Goal: Information Seeking & Learning: Learn about a topic

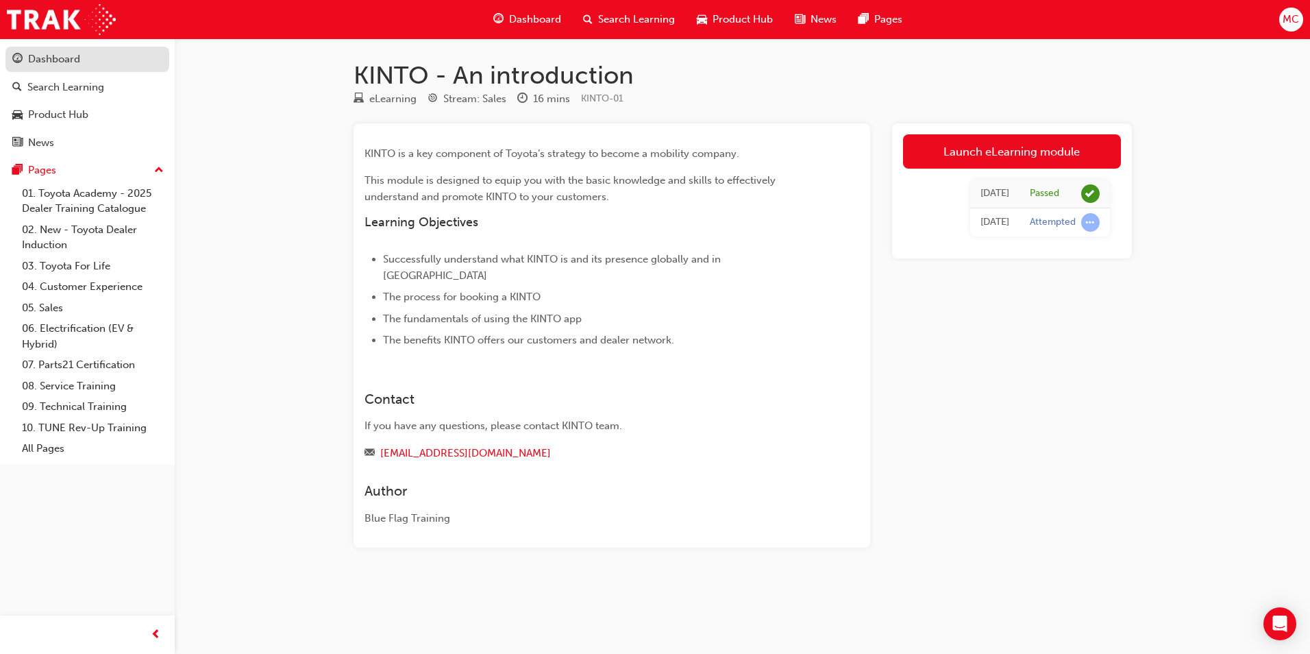
click at [69, 53] on div "Dashboard" at bounding box center [54, 59] width 52 height 16
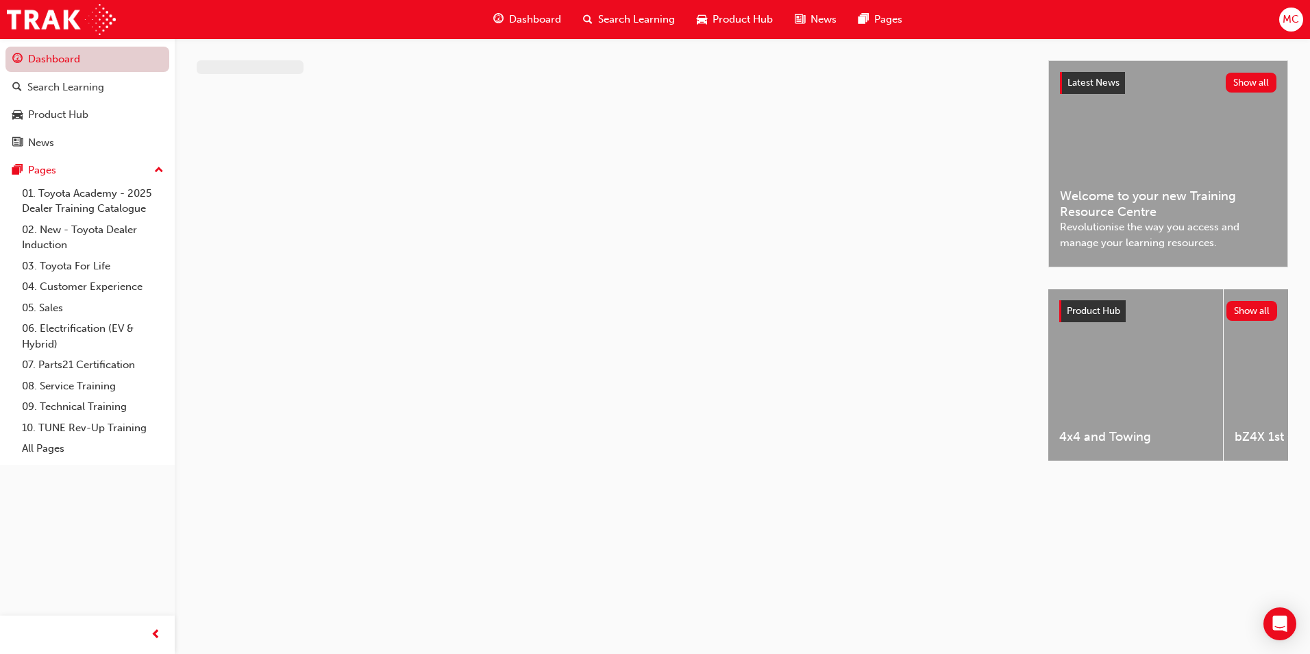
click at [72, 58] on link "Dashboard" at bounding box center [87, 59] width 164 height 25
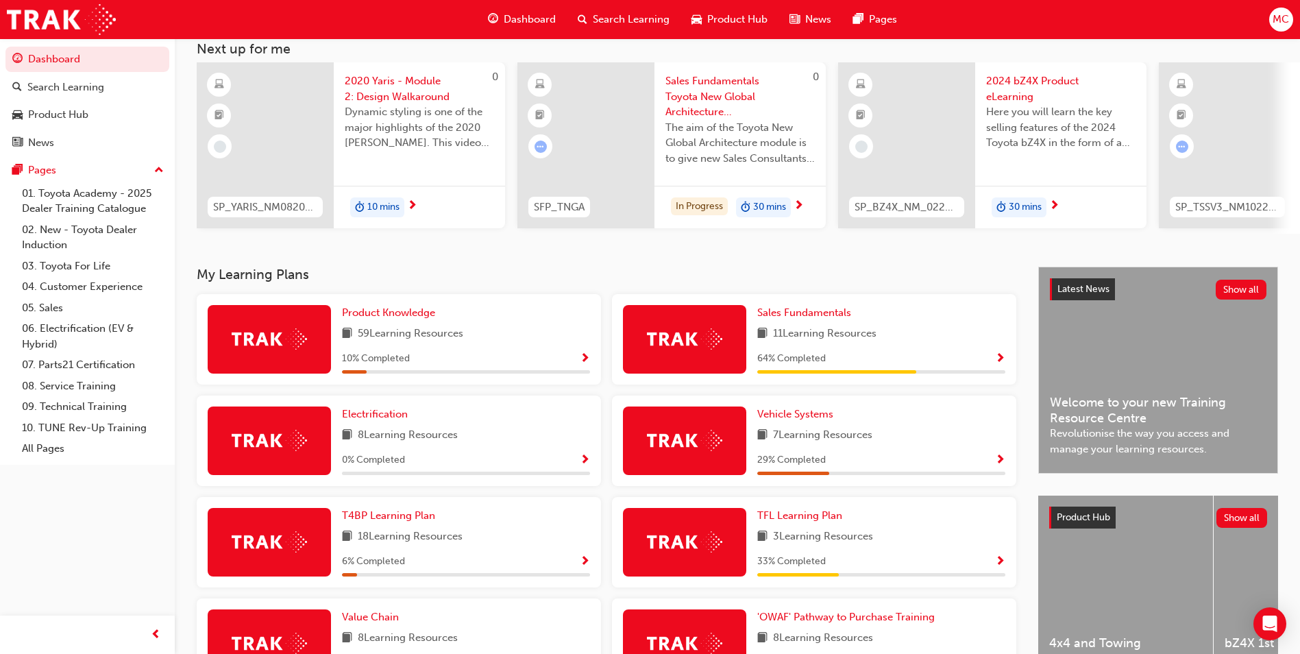
scroll to position [291, 0]
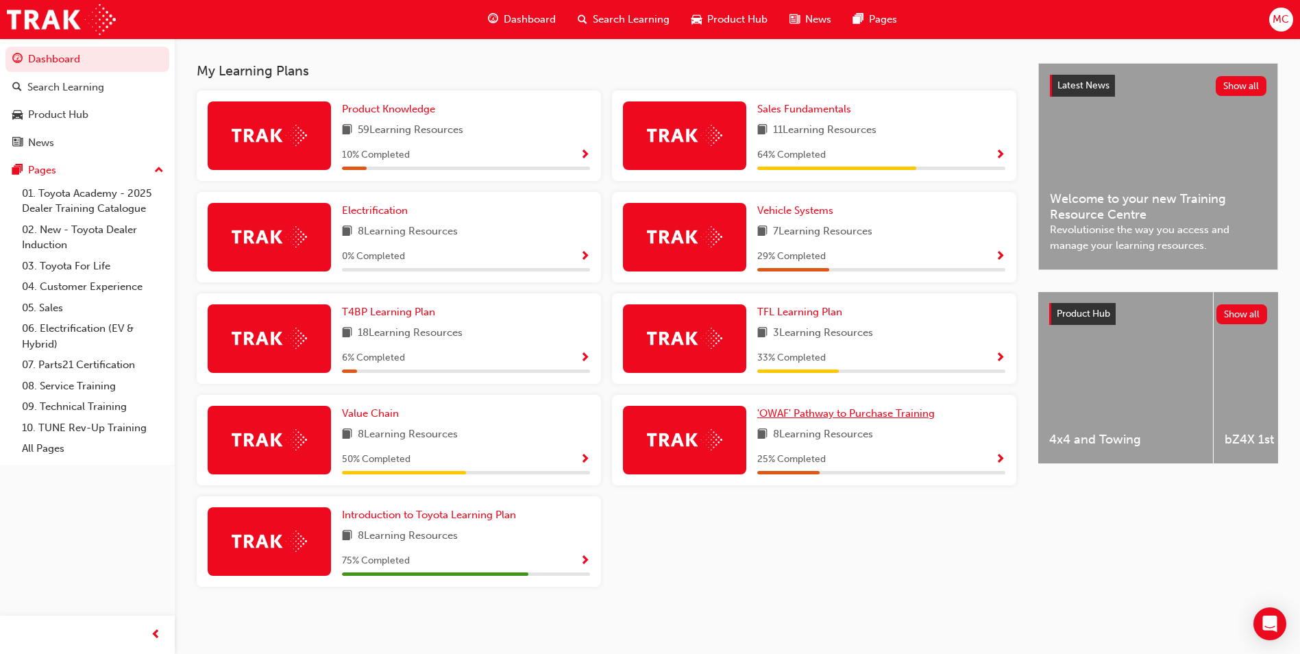
click at [860, 413] on span "'OWAF' Pathway to Purchase Training" at bounding box center [845, 413] width 177 height 12
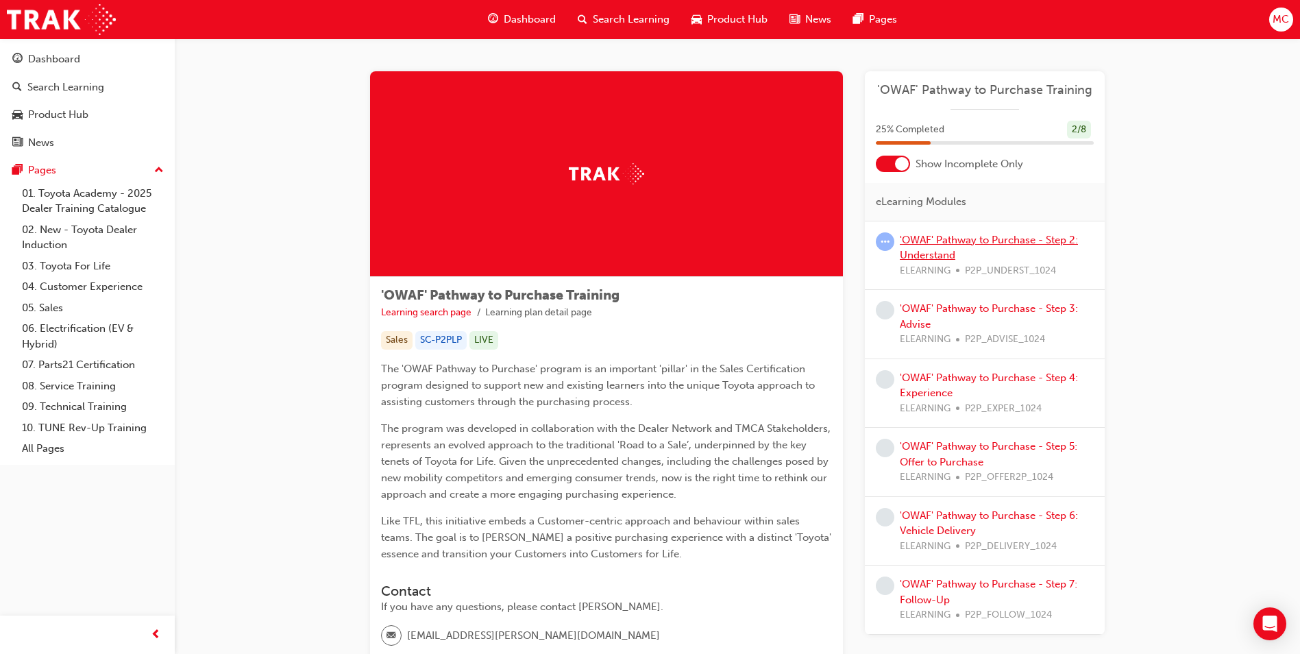
click at [974, 244] on link "'OWAF' Pathway to Purchase - Step 2: Understand" at bounding box center [988, 248] width 178 height 28
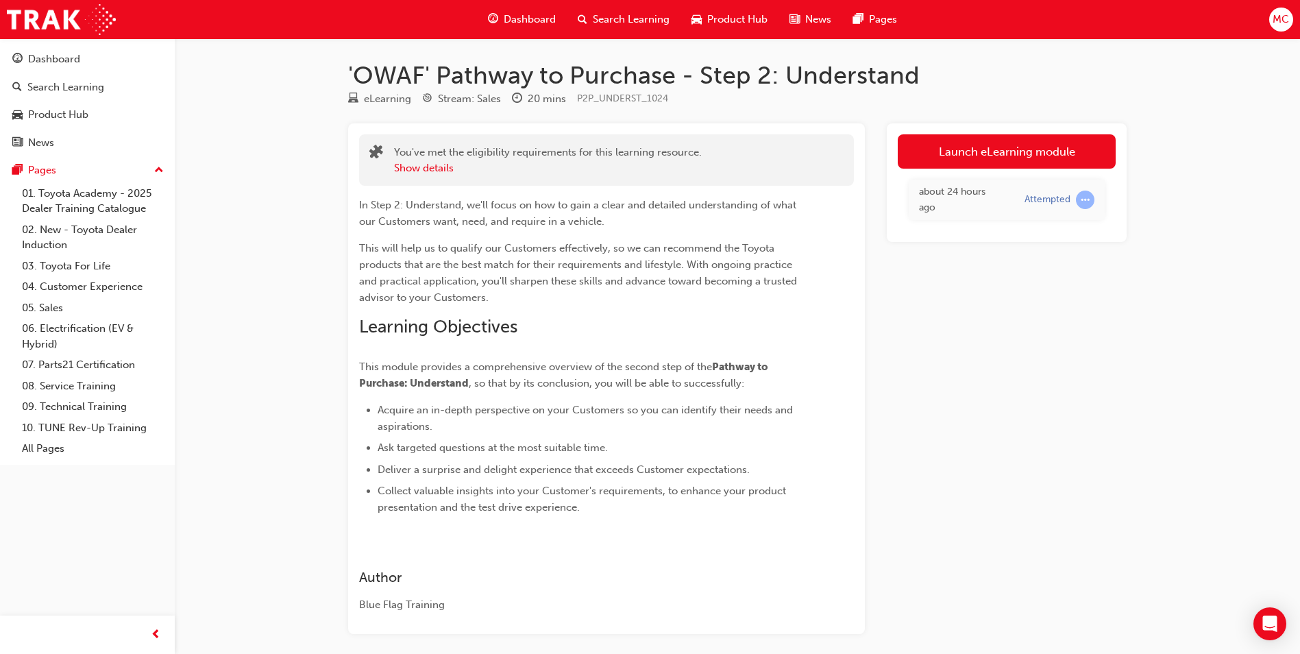
click at [1084, 186] on td "Attempted" at bounding box center [1059, 199] width 90 height 40
click at [1082, 200] on span "learningRecordVerb_ATTEMPT-icon" at bounding box center [1085, 199] width 18 height 18
click at [993, 173] on div "about 24 hours ago Attempted" at bounding box center [1006, 200] width 218 height 62
click at [1000, 162] on link "Launch eLearning module" at bounding box center [1006, 151] width 218 height 34
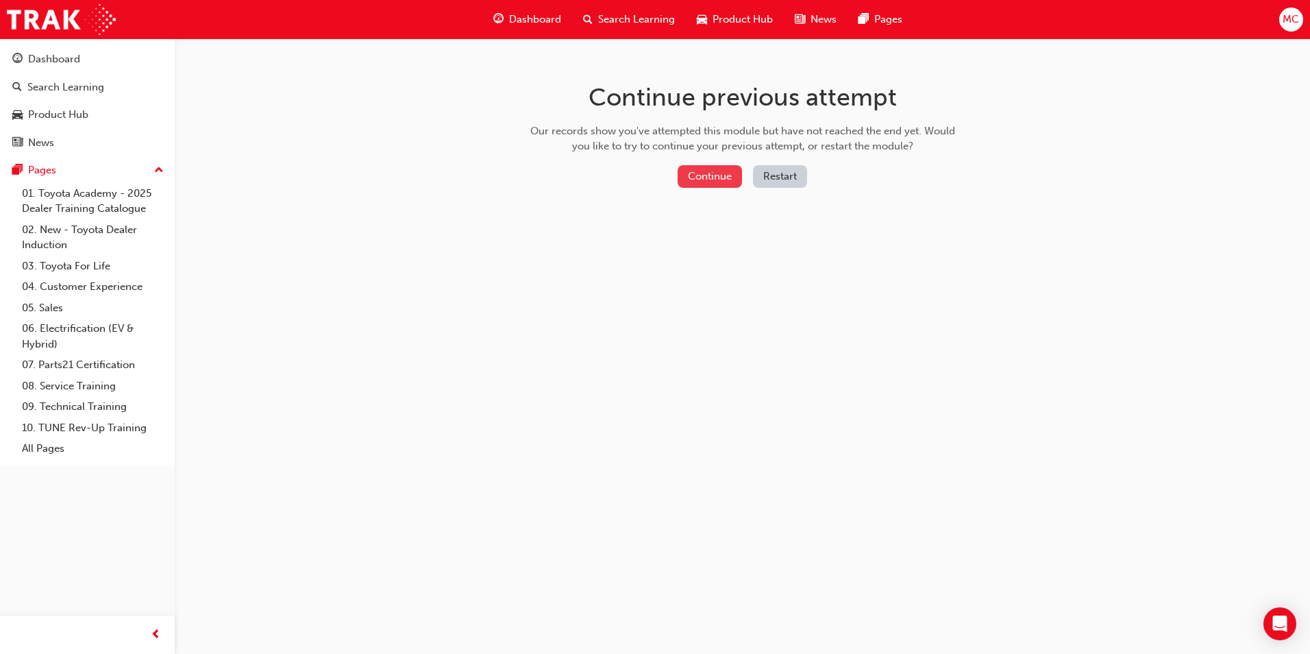
click at [713, 177] on button "Continue" at bounding box center [710, 176] width 64 height 23
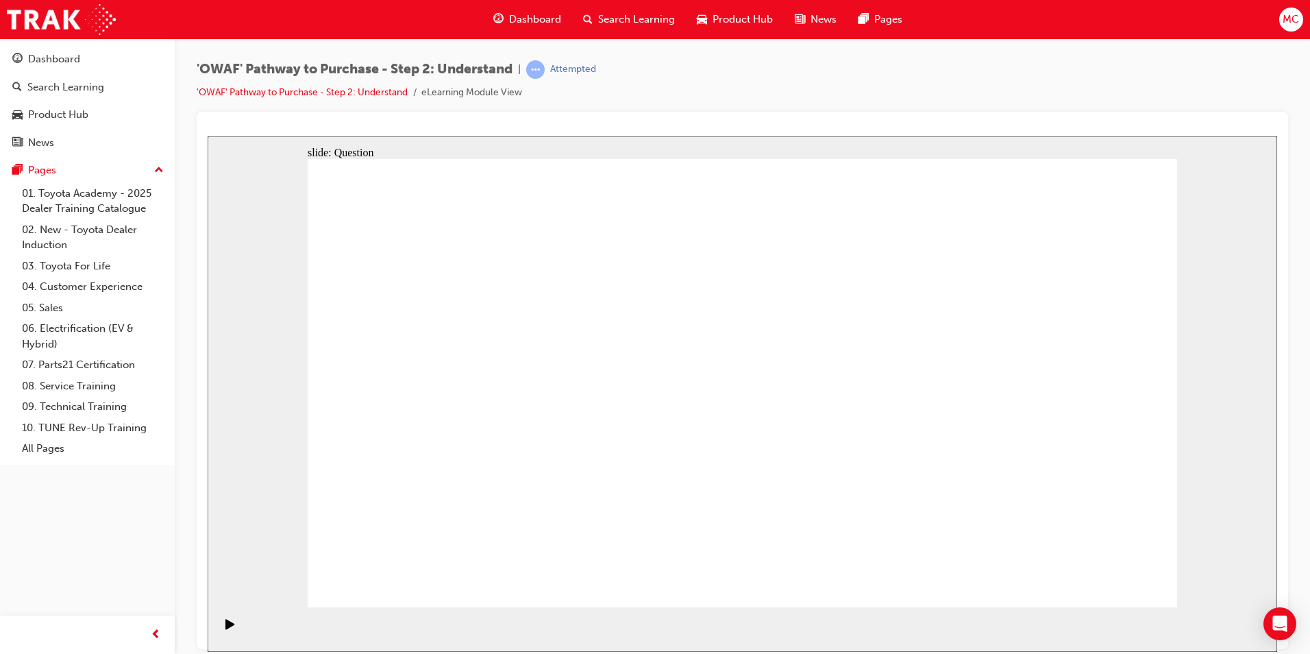
drag, startPoint x: 954, startPoint y: 430, endPoint x: 762, endPoint y: 422, distance: 192.7
drag, startPoint x: 1020, startPoint y: 454, endPoint x: 501, endPoint y: 470, distance: 518.8
drag, startPoint x: 1039, startPoint y: 434, endPoint x: 505, endPoint y: 440, distance: 534.4
drag, startPoint x: 1092, startPoint y: 474, endPoint x: 821, endPoint y: 495, distance: 272.1
drag, startPoint x: 1056, startPoint y: 469, endPoint x: 813, endPoint y: 484, distance: 243.0
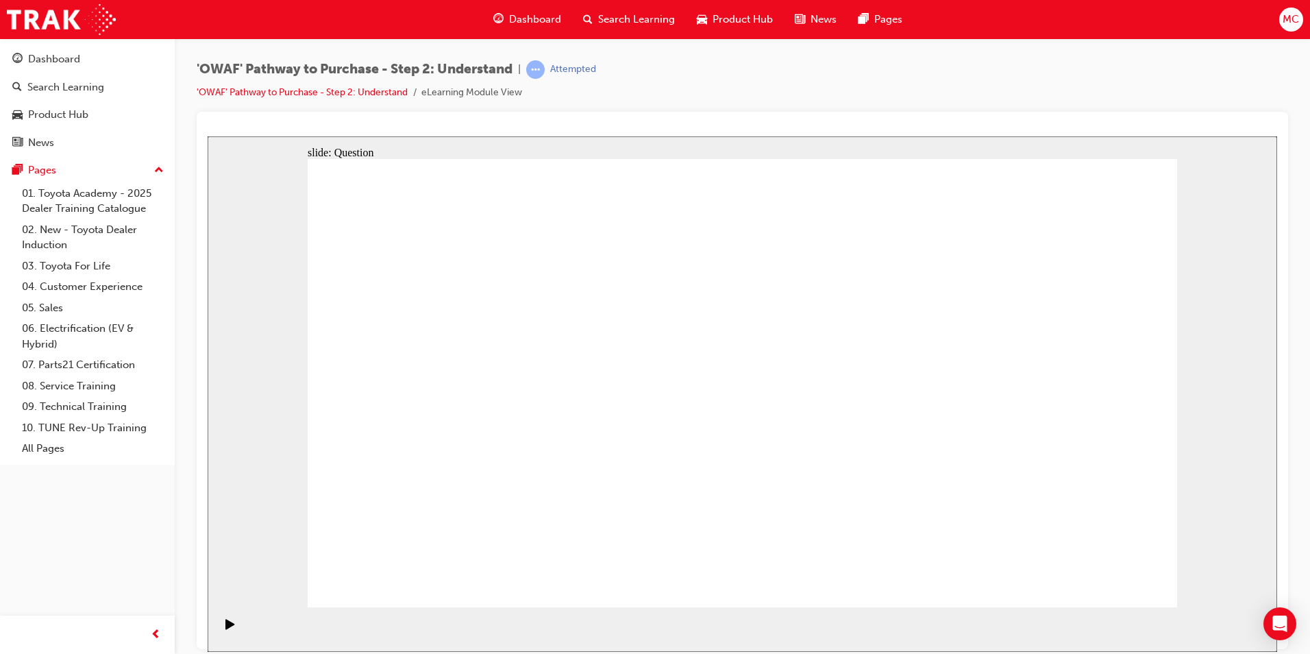
drag, startPoint x: 1036, startPoint y: 468, endPoint x: 469, endPoint y: 472, distance: 567.2
drag, startPoint x: 734, startPoint y: 469, endPoint x: 546, endPoint y: 484, distance: 188.3
drag, startPoint x: 1012, startPoint y: 467, endPoint x: 455, endPoint y: 478, distance: 557.1
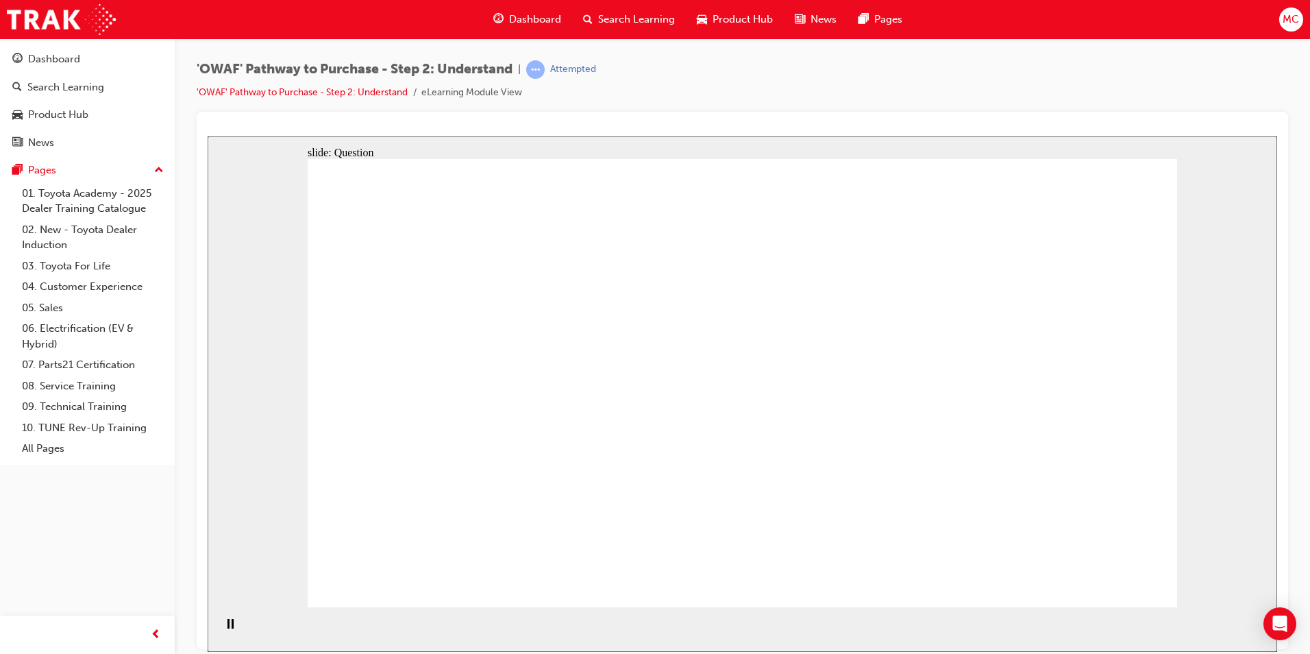
drag, startPoint x: 501, startPoint y: 484, endPoint x: 559, endPoint y: 353, distance: 143.2
drag, startPoint x: 641, startPoint y: 481, endPoint x: 722, endPoint y: 341, distance: 161.4
drag, startPoint x: 712, startPoint y: 343, endPoint x: 622, endPoint y: 483, distance: 166.5
drag, startPoint x: 555, startPoint y: 343, endPoint x: 493, endPoint y: 484, distance: 154.3
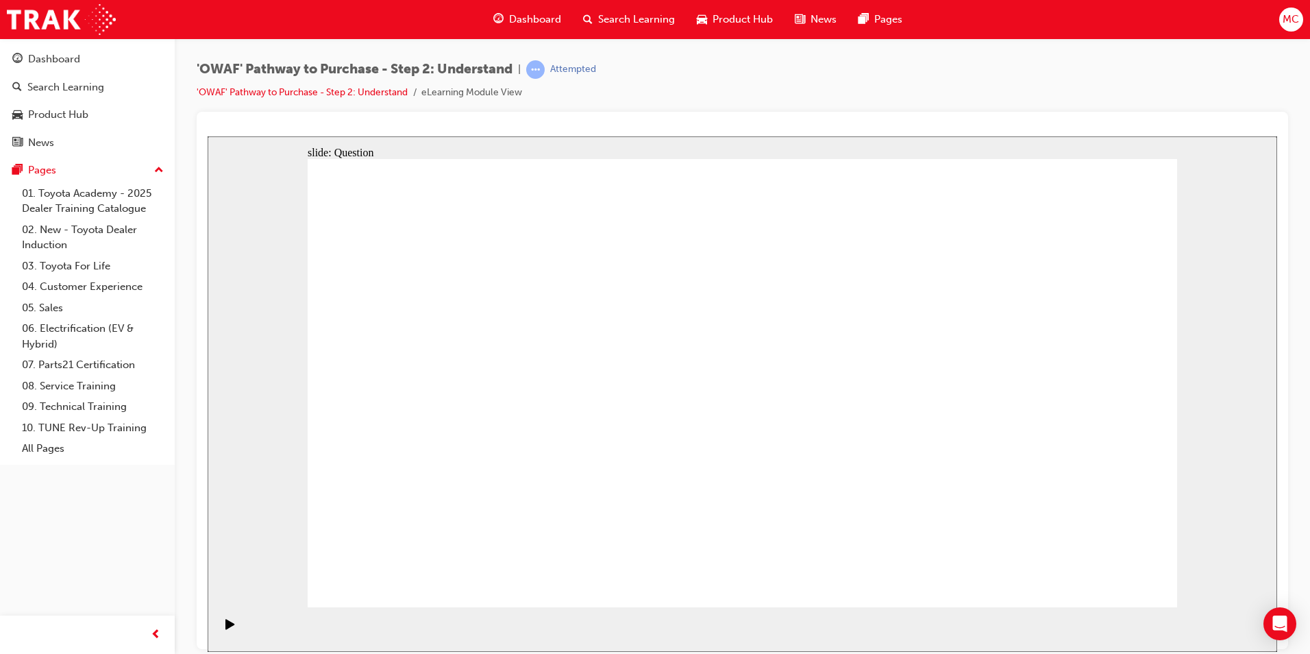
drag, startPoint x: 512, startPoint y: 531, endPoint x: 504, endPoint y: 528, distance: 9.3
drag, startPoint x: 525, startPoint y: 531, endPoint x: 577, endPoint y: 352, distance: 186.0
drag, startPoint x: 649, startPoint y: 525, endPoint x: 730, endPoint y: 345, distance: 197.8
drag, startPoint x: 809, startPoint y: 482, endPoint x: 914, endPoint y: 346, distance: 171.4
drag, startPoint x: 953, startPoint y: 567, endPoint x: 756, endPoint y: 408, distance: 253.8
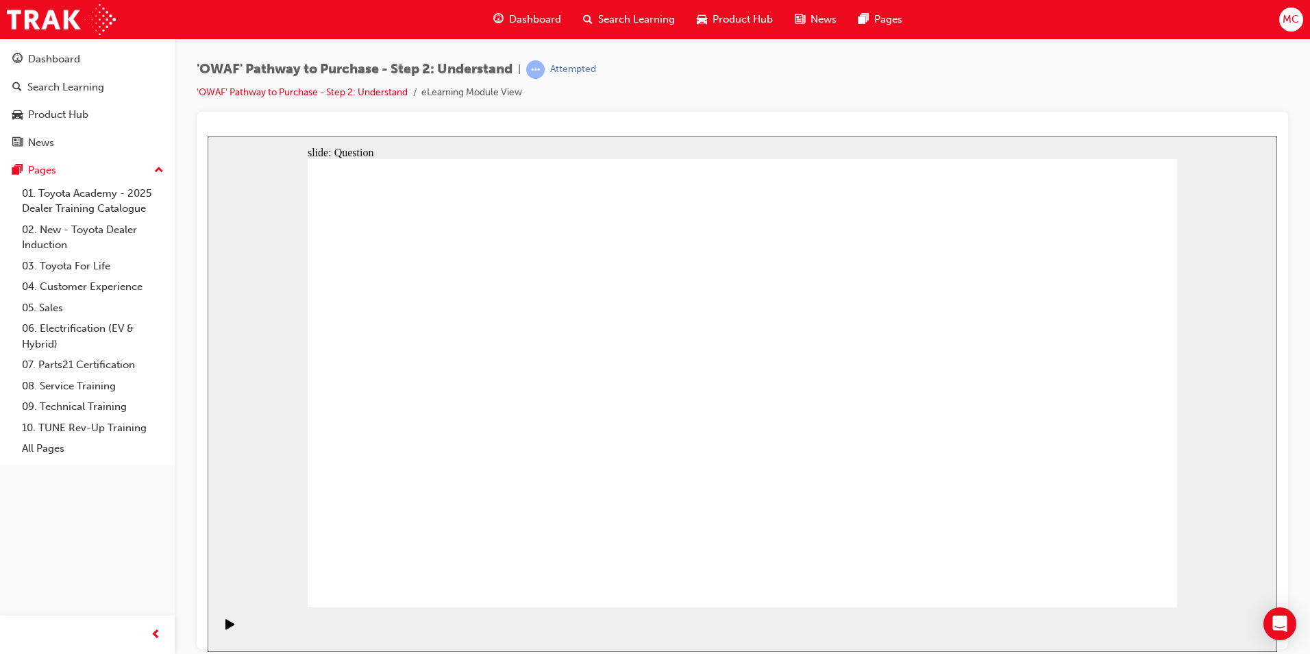
drag, startPoint x: 567, startPoint y: 339, endPoint x: 503, endPoint y: 496, distance: 169.3
drag, startPoint x: 504, startPoint y: 483, endPoint x: 527, endPoint y: 370, distance: 115.4
drag, startPoint x: 685, startPoint y: 369, endPoint x: 622, endPoint y: 508, distance: 152.1
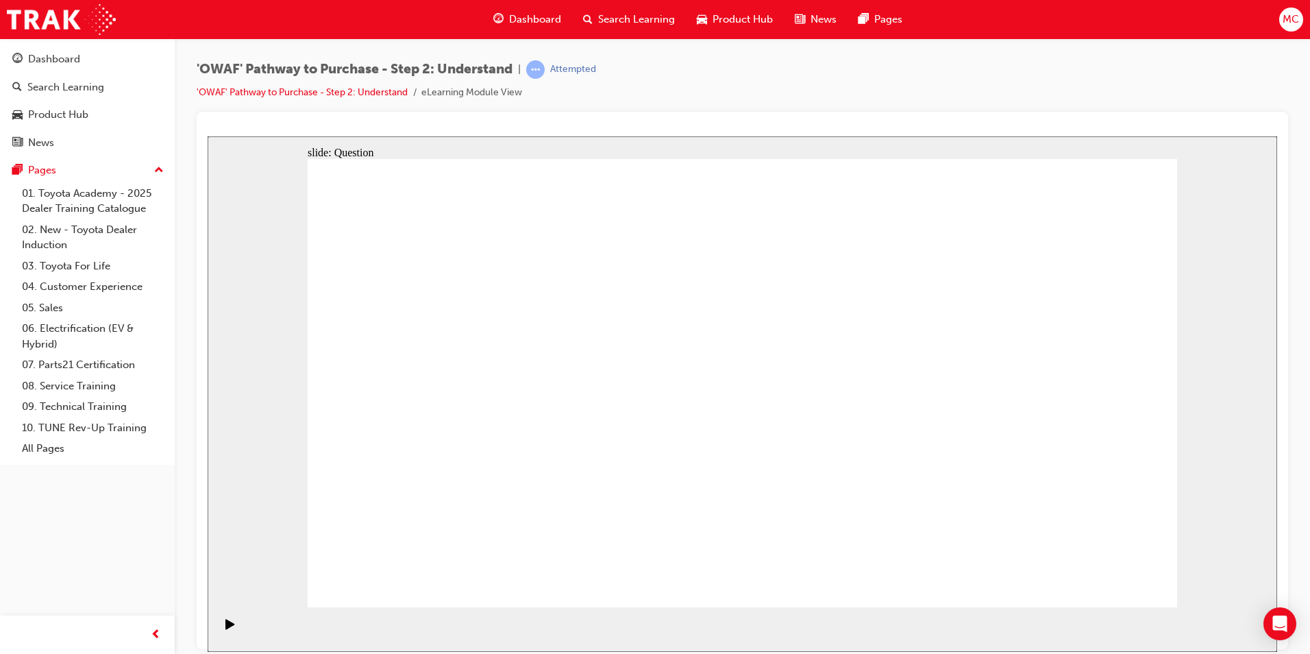
drag, startPoint x: 645, startPoint y: 574, endPoint x: 742, endPoint y: 368, distance: 228.0
checkbox input "true"
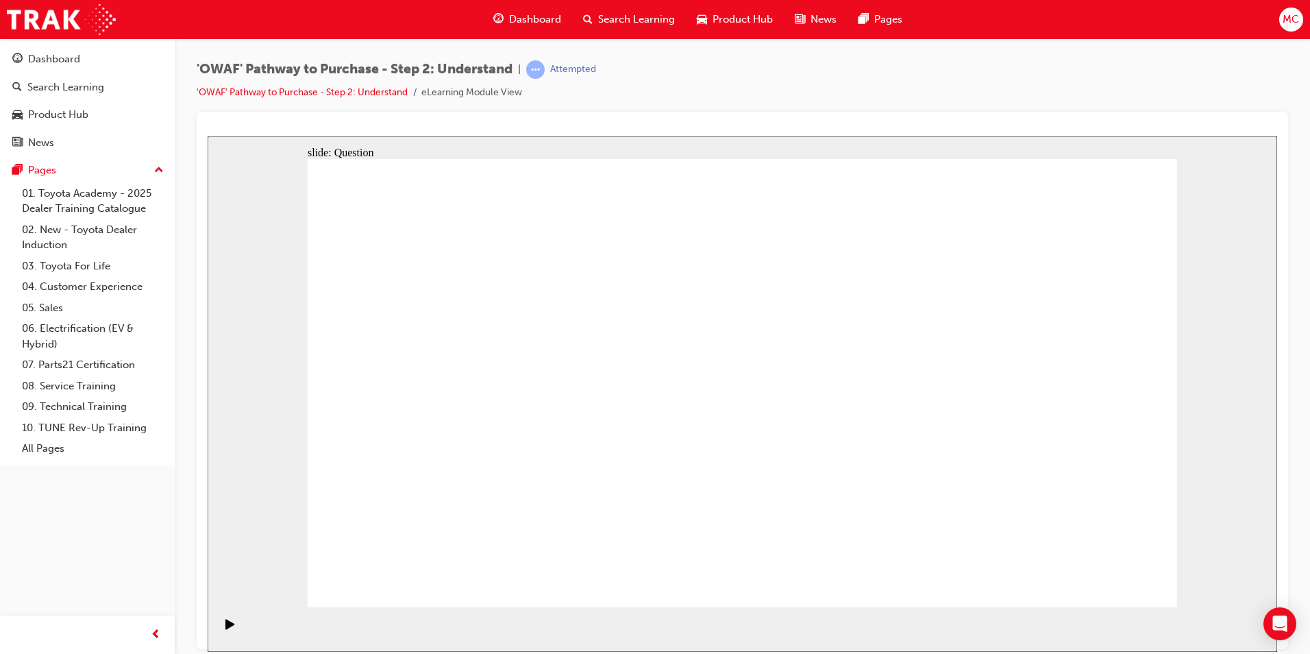
checkbox input "true"
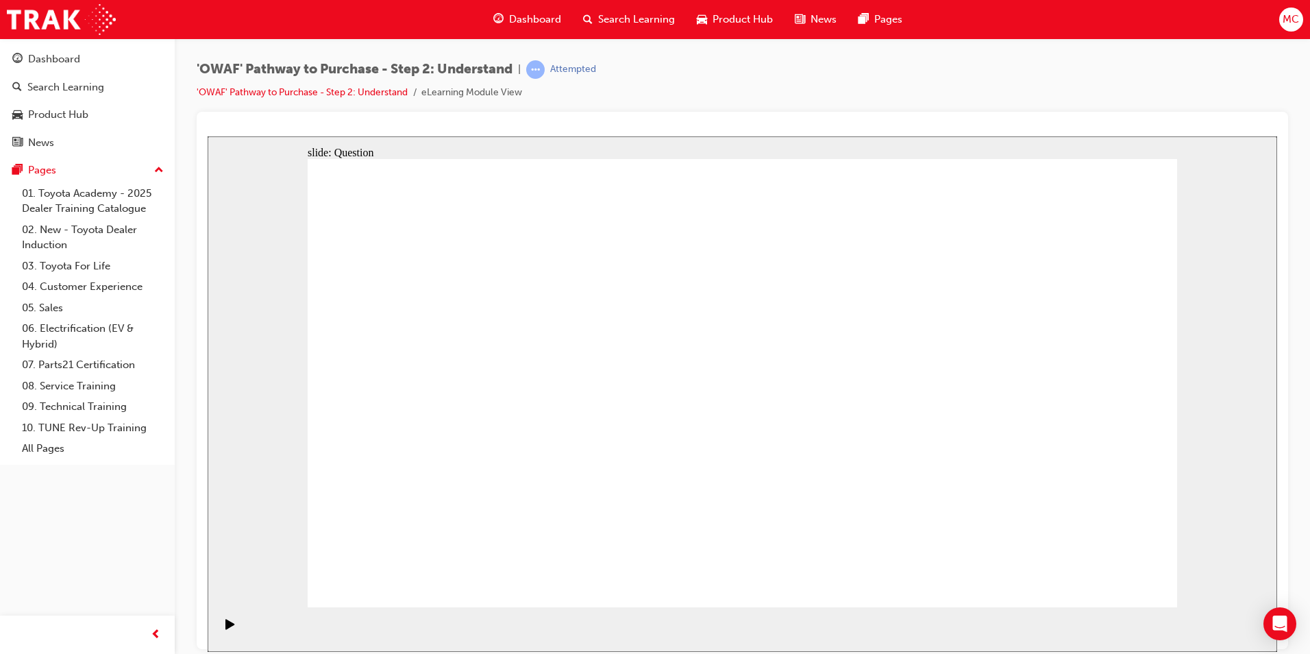
checkbox input "true"
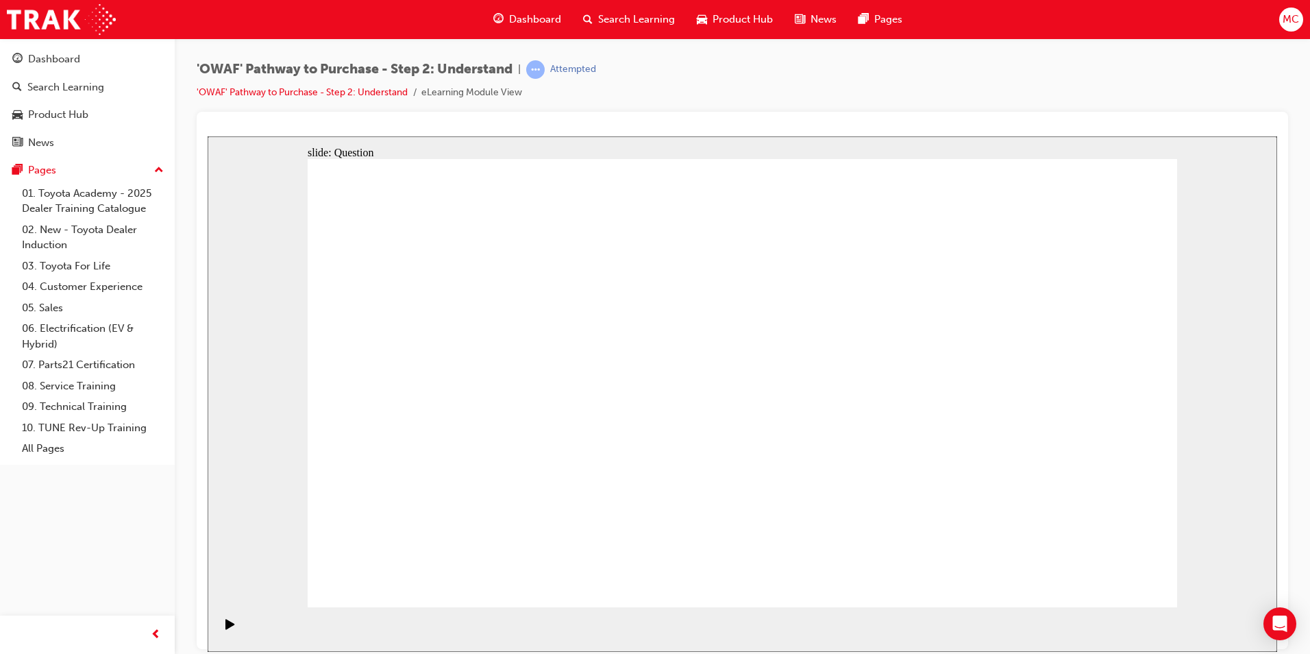
checkbox input "true"
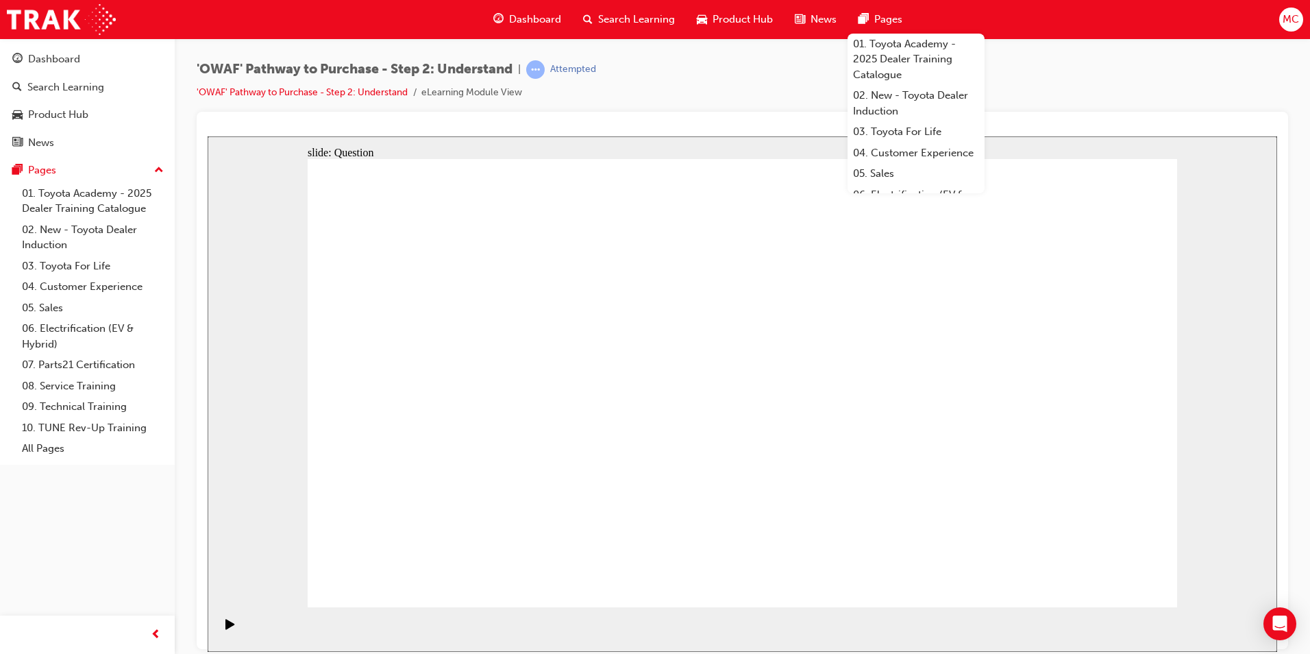
checkbox input "false"
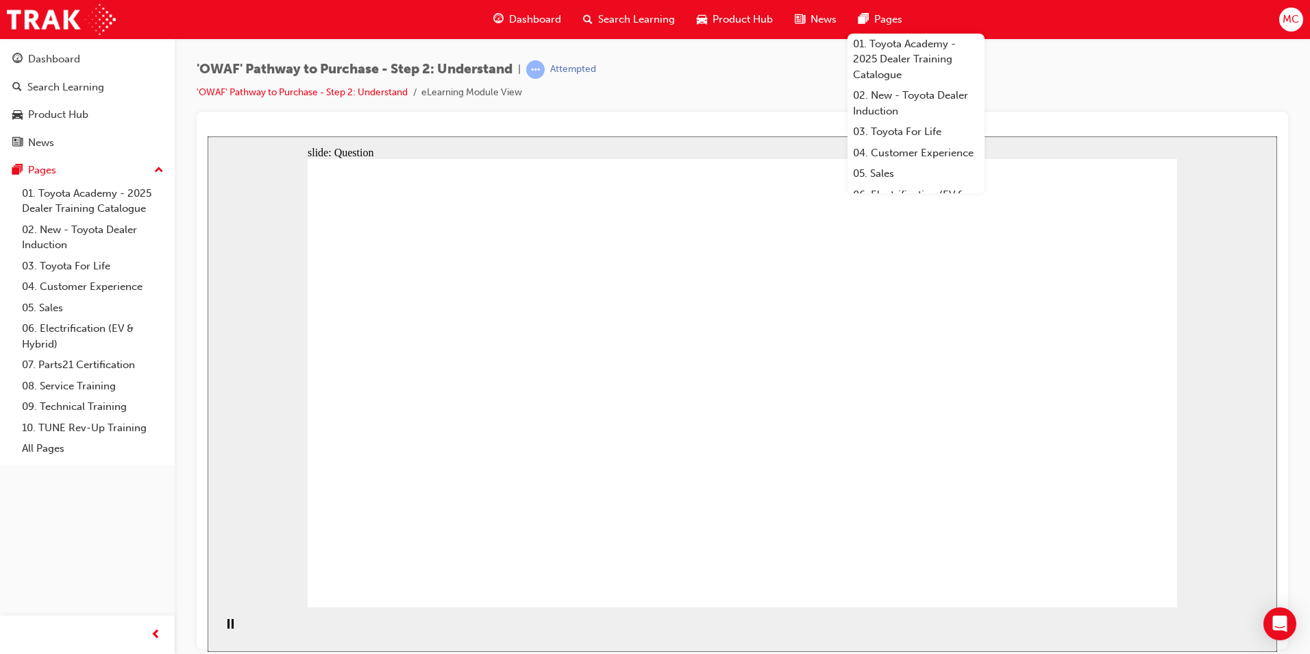
click at [1123, 77] on div "'OWAF' Pathway to Purchase - Step 2: Understand | Attempted 'OWAF' Pathway to P…" at bounding box center [742, 85] width 1091 height 51
radio input "true"
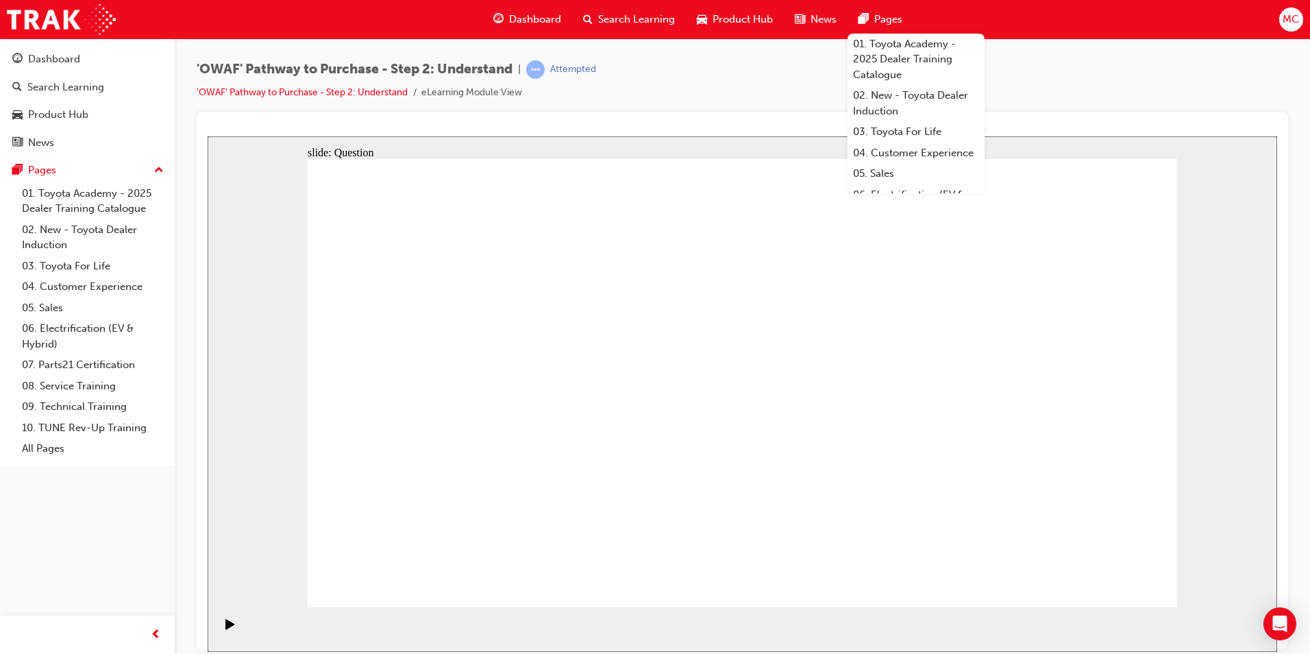
drag, startPoint x: 381, startPoint y: 350, endPoint x: 903, endPoint y: 520, distance: 549.0
drag, startPoint x: 493, startPoint y: 339, endPoint x: 752, endPoint y: 509, distance: 309.7
drag, startPoint x: 661, startPoint y: 348, endPoint x: 1008, endPoint y: 520, distance: 387.6
drag, startPoint x: 740, startPoint y: 353, endPoint x: 391, endPoint y: 523, distance: 388.2
drag, startPoint x: 832, startPoint y: 345, endPoint x: 486, endPoint y: 521, distance: 388.2
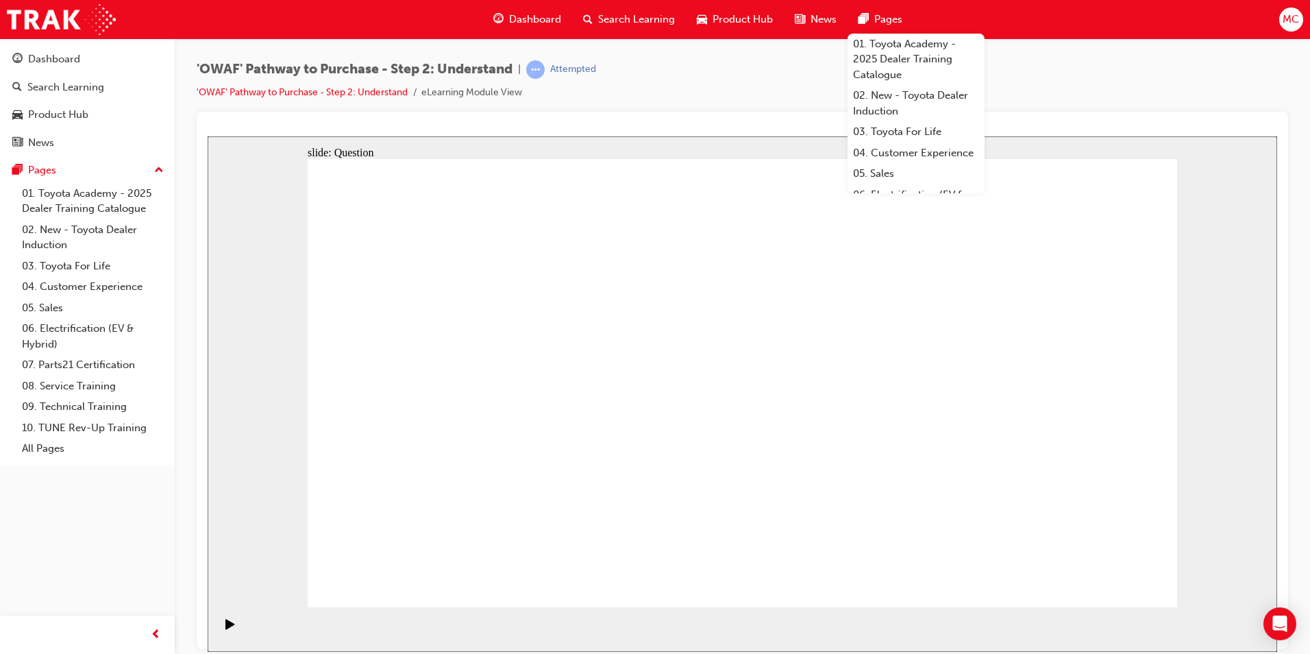
drag, startPoint x: 922, startPoint y: 351, endPoint x: 662, endPoint y: 519, distance: 309.5
drag, startPoint x: 1008, startPoint y: 341, endPoint x: 830, endPoint y: 510, distance: 245.7
drag, startPoint x: 668, startPoint y: 417, endPoint x: 1055, endPoint y: 530, distance: 403.4
drag, startPoint x: 857, startPoint y: 424, endPoint x: 604, endPoint y: 504, distance: 265.0
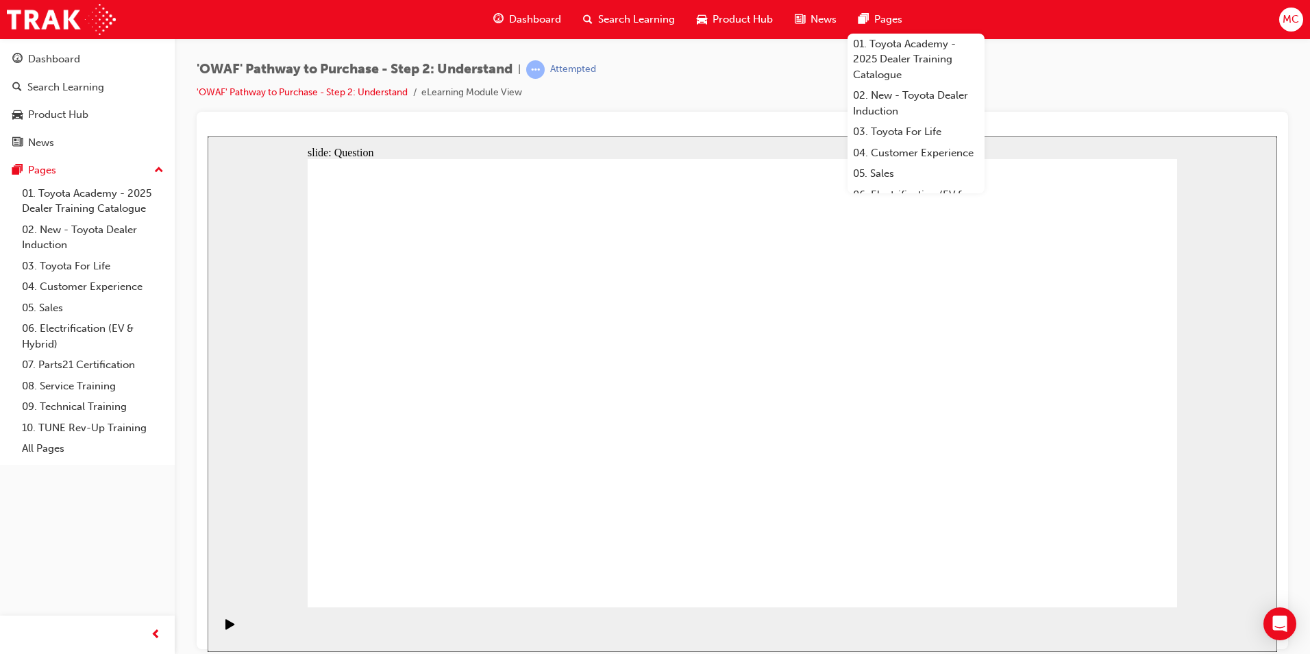
drag, startPoint x: 572, startPoint y: 534, endPoint x: 683, endPoint y: 345, distance: 219.8
drag, startPoint x: 623, startPoint y: 504, endPoint x: 571, endPoint y: 499, distance: 51.6
drag, startPoint x: 1000, startPoint y: 360, endPoint x: 648, endPoint y: 506, distance: 381.2
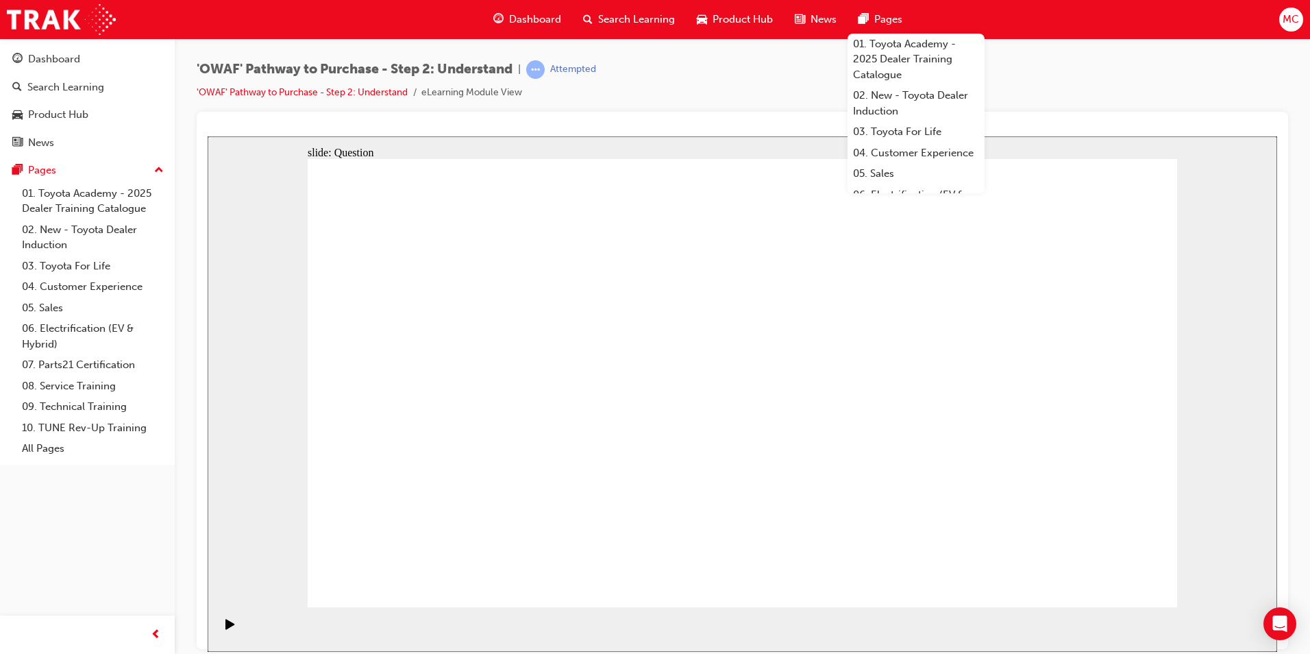
drag, startPoint x: 994, startPoint y: 434, endPoint x: 693, endPoint y: 437, distance: 300.8
drag, startPoint x: 1054, startPoint y: 467, endPoint x: 535, endPoint y: 465, distance: 519.3
drag, startPoint x: 1039, startPoint y: 457, endPoint x: 765, endPoint y: 461, distance: 274.1
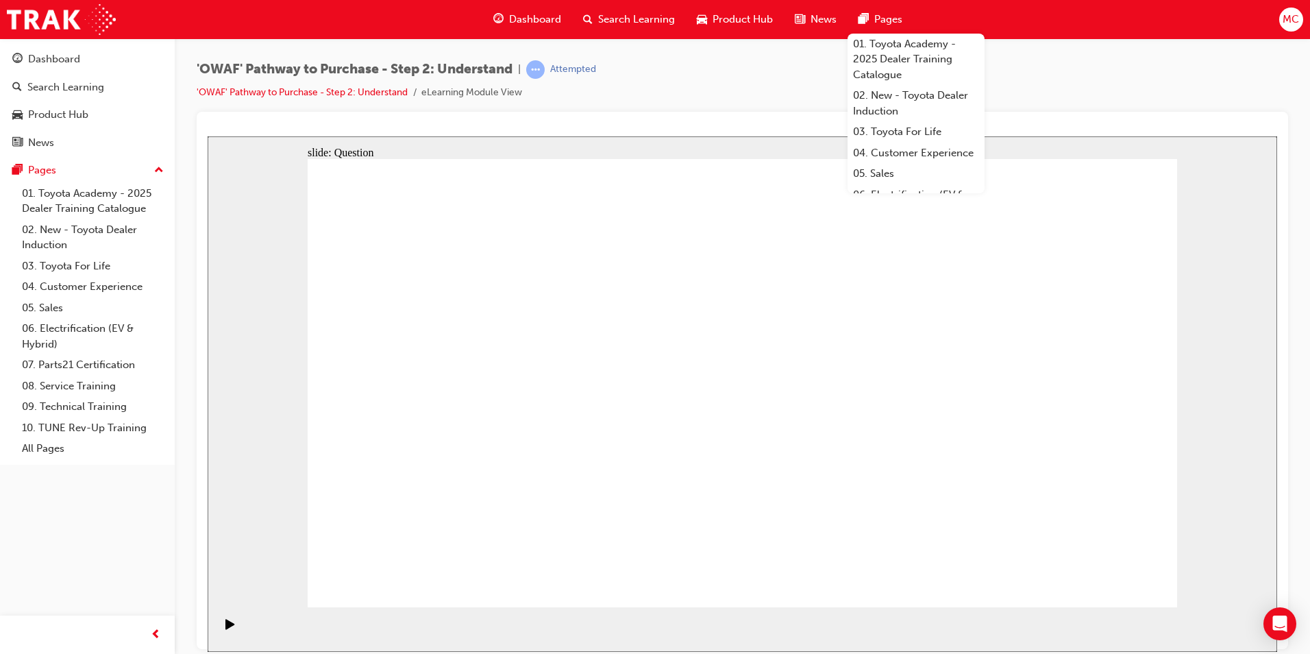
drag, startPoint x: 1058, startPoint y: 462, endPoint x: 802, endPoint y: 459, distance: 255.5
drag, startPoint x: 1092, startPoint y: 449, endPoint x: 574, endPoint y: 445, distance: 517.9
drag, startPoint x: 1063, startPoint y: 445, endPoint x: 510, endPoint y: 441, distance: 552.9
drag, startPoint x: 1075, startPoint y: 447, endPoint x: 464, endPoint y: 452, distance: 611.1
drag, startPoint x: 1045, startPoint y: 456, endPoint x: 549, endPoint y: 475, distance: 497.0
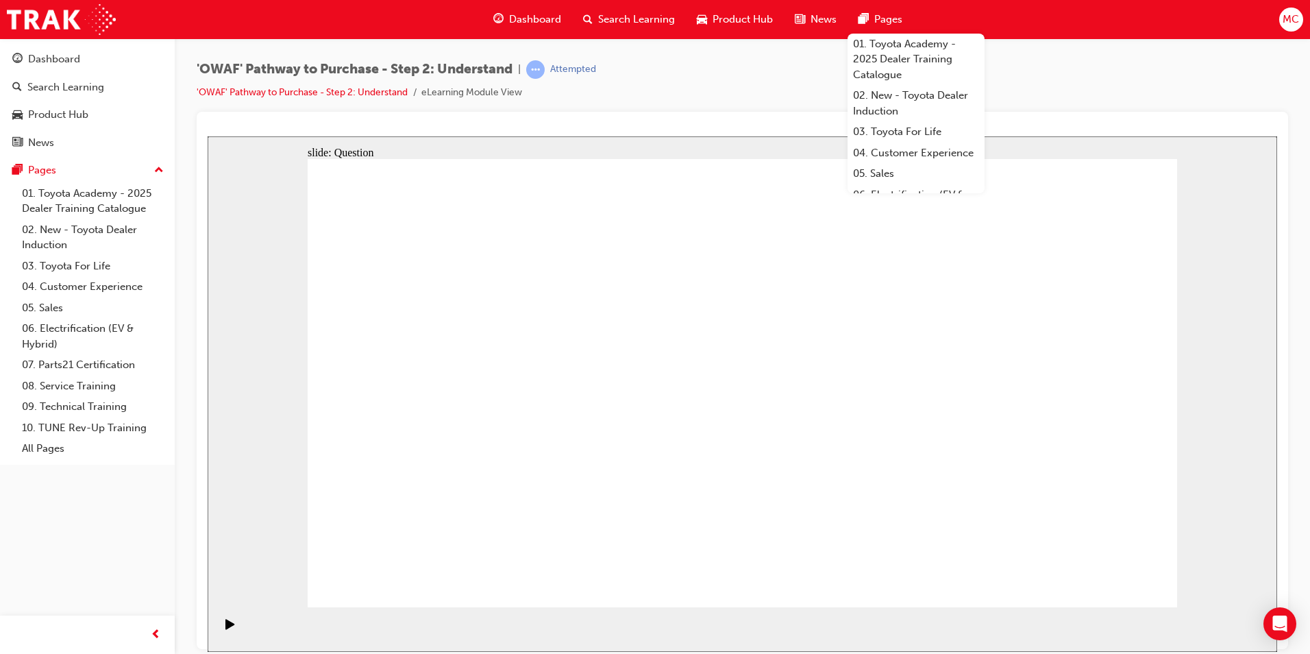
drag, startPoint x: 1079, startPoint y: 554, endPoint x: 1091, endPoint y: 562, distance: 14.8
drag, startPoint x: 1091, startPoint y: 562, endPoint x: 1096, endPoint y: 569, distance: 8.4
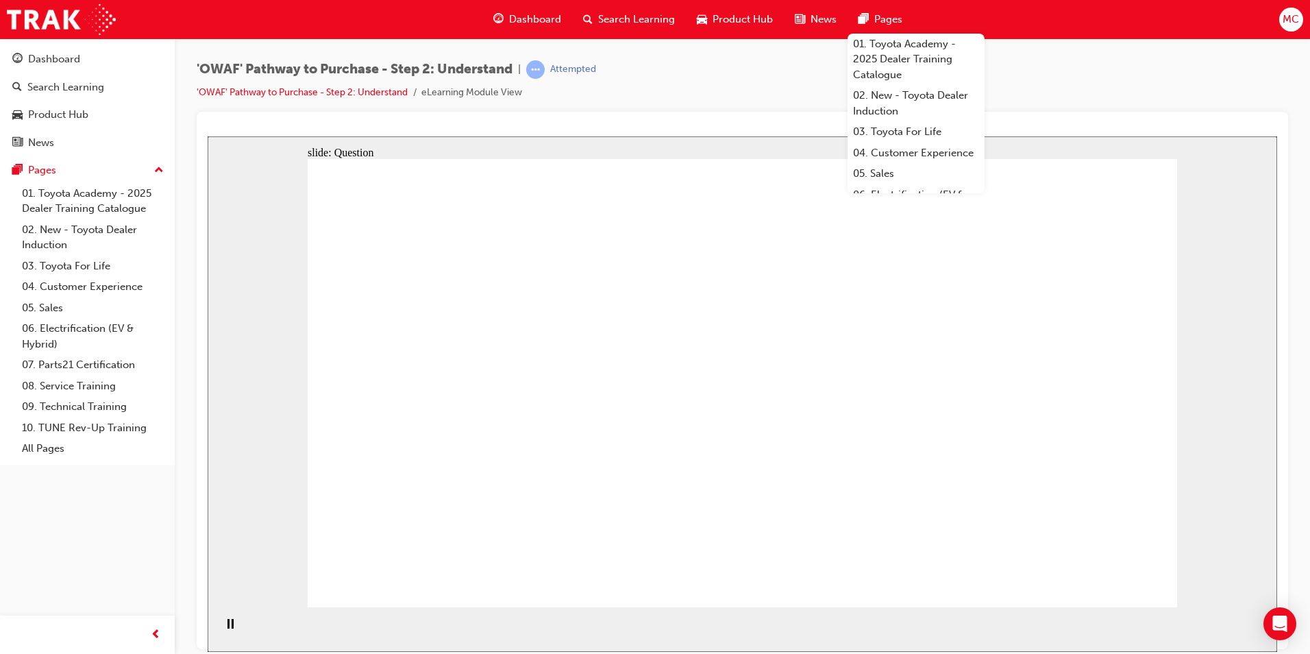
drag, startPoint x: 1020, startPoint y: 485, endPoint x: 740, endPoint y: 488, distance: 280.2
drag, startPoint x: 1009, startPoint y: 471, endPoint x: 417, endPoint y: 473, distance: 591.9
drag, startPoint x: 999, startPoint y: 462, endPoint x: 702, endPoint y: 472, distance: 296.8
drag, startPoint x: 1004, startPoint y: 471, endPoint x: 752, endPoint y: 494, distance: 253.2
drag, startPoint x: 1015, startPoint y: 476, endPoint x: 760, endPoint y: 486, distance: 255.7
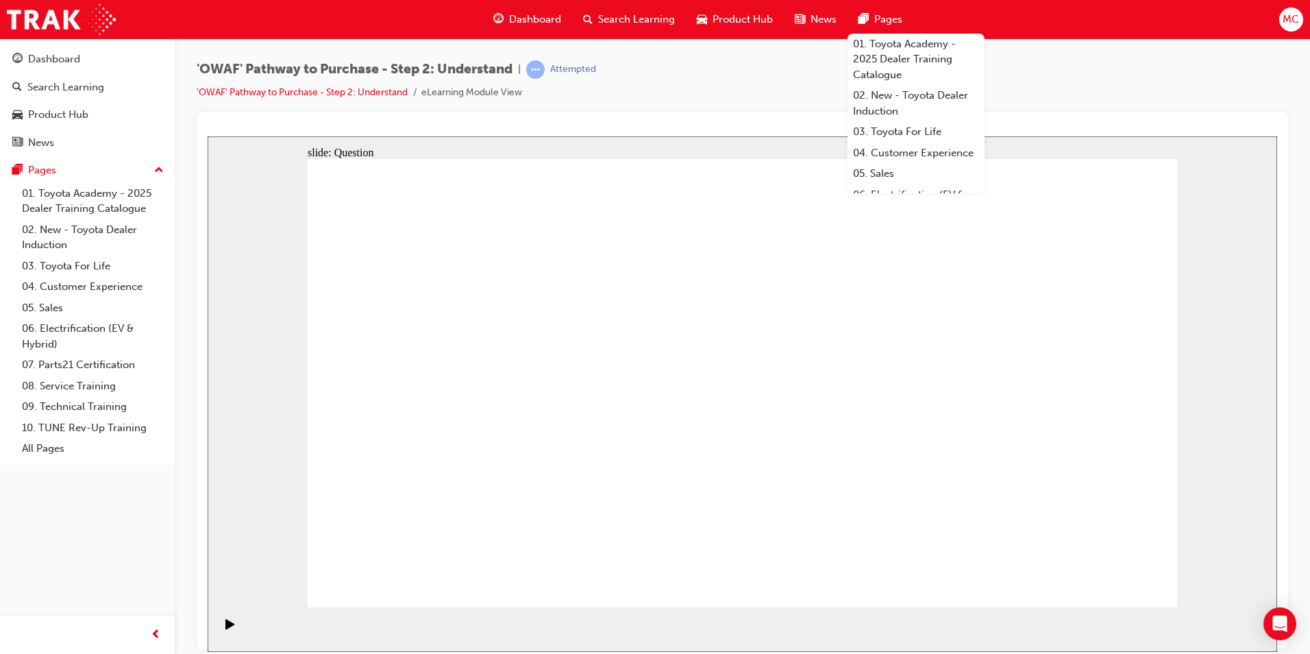
drag, startPoint x: 1027, startPoint y: 471, endPoint x: 477, endPoint y: 497, distance: 550.0
drag, startPoint x: 1021, startPoint y: 465, endPoint x: 487, endPoint y: 484, distance: 534.0
drag, startPoint x: 1017, startPoint y: 473, endPoint x: 482, endPoint y: 494, distance: 535.5
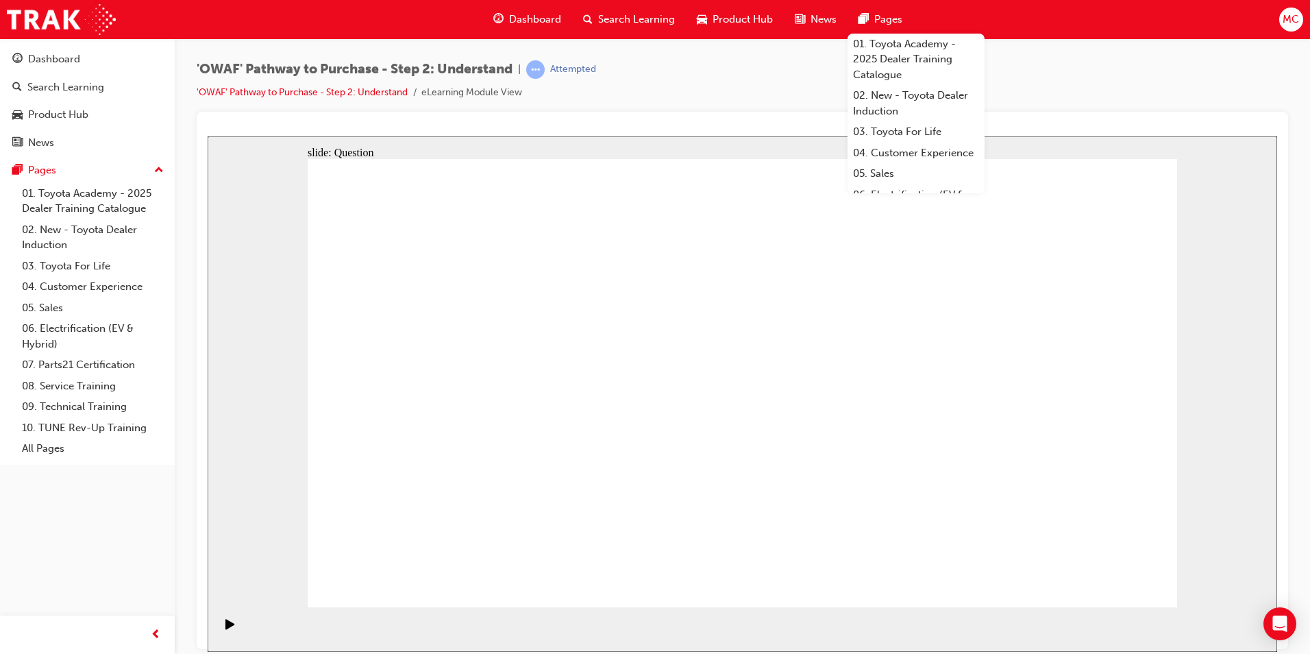
click at [1224, 227] on div "slide: Question Rectangle 1 When we utilise CAPS, we ensure that we incorporate…" at bounding box center [742, 393] width 1069 height 515
drag, startPoint x: 621, startPoint y: 570, endPoint x: 719, endPoint y: 343, distance: 246.7
drag, startPoint x: 798, startPoint y: 482, endPoint x: 899, endPoint y: 349, distance: 166.7
drag, startPoint x: 841, startPoint y: 476, endPoint x: 743, endPoint y: 390, distance: 130.1
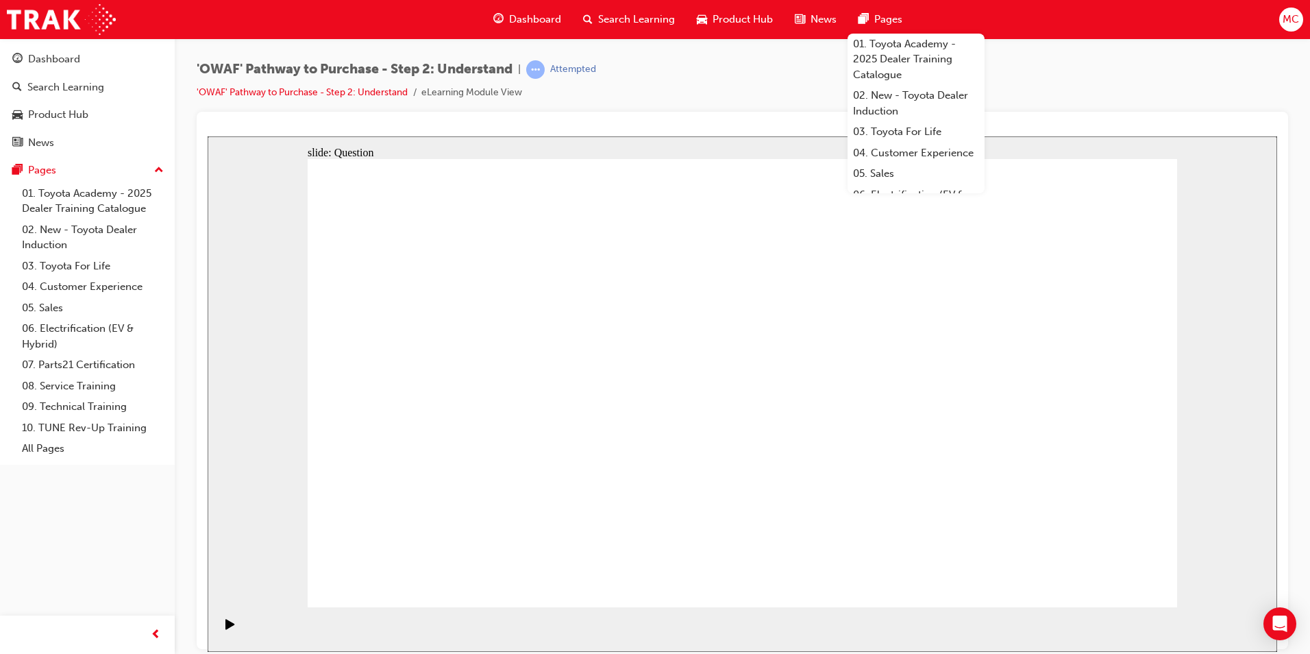
drag, startPoint x: 476, startPoint y: 522, endPoint x: 527, endPoint y: 346, distance: 183.4
checkbox input "true"
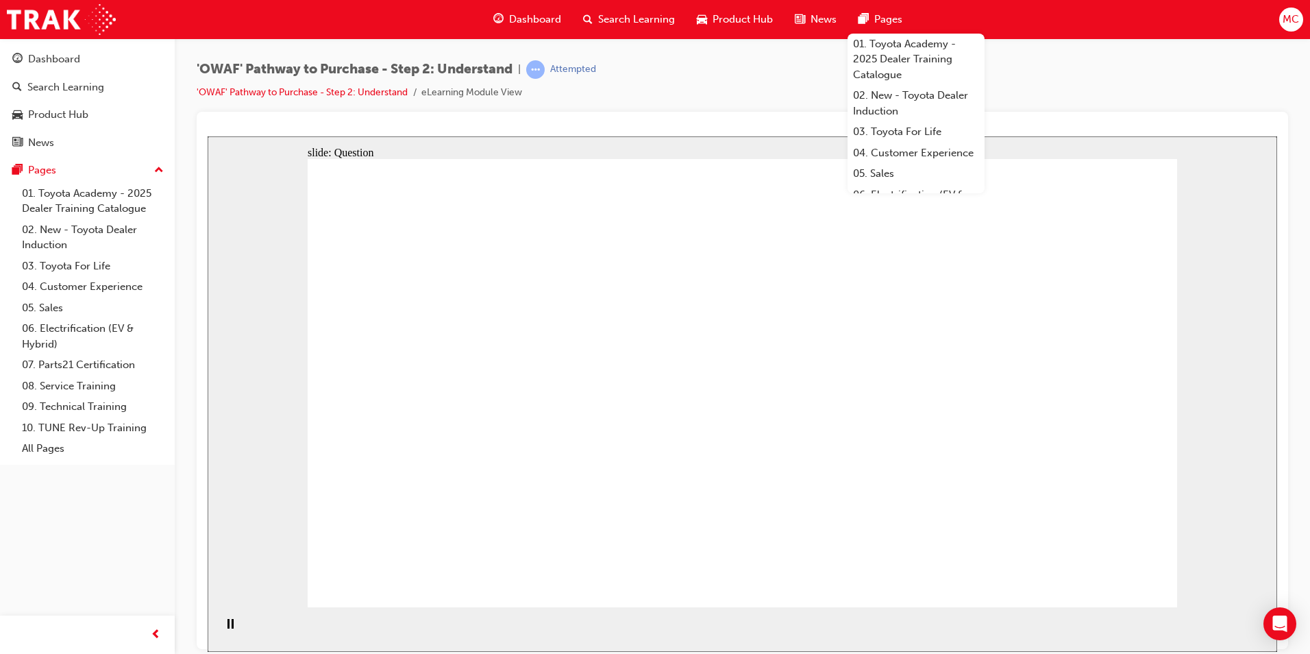
checkbox input "true"
drag, startPoint x: 849, startPoint y: 459, endPoint x: 1045, endPoint y: 434, distance: 196.9
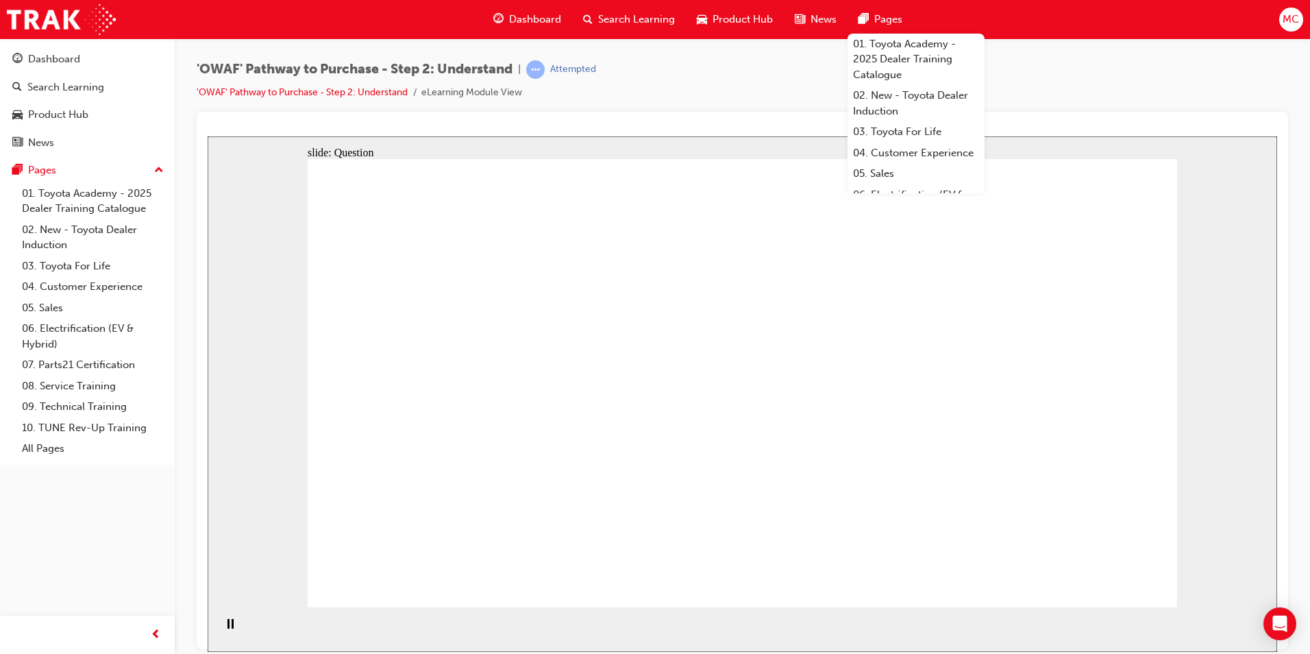
checkbox input "true"
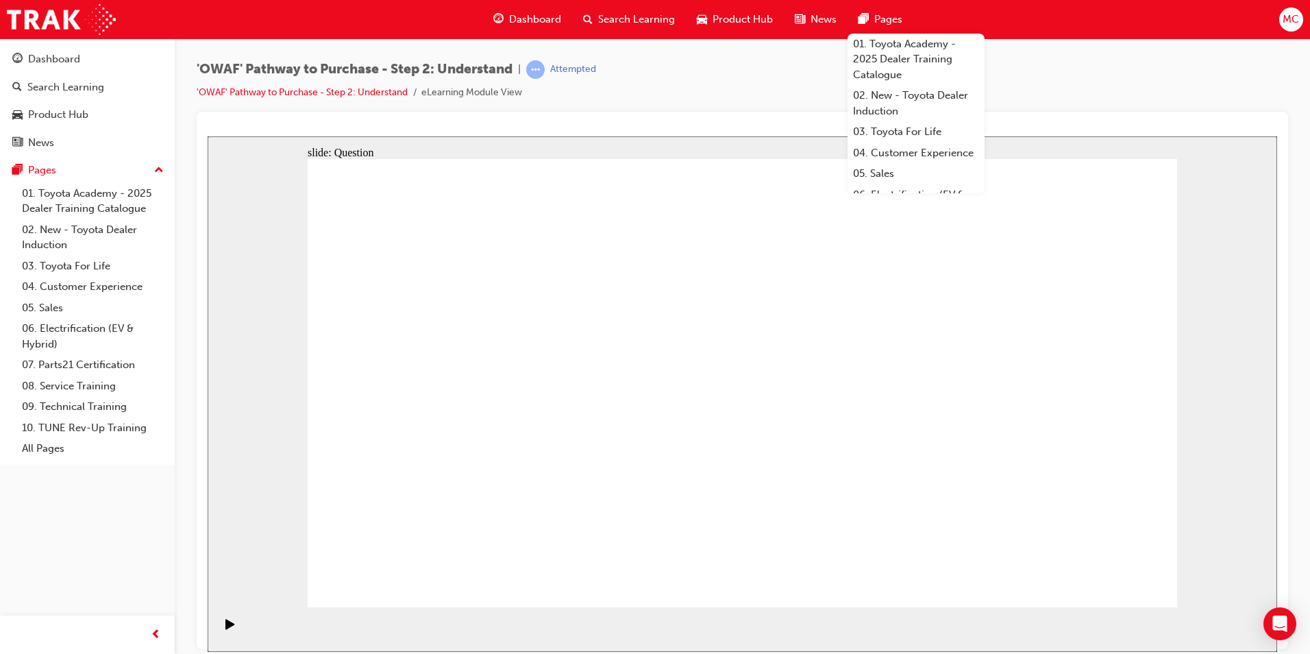
radio input "true"
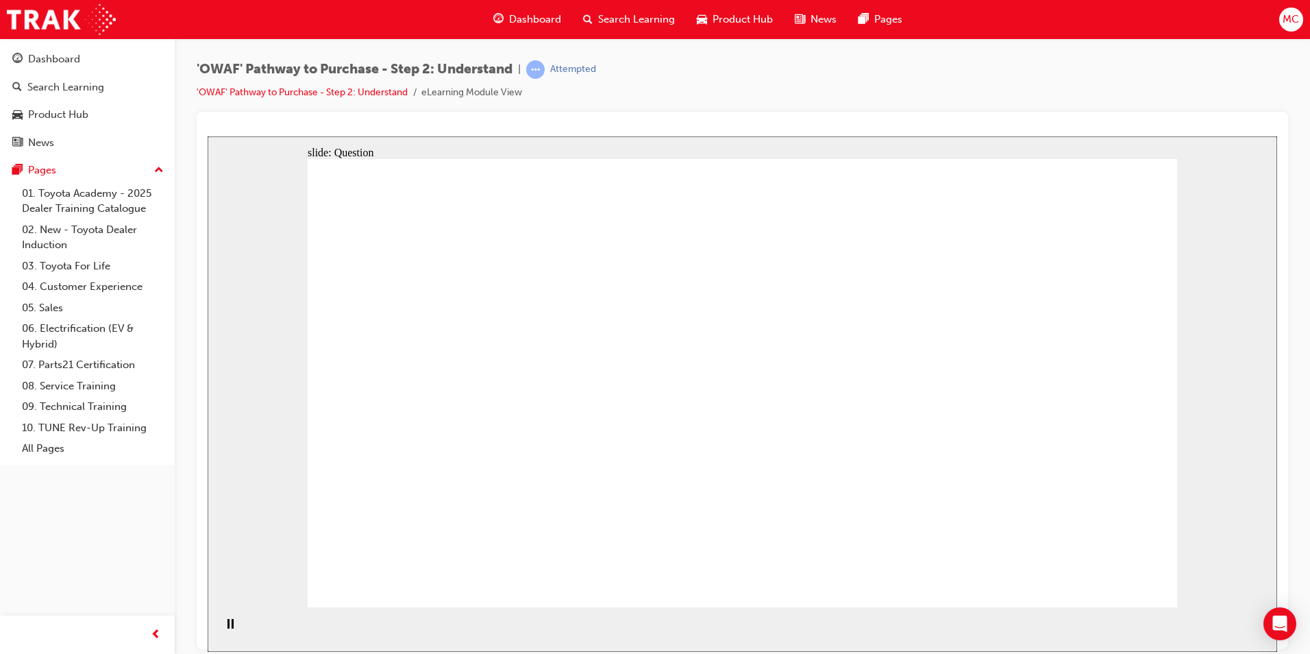
click at [1121, 83] on div "'OWAF' Pathway to Purchase - Step 2: Understand | Attempted 'OWAF' Pathway to P…" at bounding box center [742, 85] width 1091 height 51
drag, startPoint x: 378, startPoint y: 338, endPoint x: 893, endPoint y: 509, distance: 542.0
drag, startPoint x: 462, startPoint y: 342, endPoint x: 712, endPoint y: 497, distance: 293.9
drag, startPoint x: 594, startPoint y: 353, endPoint x: 1089, endPoint y: 507, distance: 518.1
drag, startPoint x: 755, startPoint y: 421, endPoint x: 993, endPoint y: 505, distance: 252.0
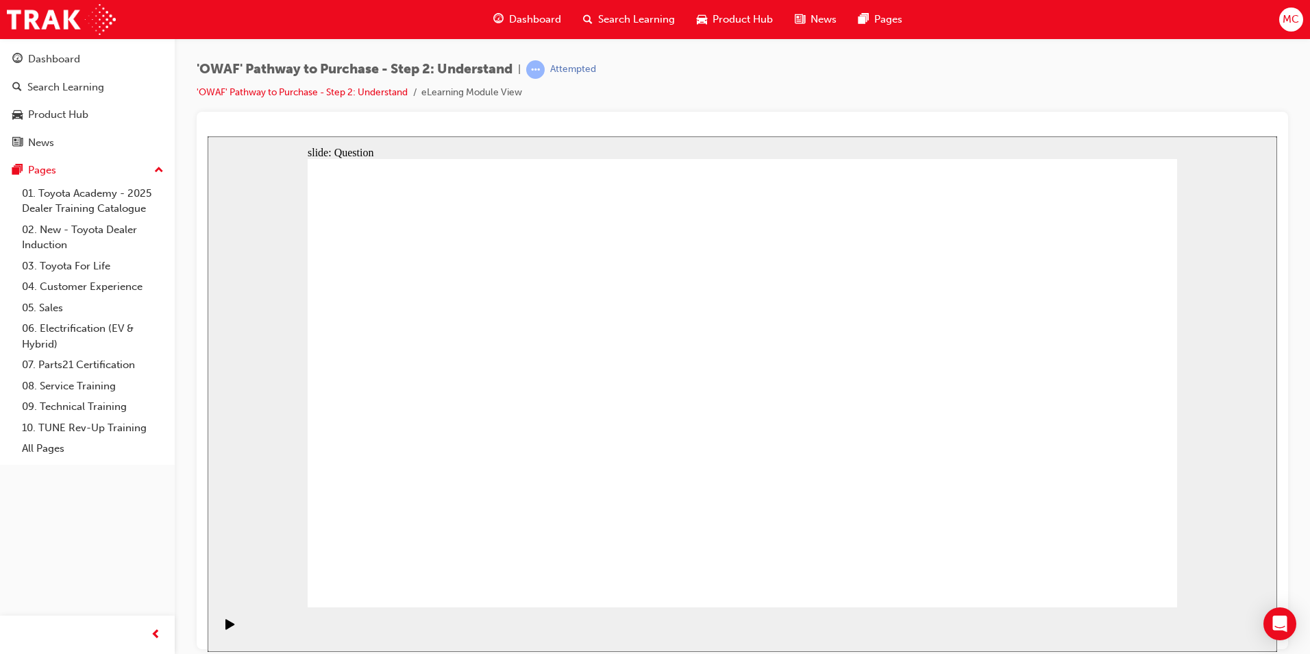
drag, startPoint x: 730, startPoint y: 349, endPoint x: 382, endPoint y: 517, distance: 386.1
drag, startPoint x: 845, startPoint y: 339, endPoint x: 507, endPoint y: 509, distance: 378.1
drag, startPoint x: 915, startPoint y: 332, endPoint x: 577, endPoint y: 501, distance: 377.8
drag, startPoint x: 1003, startPoint y: 334, endPoint x: 816, endPoint y: 508, distance: 255.9
drag, startPoint x: 1102, startPoint y: 312, endPoint x: 743, endPoint y: 501, distance: 406.6
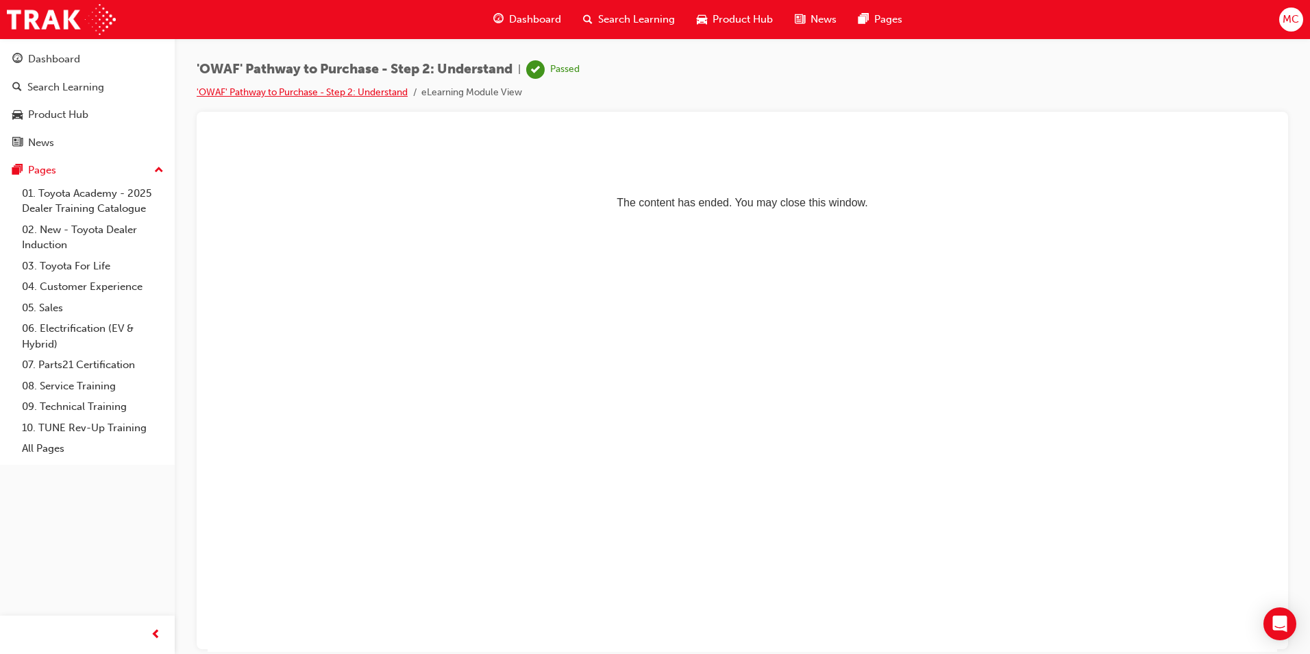
click at [235, 92] on link "'OWAF' Pathway to Purchase - Step 2: Understand" at bounding box center [302, 92] width 211 height 12
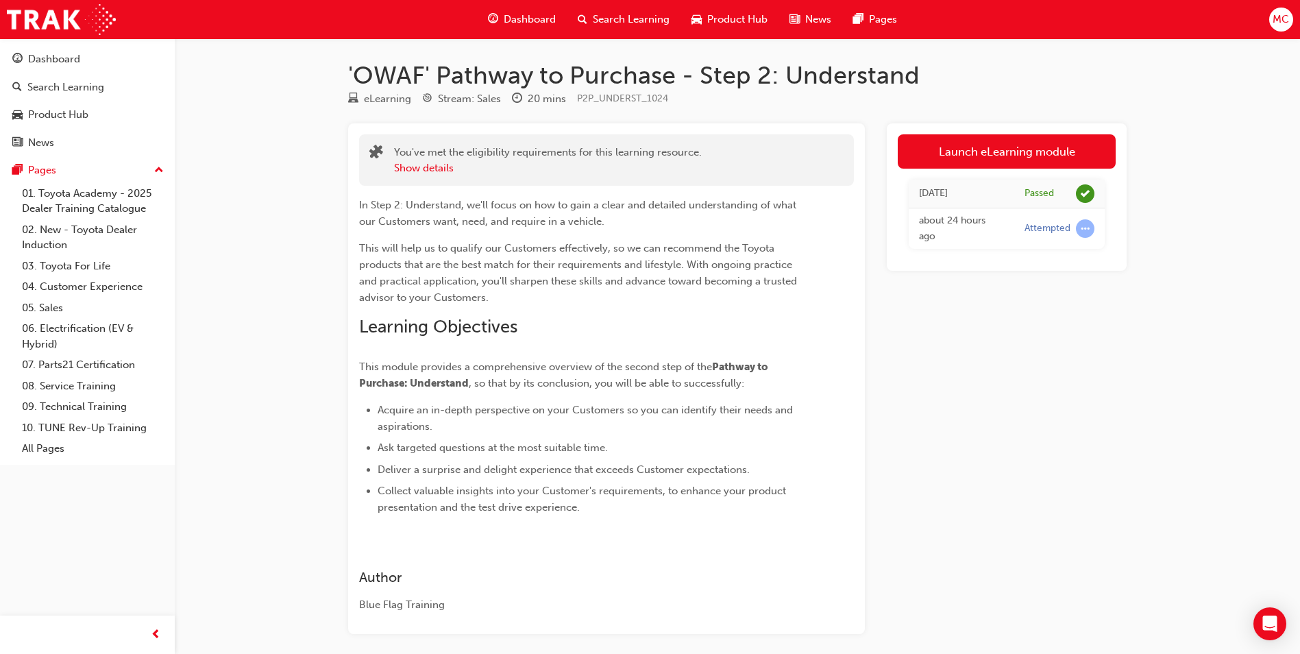
click at [1275, 18] on span "MC" at bounding box center [1280, 20] width 16 height 16
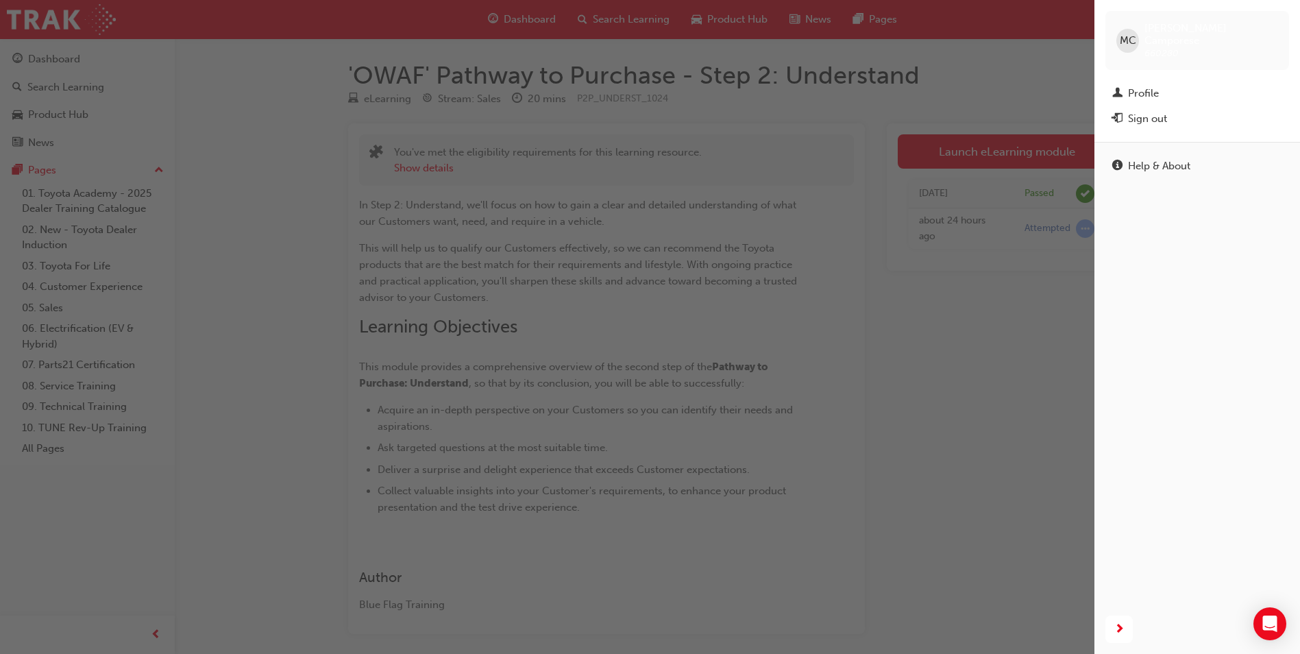
click at [210, 73] on div "button" at bounding box center [547, 327] width 1094 height 654
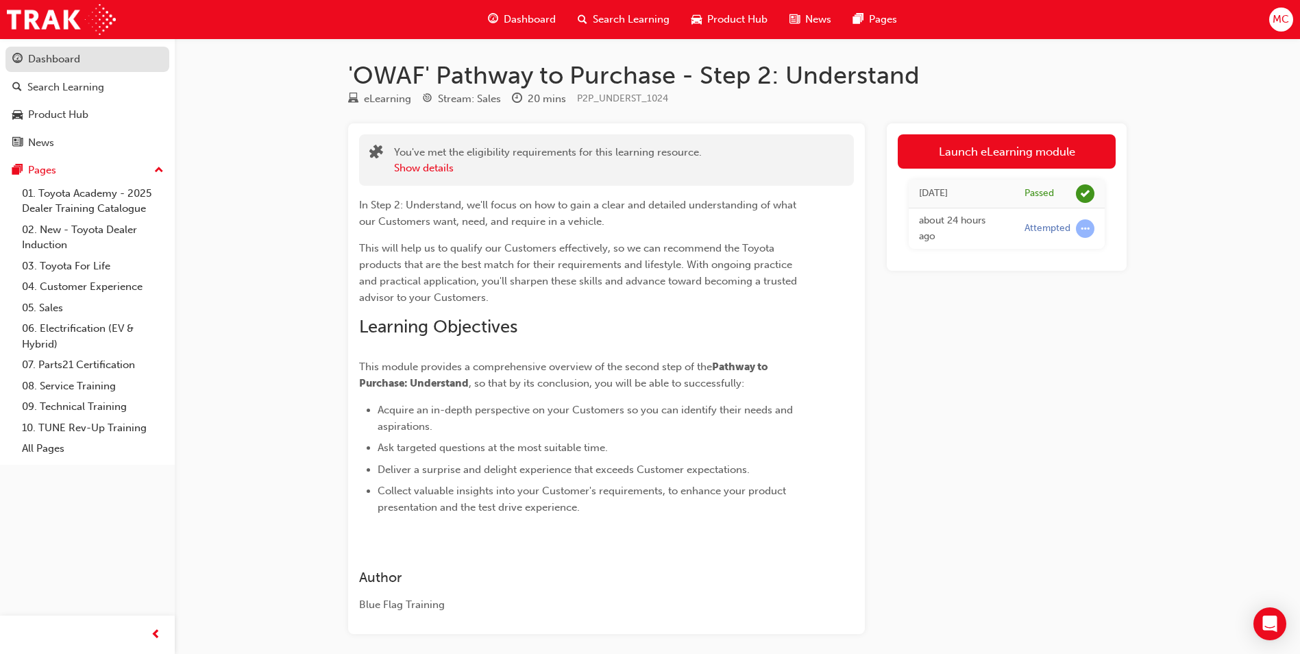
click at [80, 54] on div "Dashboard" at bounding box center [87, 59] width 150 height 17
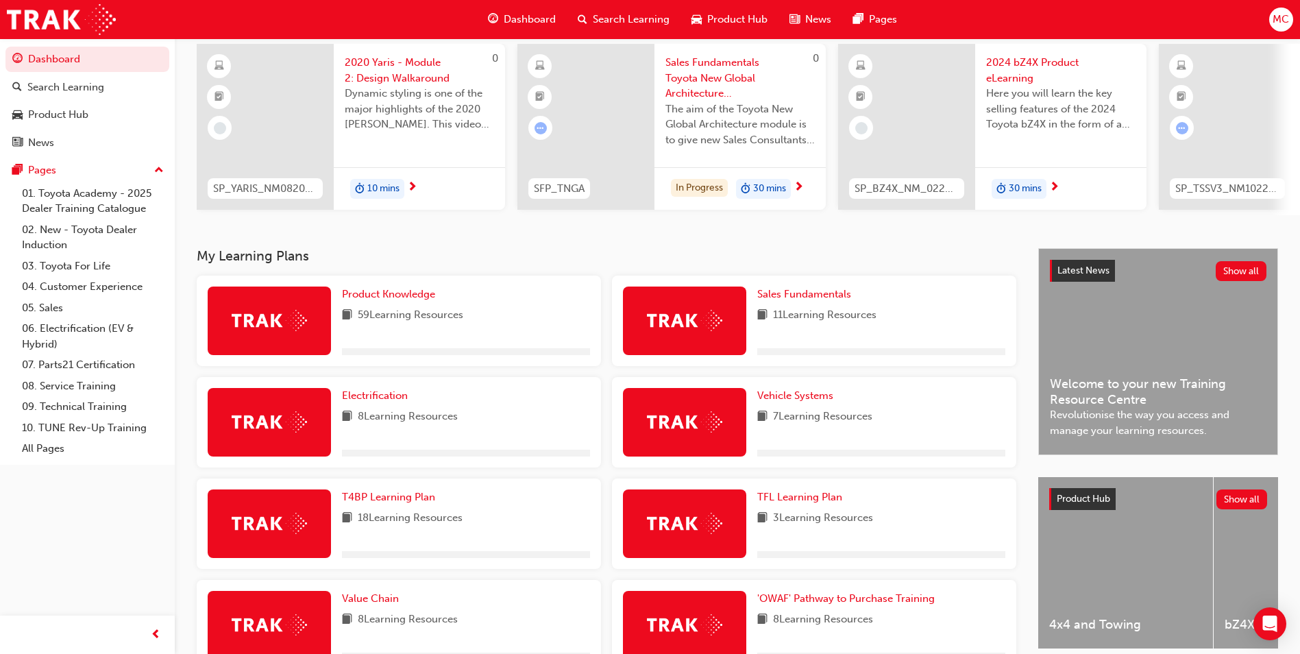
scroll to position [274, 0]
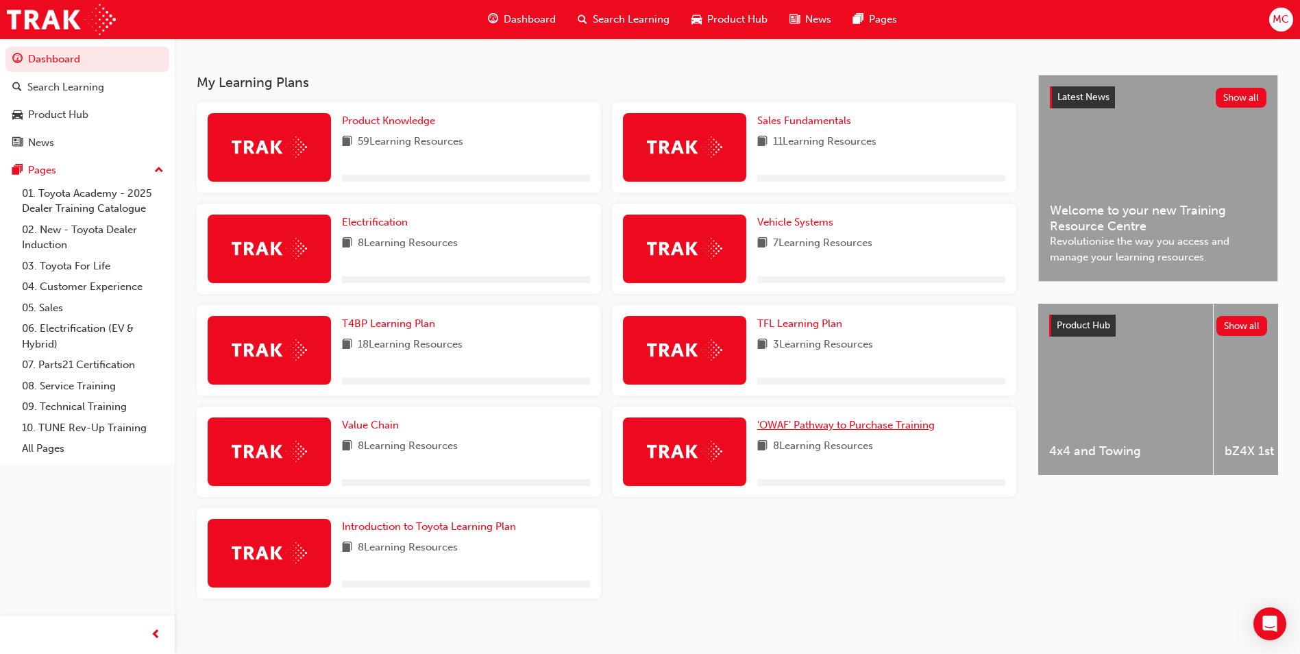
click at [902, 428] on span "'OWAF' Pathway to Purchase Training" at bounding box center [845, 425] width 177 height 12
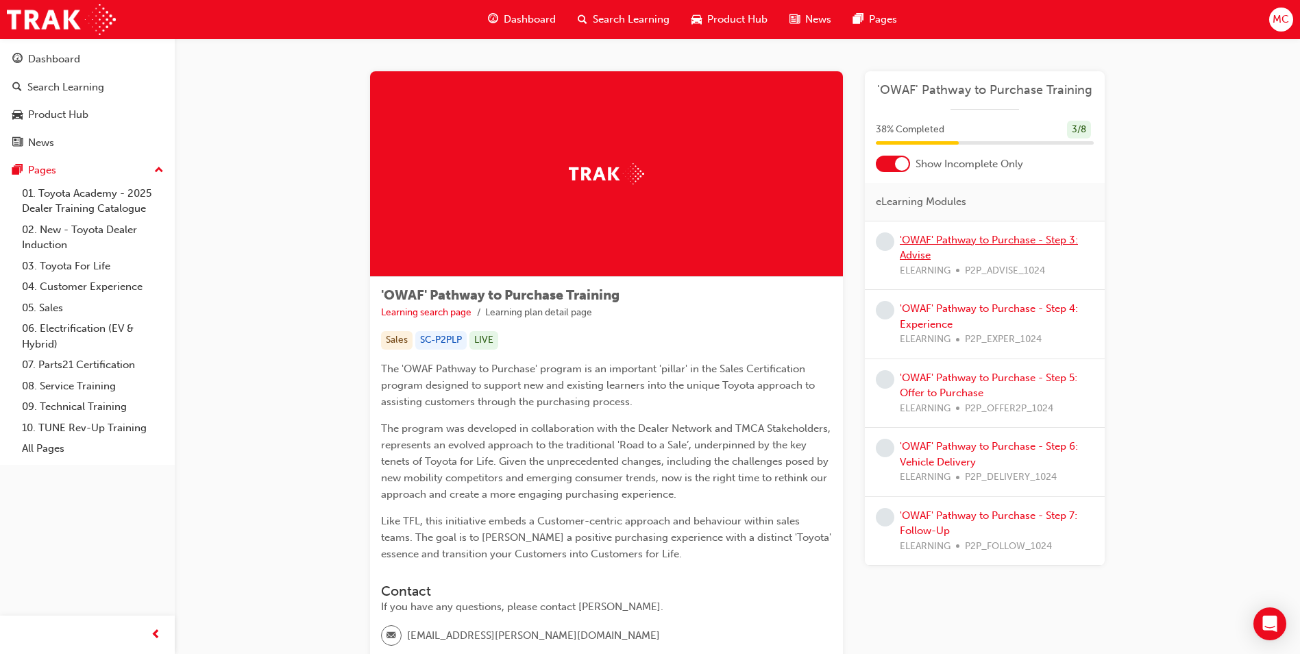
click at [1018, 238] on link "'OWAF' Pathway to Purchase - Step 3: Advise" at bounding box center [988, 248] width 178 height 28
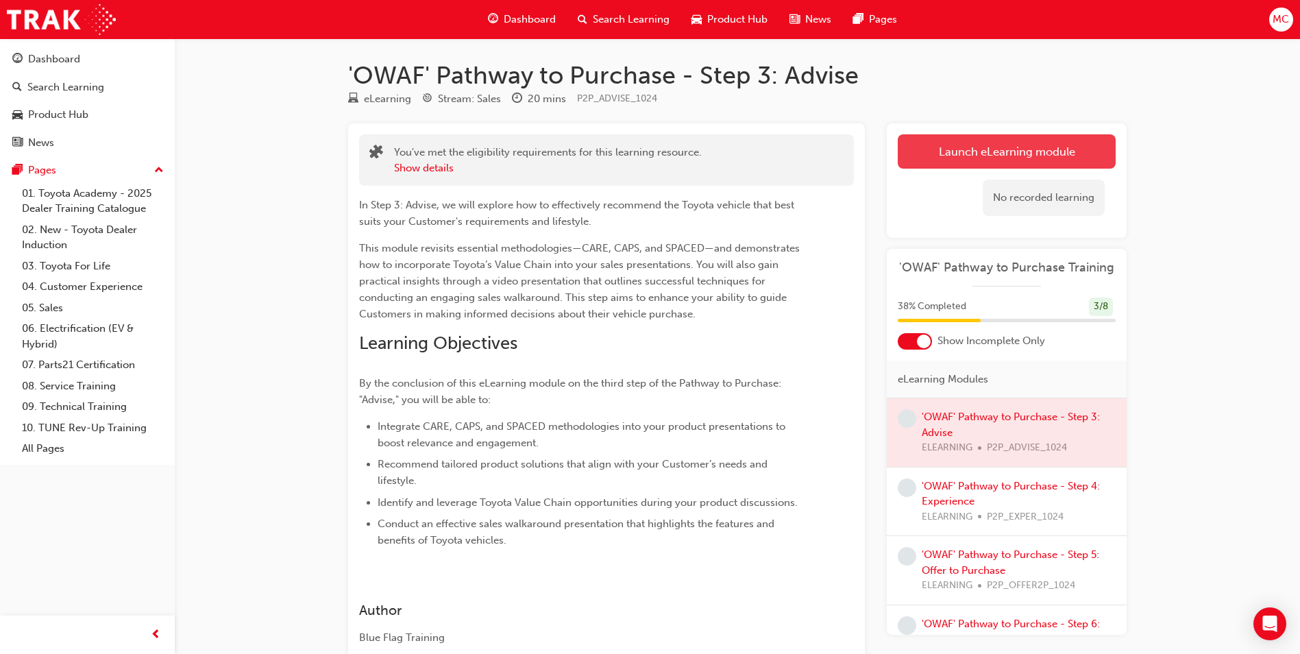
click at [963, 141] on link "Launch eLearning module" at bounding box center [1006, 151] width 218 height 34
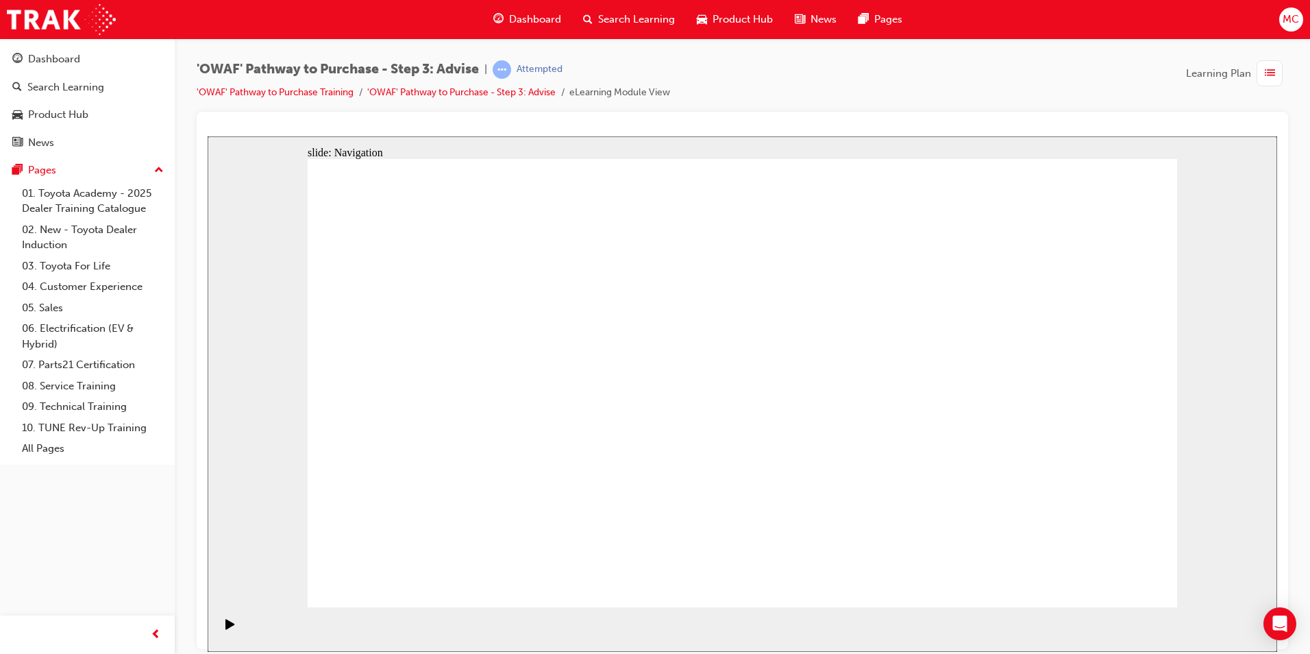
drag, startPoint x: 1133, startPoint y: 569, endPoint x: 1097, endPoint y: 573, distance: 35.8
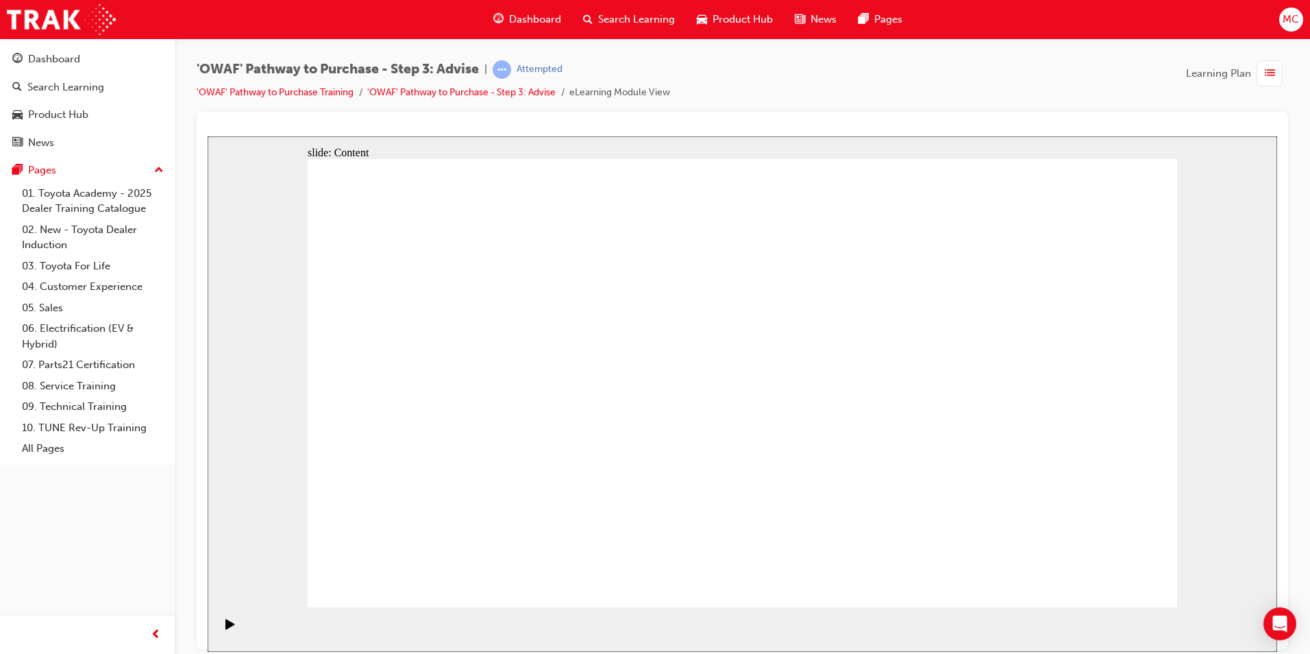
drag, startPoint x: 1066, startPoint y: 563, endPoint x: 1084, endPoint y: 580, distance: 24.2
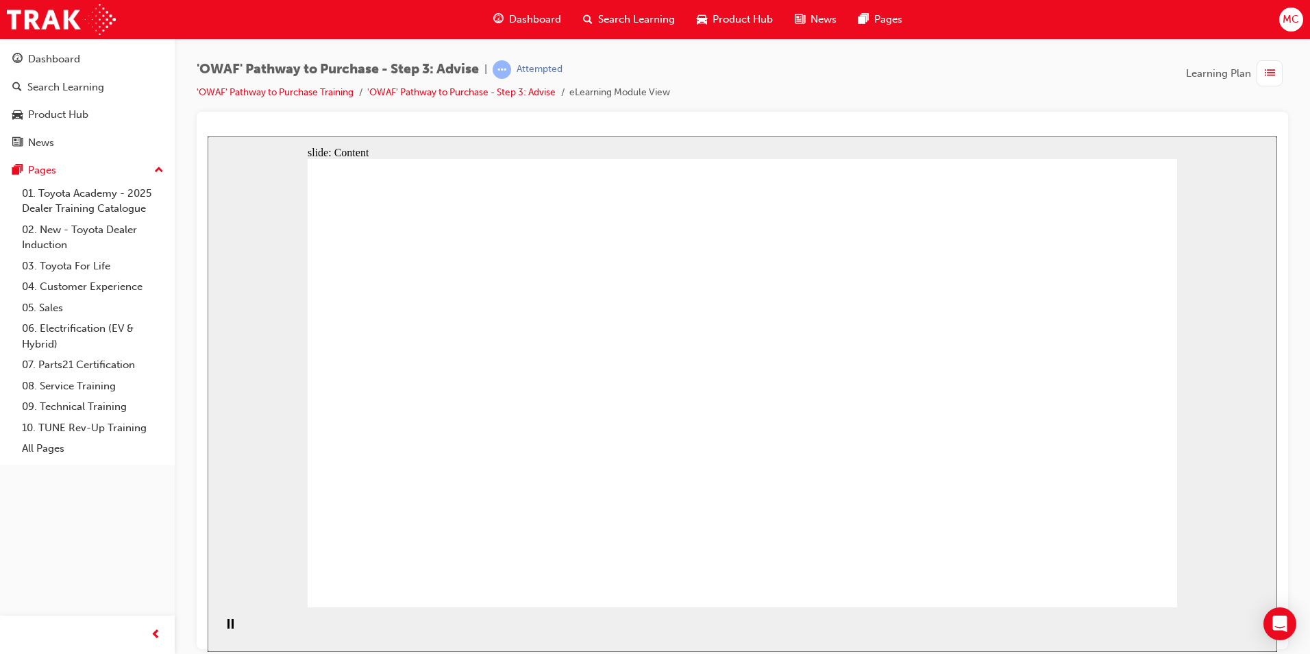
drag, startPoint x: 628, startPoint y: 369, endPoint x: 630, endPoint y: 377, distance: 9.1
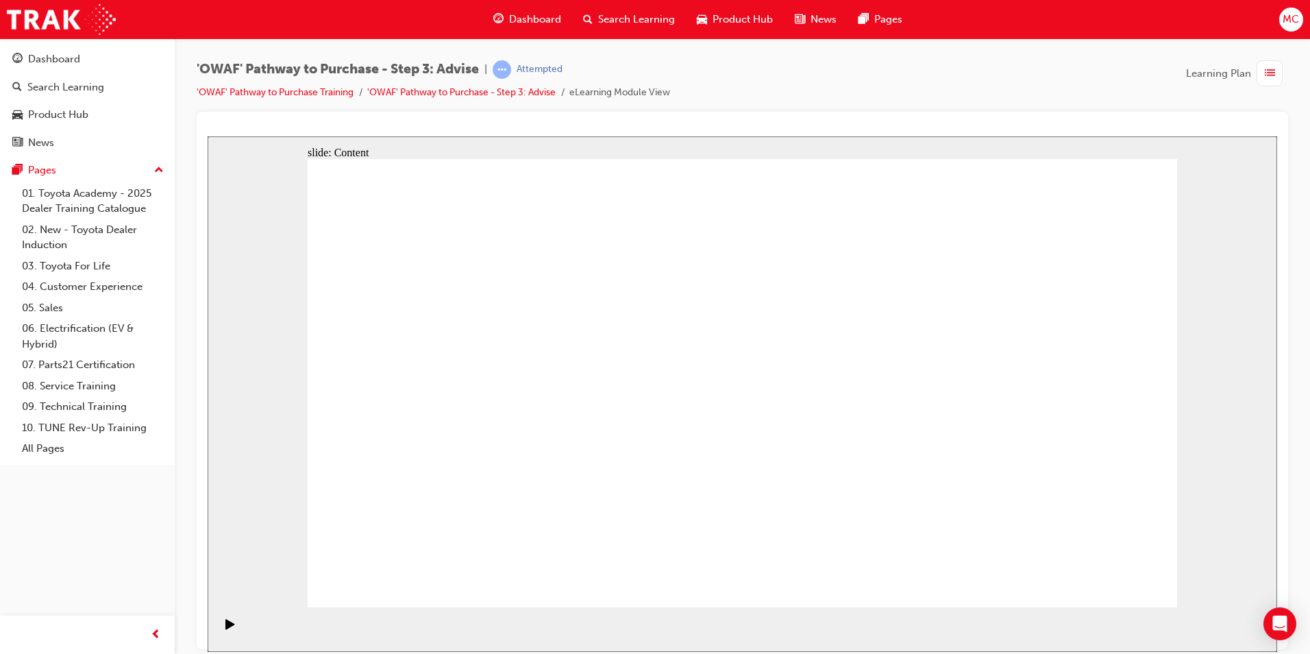
drag, startPoint x: 427, startPoint y: 486, endPoint x: 667, endPoint y: 382, distance: 260.8
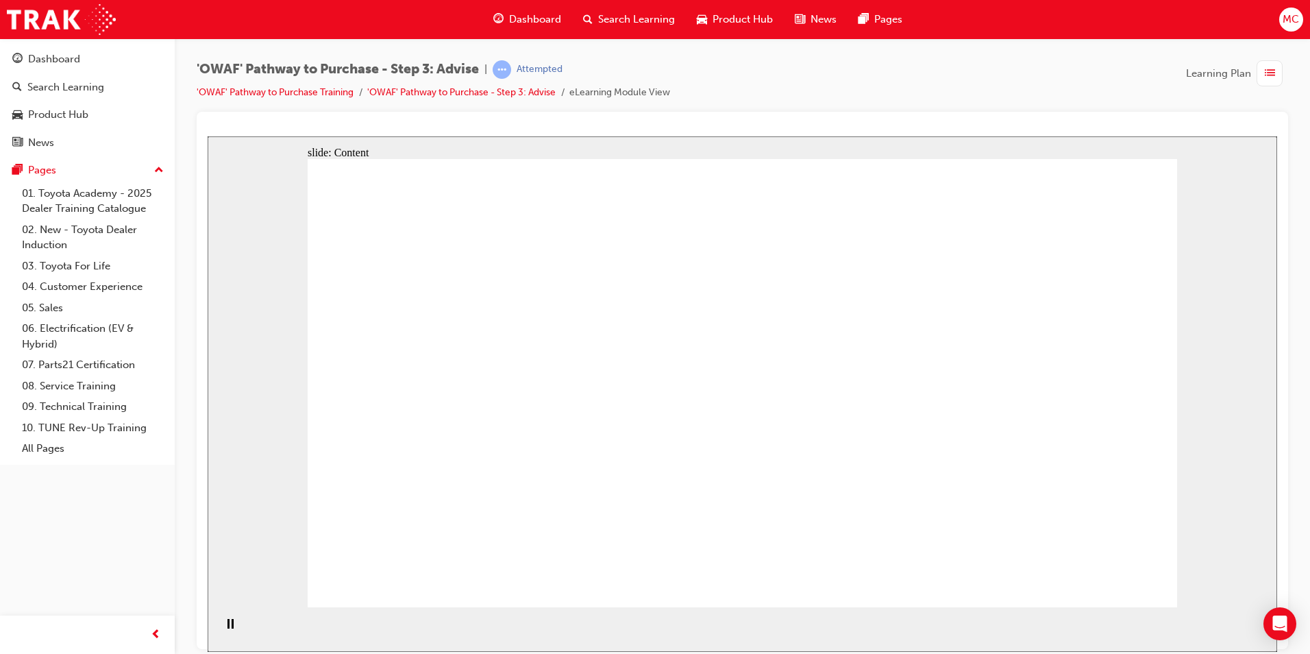
drag, startPoint x: 1065, startPoint y: 478, endPoint x: 1070, endPoint y: 468, distance: 11.3
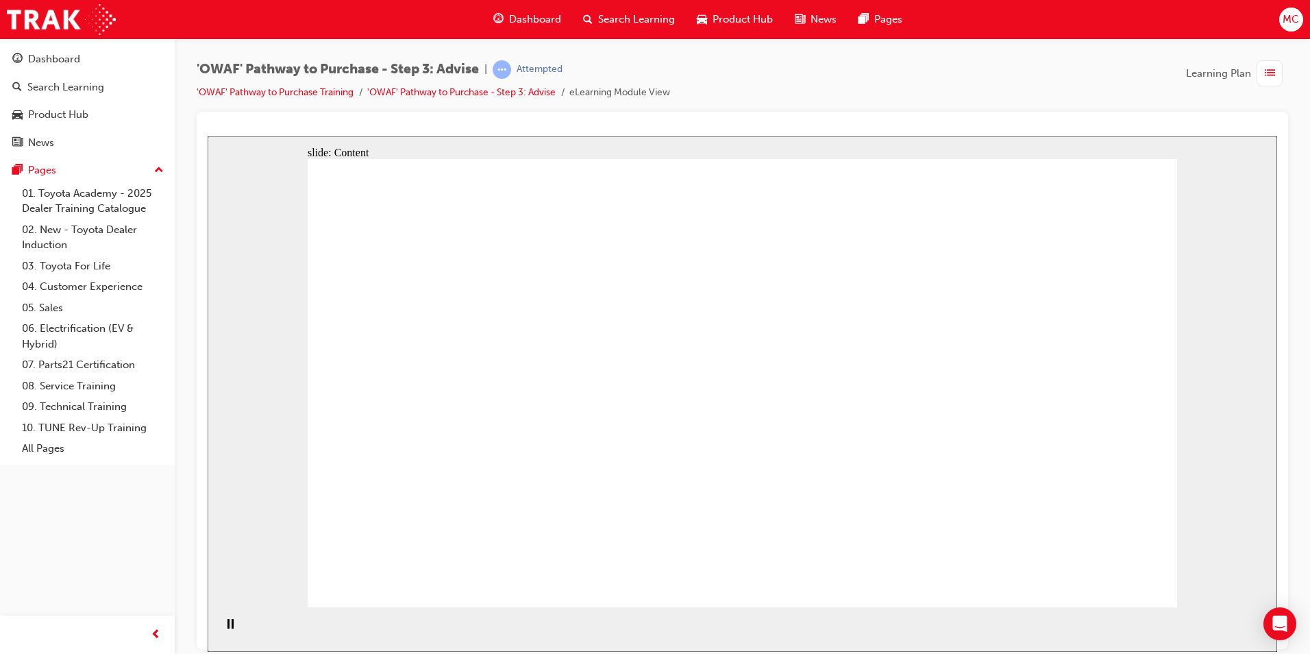
drag, startPoint x: 749, startPoint y: 250, endPoint x: 757, endPoint y: 412, distance: 162.6
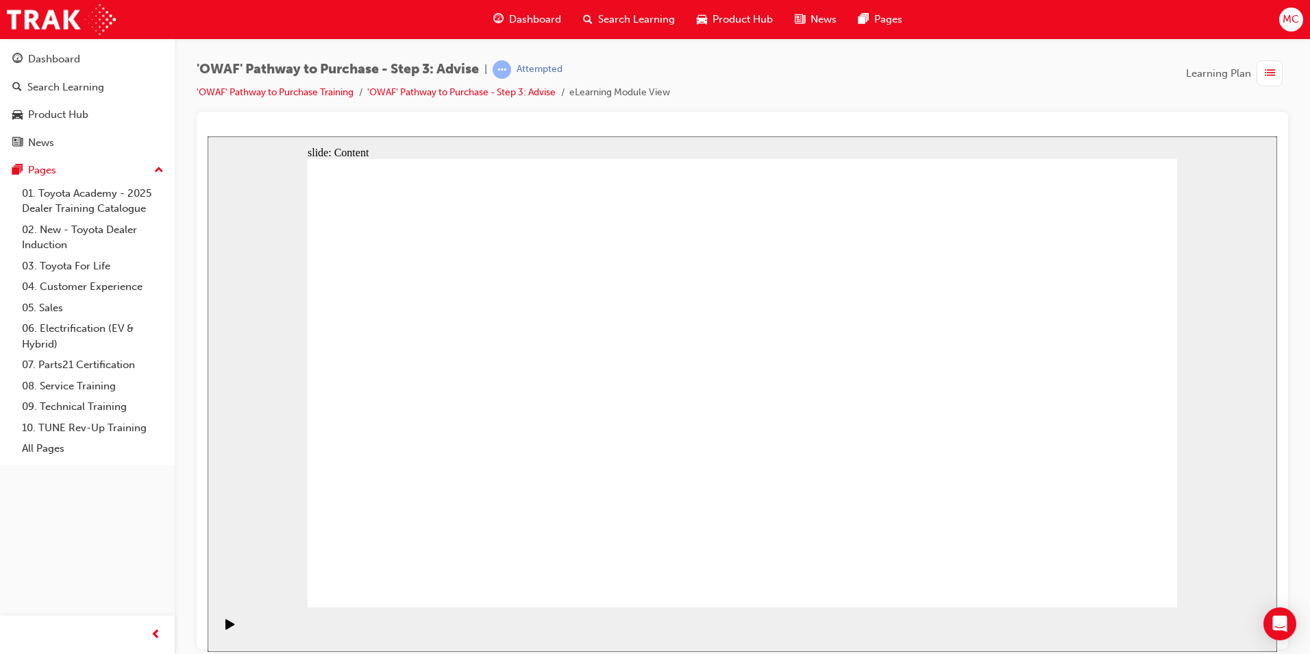
drag, startPoint x: 1218, startPoint y: 299, endPoint x: 1239, endPoint y: 327, distance: 34.8
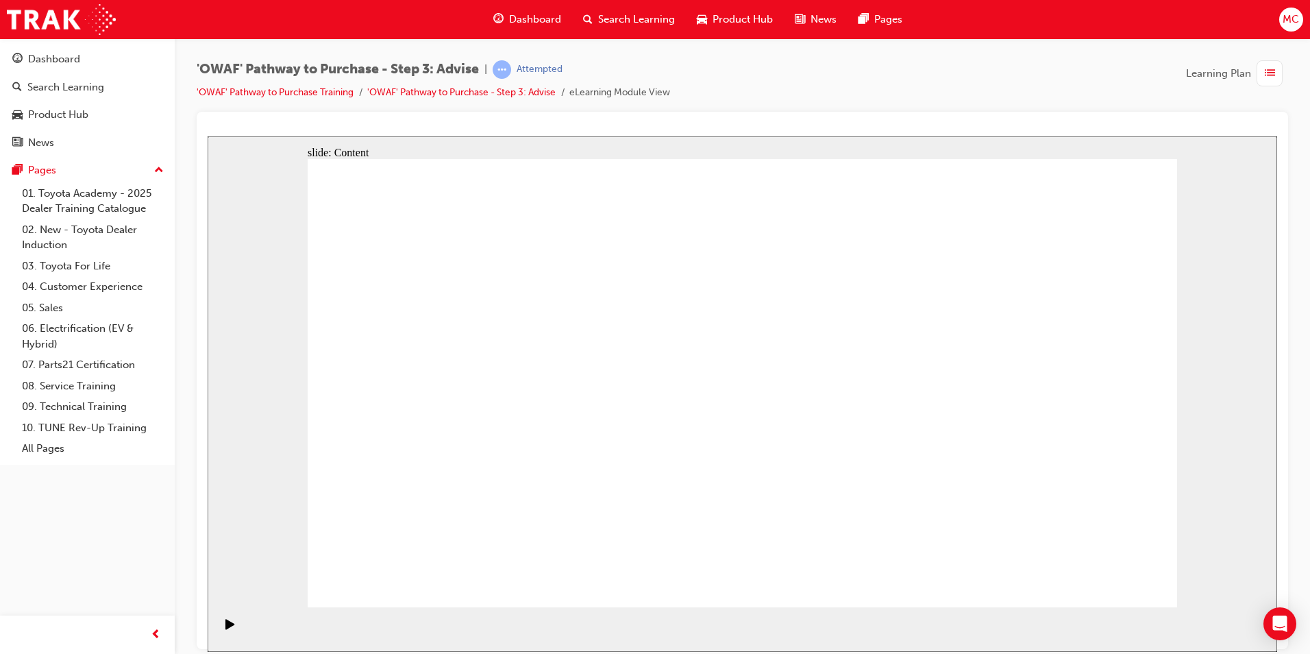
click at [1219, 299] on div "slide: Content Rectangle 2 Rectangle 1 Rectangle 2 Rectangle 1 Rectangle 2 Rect…" at bounding box center [742, 393] width 1069 height 515
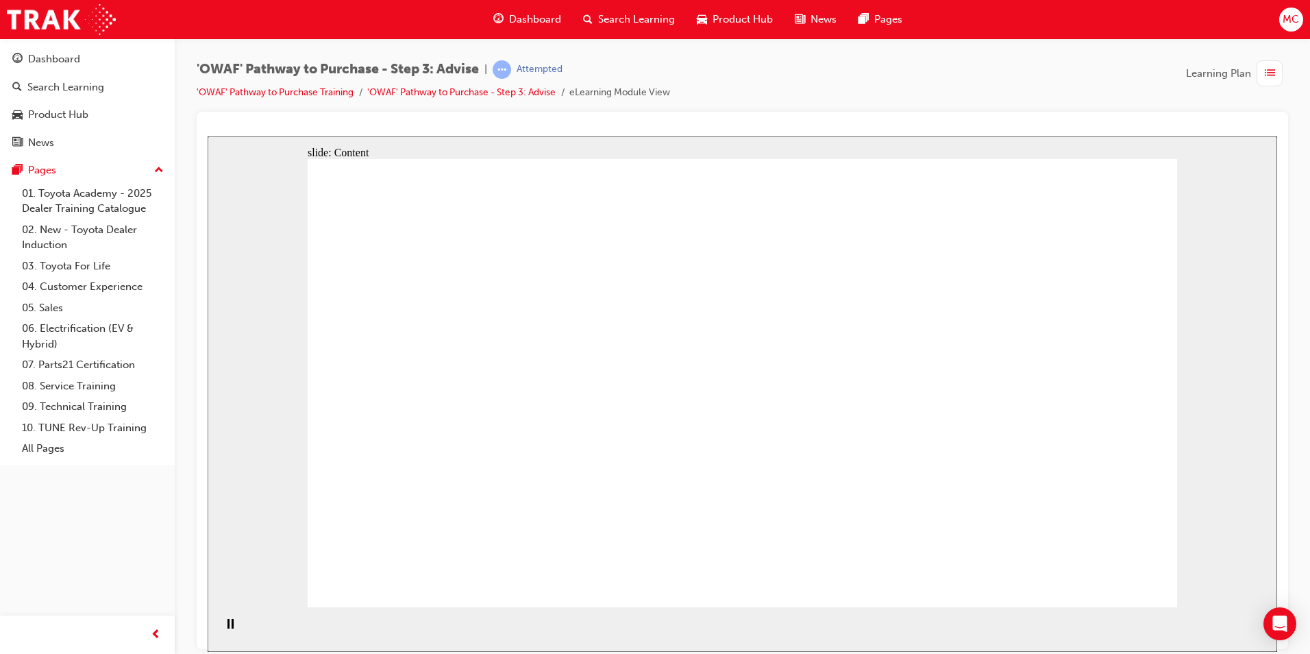
click at [1193, 175] on div "slide: Content Rectangle 1 Rectangle 4 Rectangle 1 Rectangle 2 Front of Vehicle…" at bounding box center [742, 393] width 1069 height 515
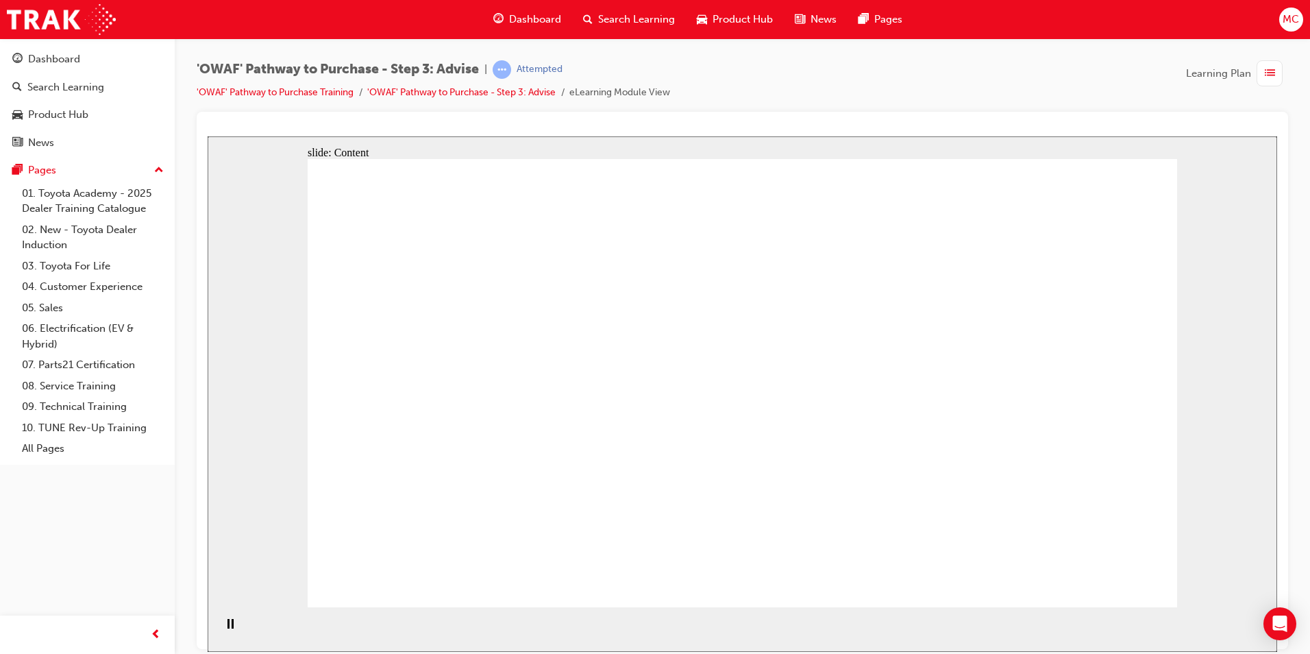
click at [227, 628] on icon "Pause (Ctrl+Alt+P)" at bounding box center [230, 623] width 6 height 10
click at [232, 628] on div "Play (Ctrl+Alt+P)" at bounding box center [230, 629] width 23 height 23
click at [229, 628] on div "Pause (Ctrl+Alt+P)" at bounding box center [230, 629] width 23 height 23
click at [225, 623] on icon "Play (Ctrl+Alt+P)" at bounding box center [230, 623] width 10 height 11
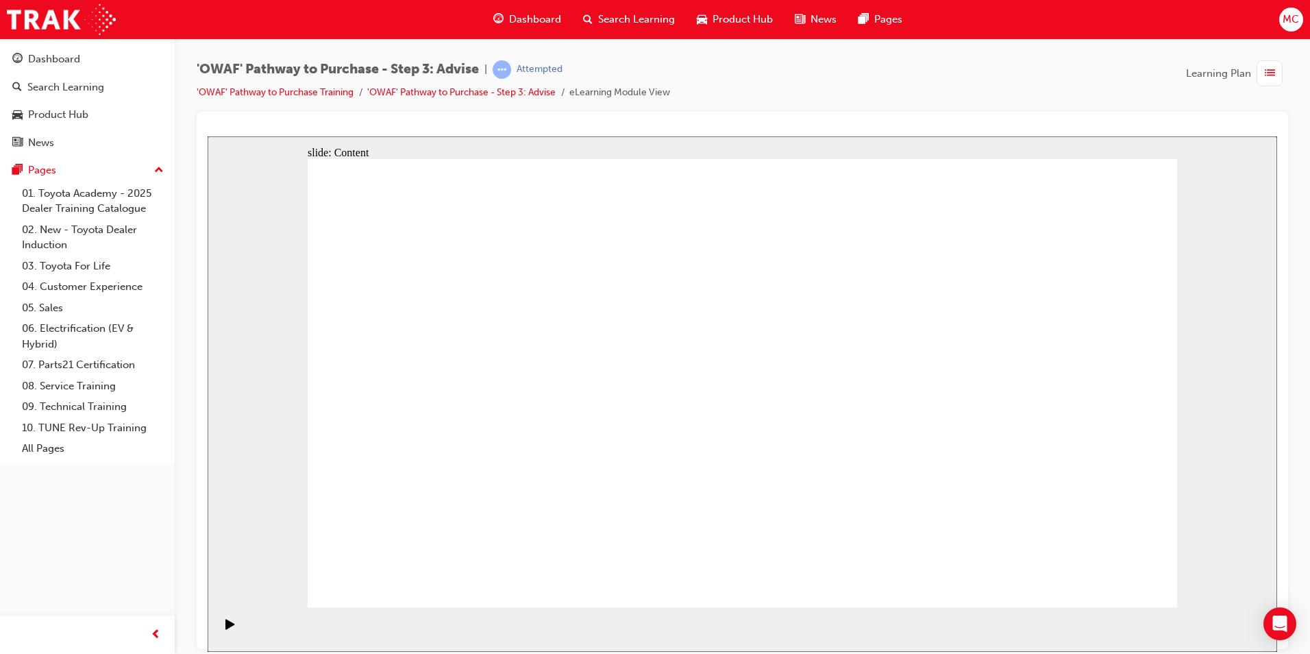
drag, startPoint x: 882, startPoint y: 445, endPoint x: 887, endPoint y: 430, distance: 16.7
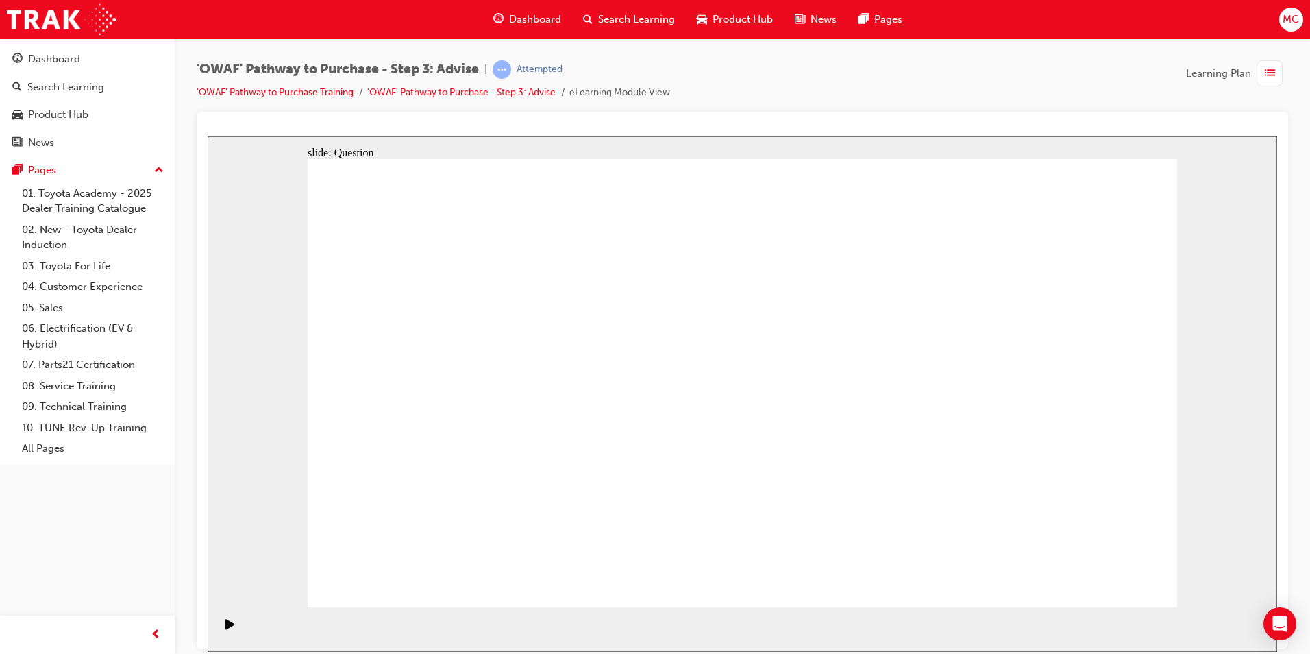
drag, startPoint x: 741, startPoint y: 492, endPoint x: 573, endPoint y: 371, distance: 207.1
drag, startPoint x: 1000, startPoint y: 510, endPoint x: 425, endPoint y: 407, distance: 583.3
drag, startPoint x: 509, startPoint y: 525, endPoint x: 507, endPoint y: 464, distance: 61.7
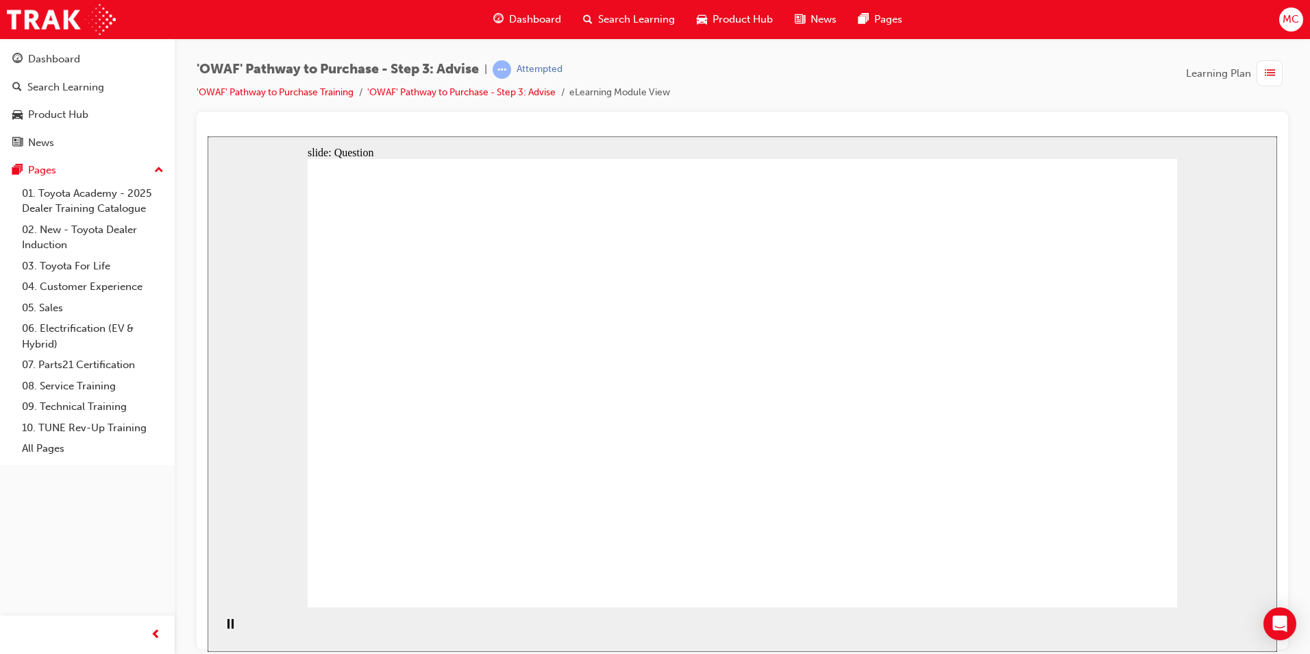
drag, startPoint x: 597, startPoint y: 524, endPoint x: 688, endPoint y: 345, distance: 200.7
drag, startPoint x: 721, startPoint y: 513, endPoint x: 486, endPoint y: 386, distance: 266.7
drag, startPoint x: 583, startPoint y: 558, endPoint x: 893, endPoint y: 382, distance: 356.2
drag, startPoint x: 849, startPoint y: 407, endPoint x: 580, endPoint y: 550, distance: 304.9
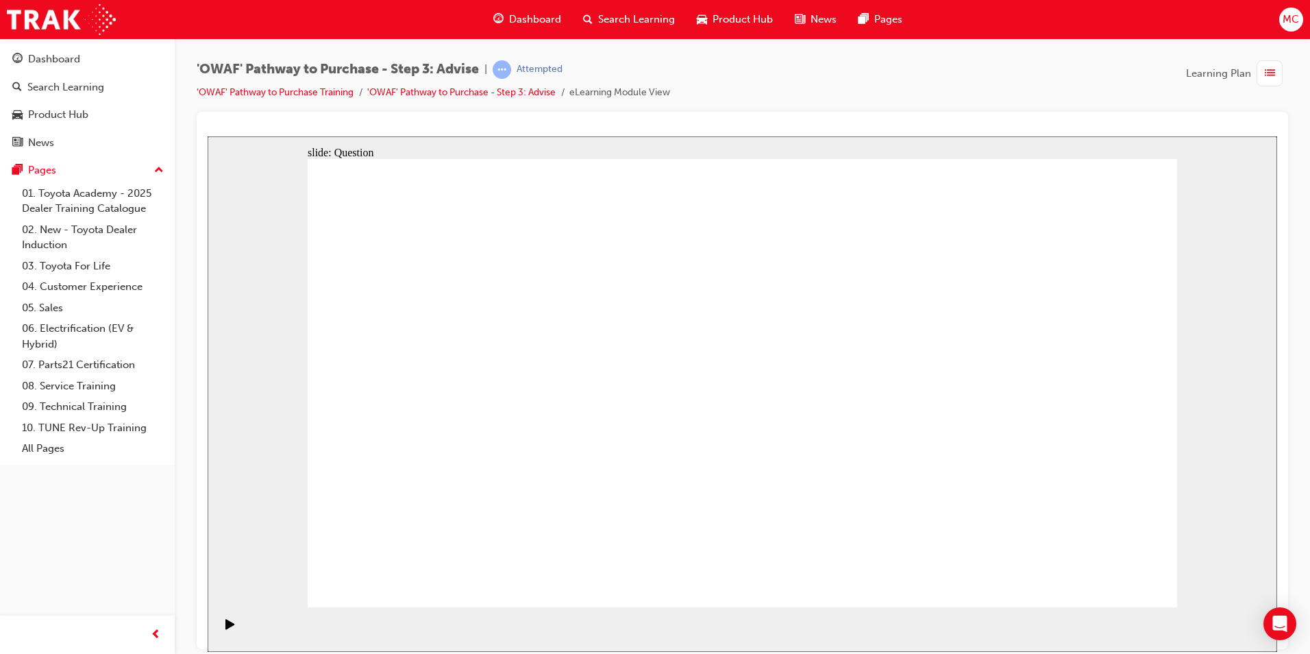
drag, startPoint x: 922, startPoint y: 496, endPoint x: 897, endPoint y: 400, distance: 99.0
drag, startPoint x: 1031, startPoint y: 471, endPoint x: 744, endPoint y: 469, distance: 287.0
drag, startPoint x: 1030, startPoint y: 482, endPoint x: 489, endPoint y: 474, distance: 540.6
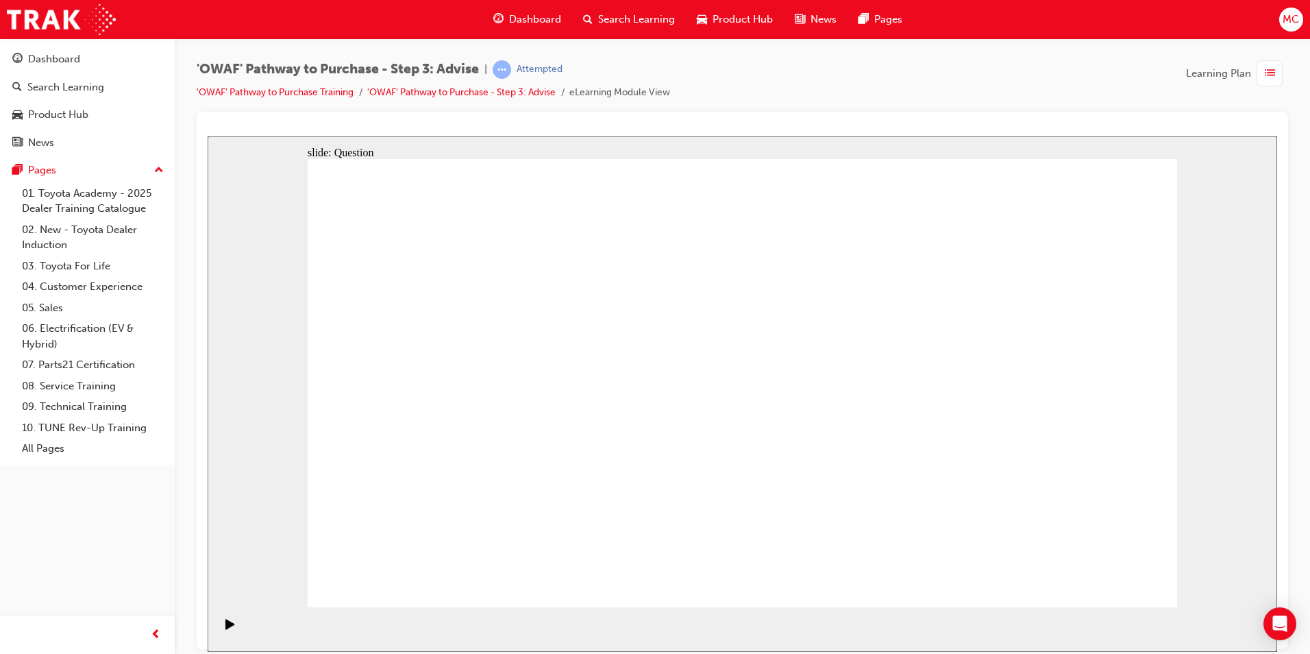
drag, startPoint x: 1032, startPoint y: 482, endPoint x: 754, endPoint y: 487, distance: 278.2
drag, startPoint x: 1033, startPoint y: 477, endPoint x: 785, endPoint y: 489, distance: 248.3
drag, startPoint x: 1073, startPoint y: 458, endPoint x: 796, endPoint y: 470, distance: 277.7
drag, startPoint x: 1088, startPoint y: 467, endPoint x: 556, endPoint y: 467, distance: 531.6
drag, startPoint x: 1002, startPoint y: 472, endPoint x: 524, endPoint y: 469, distance: 477.5
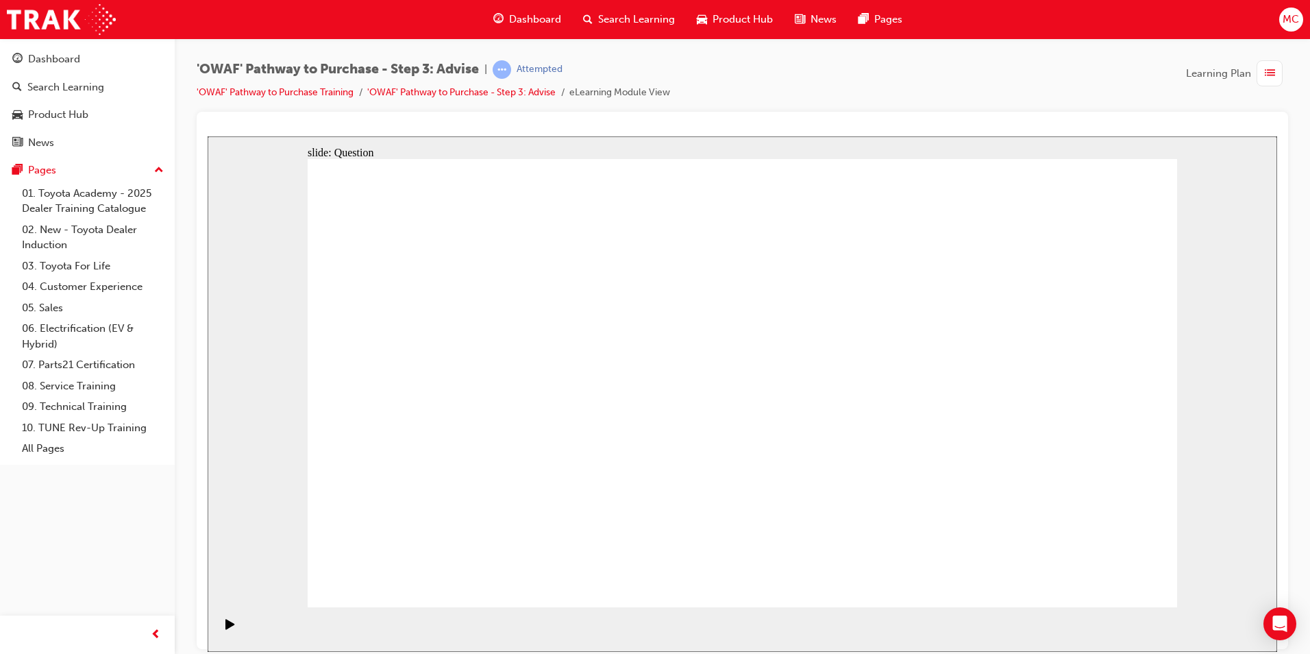
drag, startPoint x: 1061, startPoint y: 464, endPoint x: 532, endPoint y: 456, distance: 528.9
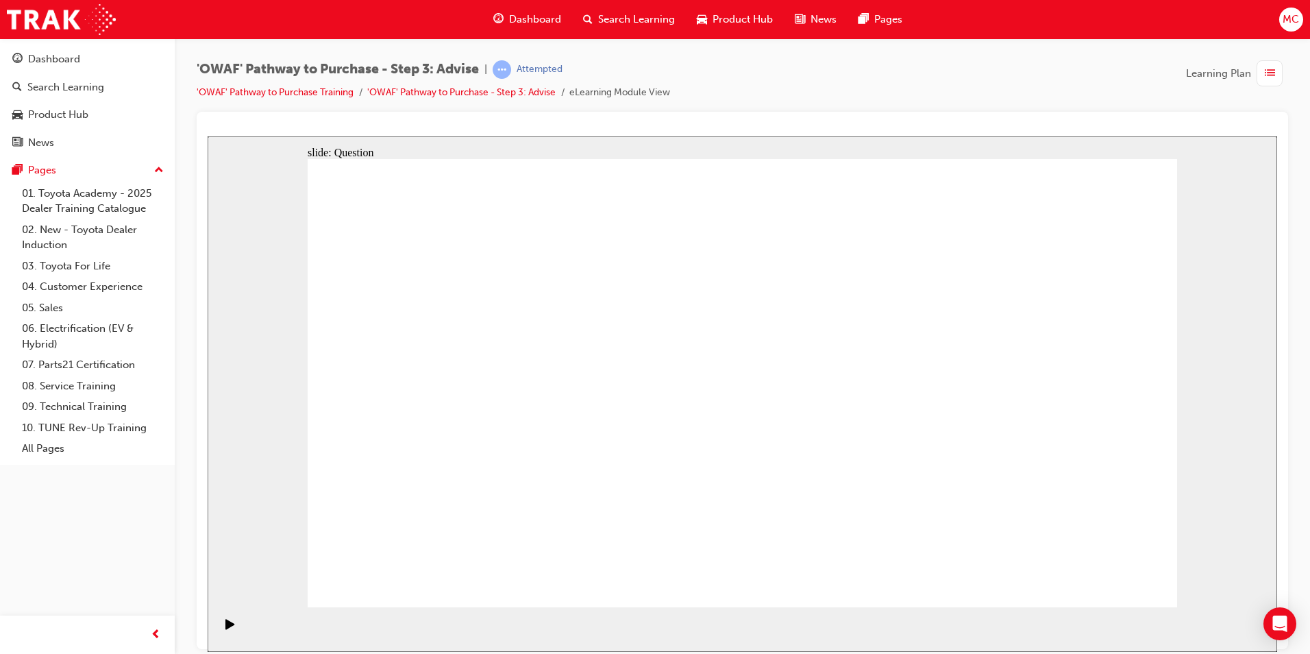
drag, startPoint x: 456, startPoint y: 336, endPoint x: 920, endPoint y: 386, distance: 466.5
drag, startPoint x: 457, startPoint y: 411, endPoint x: 901, endPoint y: 346, distance: 448.7
drag, startPoint x: 476, startPoint y: 469, endPoint x: 972, endPoint y: 341, distance: 512.3
drag, startPoint x: 556, startPoint y: 412, endPoint x: 765, endPoint y: 404, distance: 209.1
drag, startPoint x: 601, startPoint y: 477, endPoint x: 571, endPoint y: 490, distance: 32.2
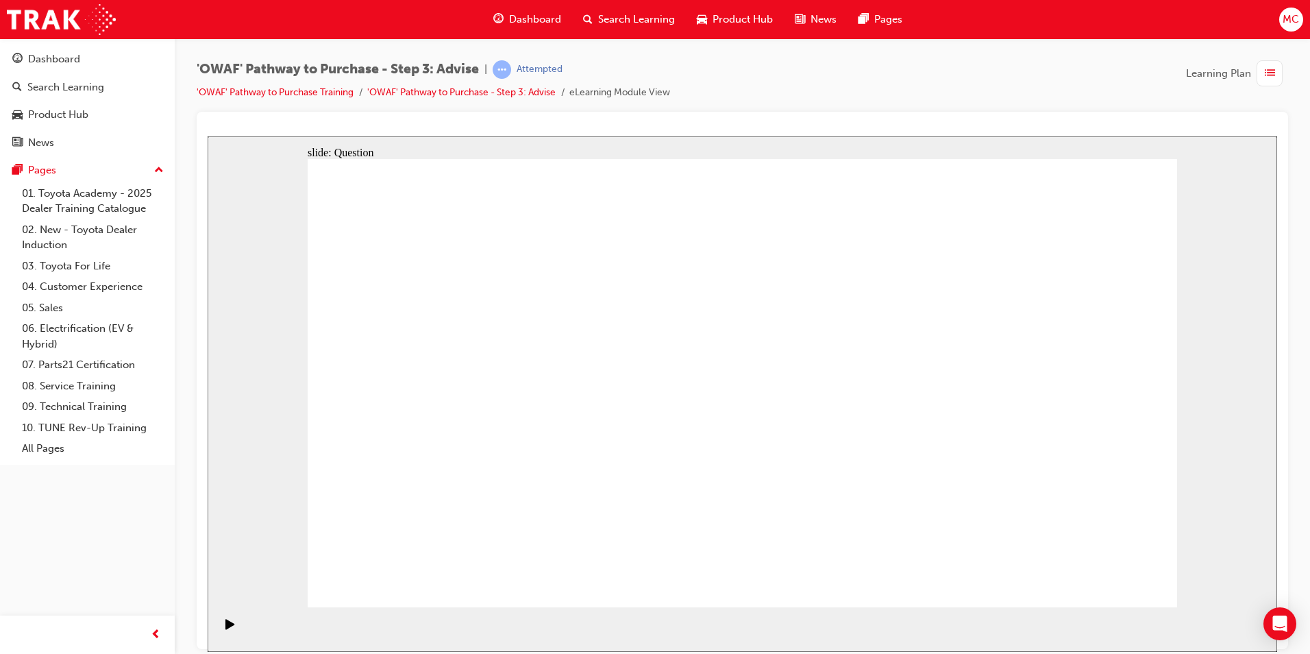
drag, startPoint x: 543, startPoint y: 473, endPoint x: 942, endPoint y: 436, distance: 400.5
drag, startPoint x: 395, startPoint y: 349, endPoint x: 387, endPoint y: 346, distance: 8.3
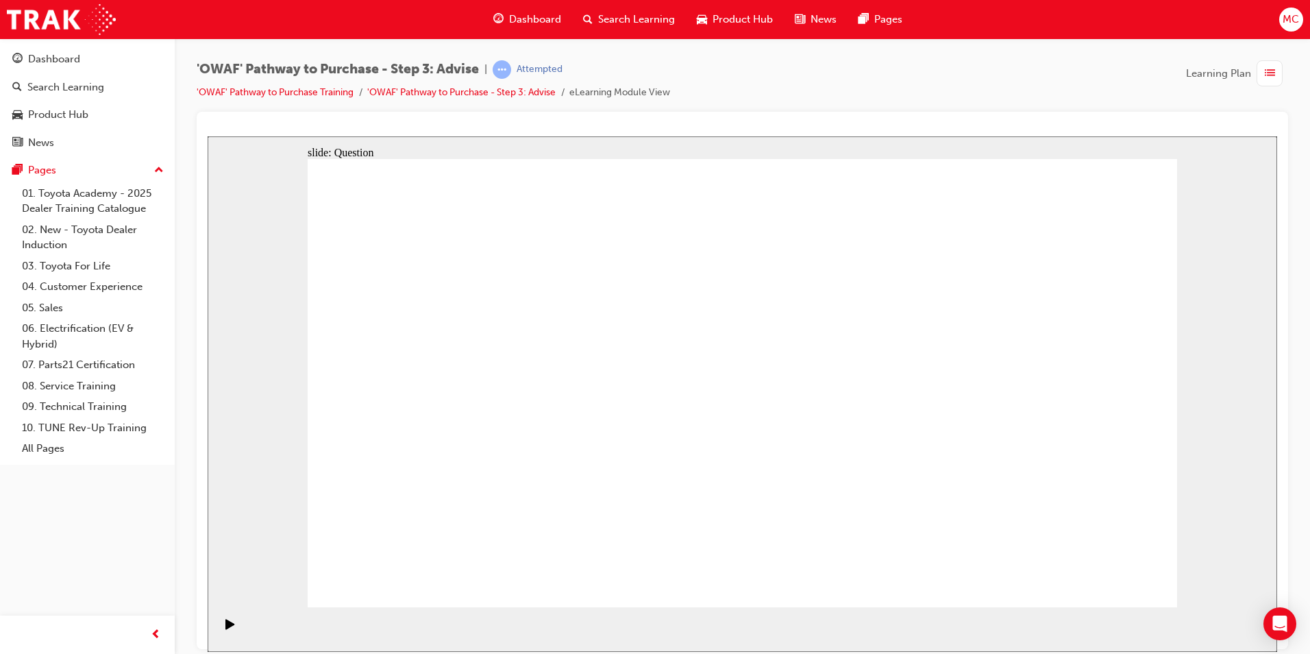
drag, startPoint x: 668, startPoint y: 323, endPoint x: 858, endPoint y: 494, distance: 255.6
drag, startPoint x: 849, startPoint y: 338, endPoint x: 499, endPoint y: 509, distance: 389.7
drag, startPoint x: 754, startPoint y: 345, endPoint x: 366, endPoint y: 530, distance: 429.3
drag, startPoint x: 927, startPoint y: 344, endPoint x: 576, endPoint y: 516, distance: 390.6
drag, startPoint x: 1009, startPoint y: 343, endPoint x: 1001, endPoint y: 343, distance: 8.2
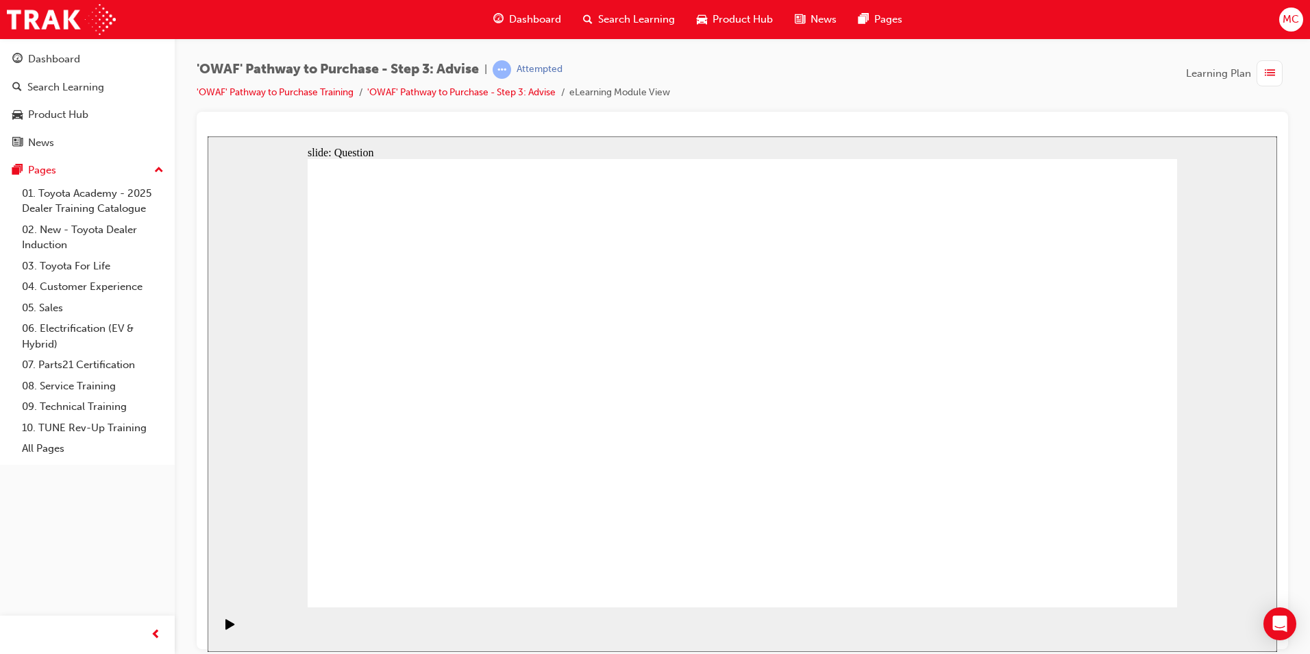
drag, startPoint x: 486, startPoint y: 314, endPoint x: 745, endPoint y: 490, distance: 313.1
drag, startPoint x: 1062, startPoint y: 363, endPoint x: 642, endPoint y: 501, distance: 441.9
drag, startPoint x: 427, startPoint y: 336, endPoint x: 1023, endPoint y: 498, distance: 618.4
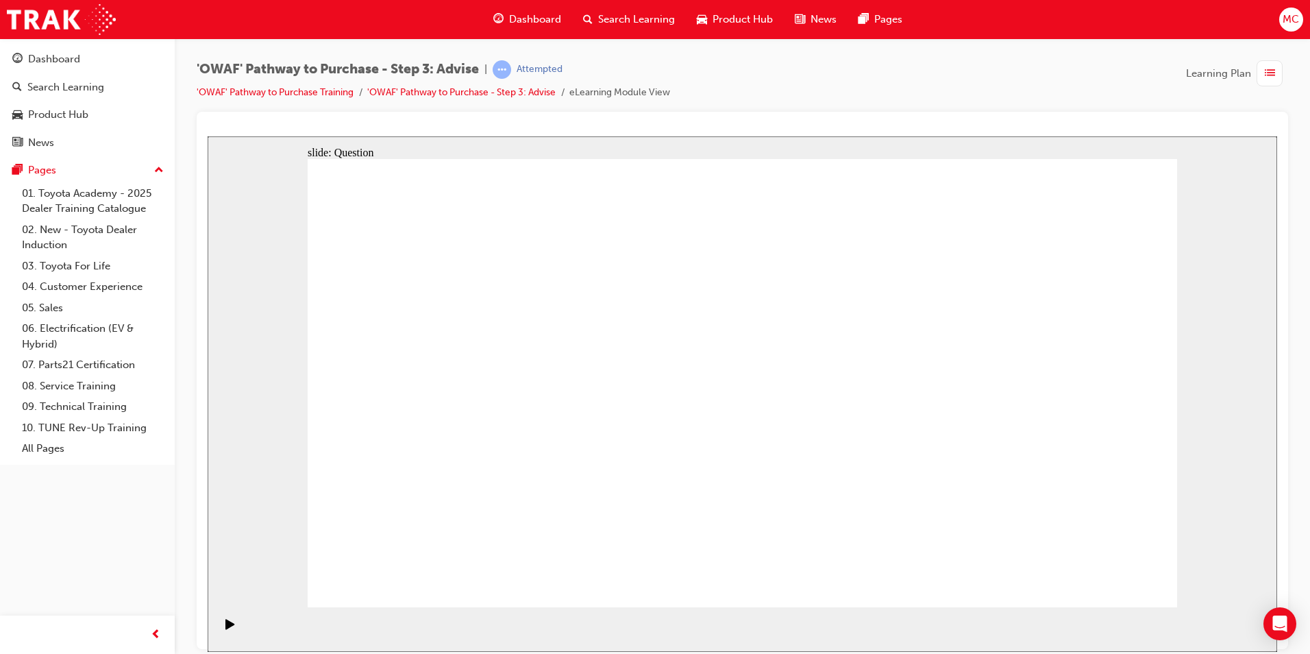
drag, startPoint x: 995, startPoint y: 350, endPoint x: 893, endPoint y: 514, distance: 193.3
drag, startPoint x: 618, startPoint y: 364, endPoint x: 1072, endPoint y: 516, distance: 478.8
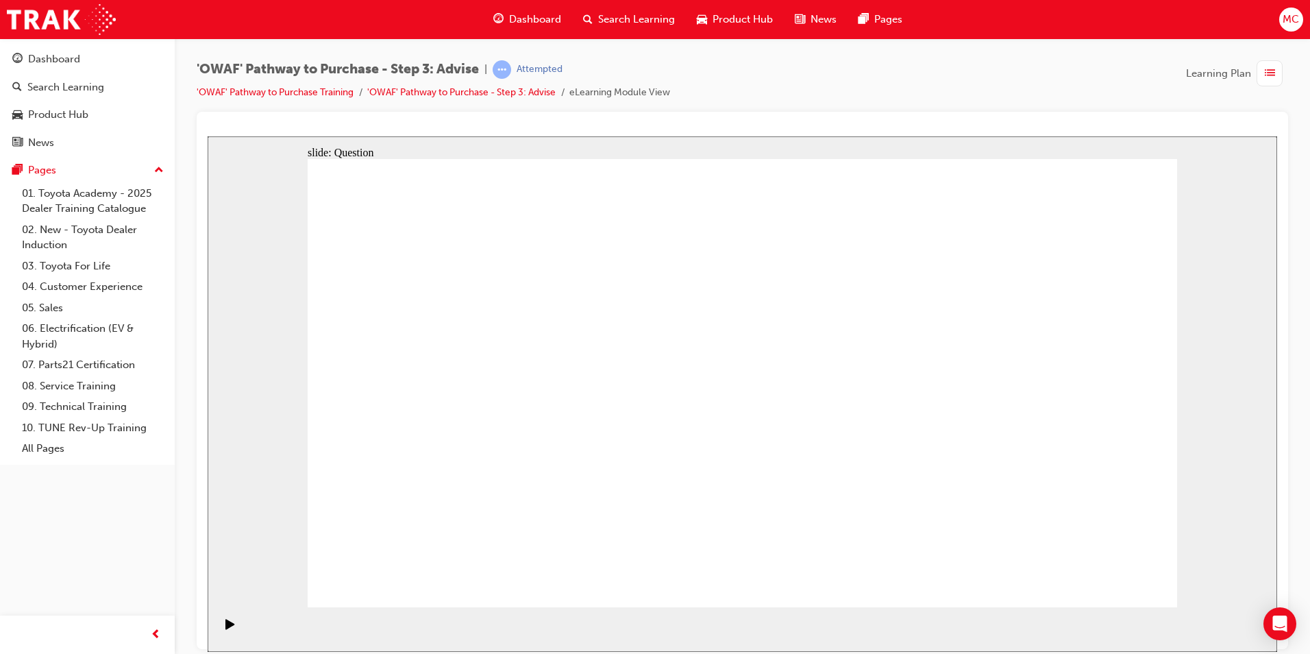
click at [289, 88] on link "'OWAF' Pathway to Purchase Training" at bounding box center [275, 92] width 157 height 12
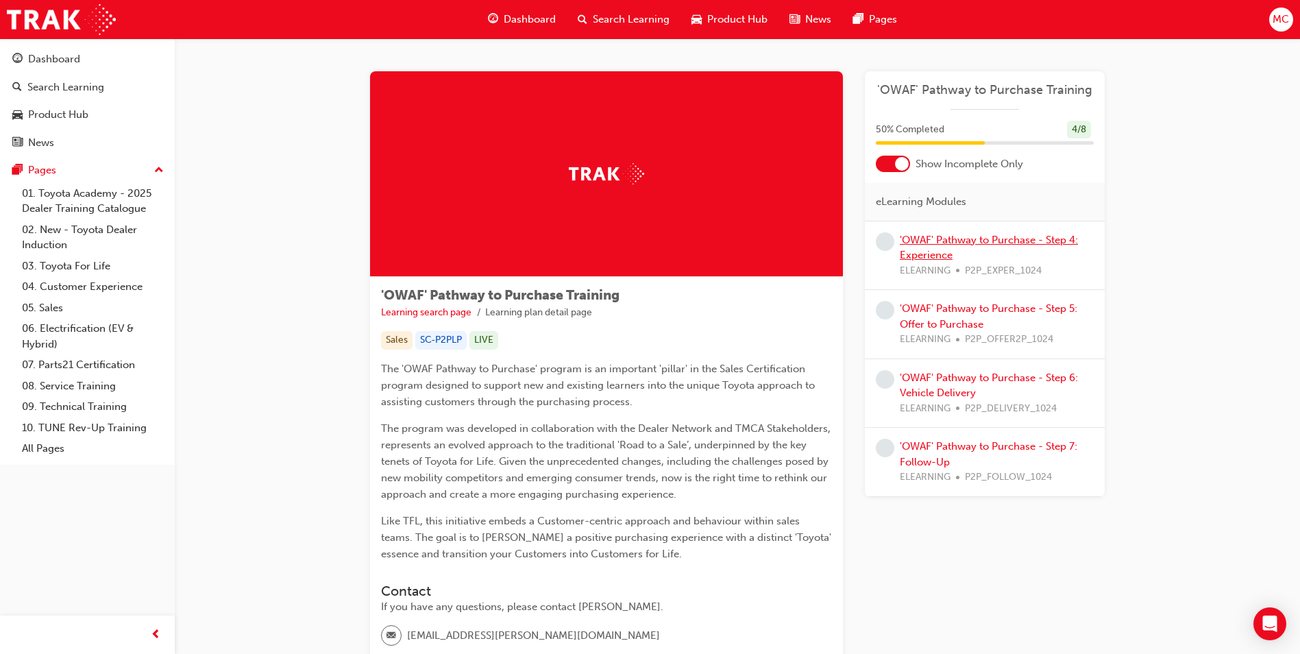
click at [972, 241] on link "'OWAF' Pathway to Purchase - Step 4: Experience" at bounding box center [988, 248] width 178 height 28
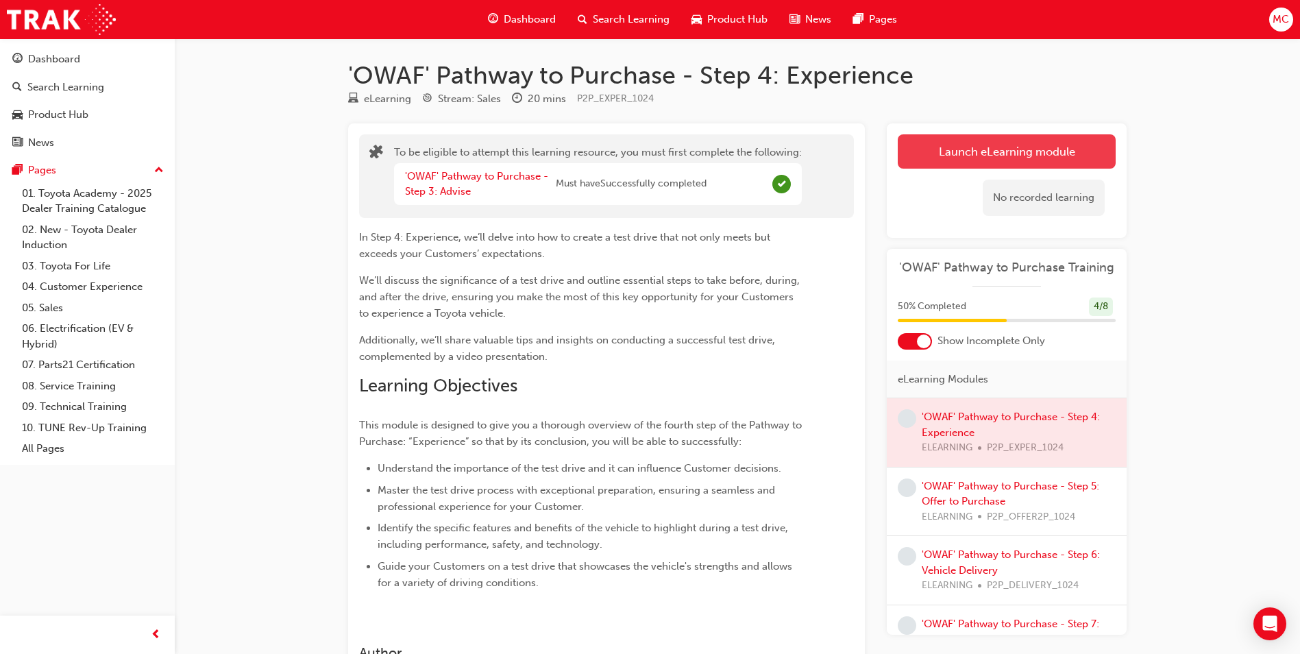
click at [976, 146] on button "Launch eLearning module" at bounding box center [1006, 151] width 218 height 34
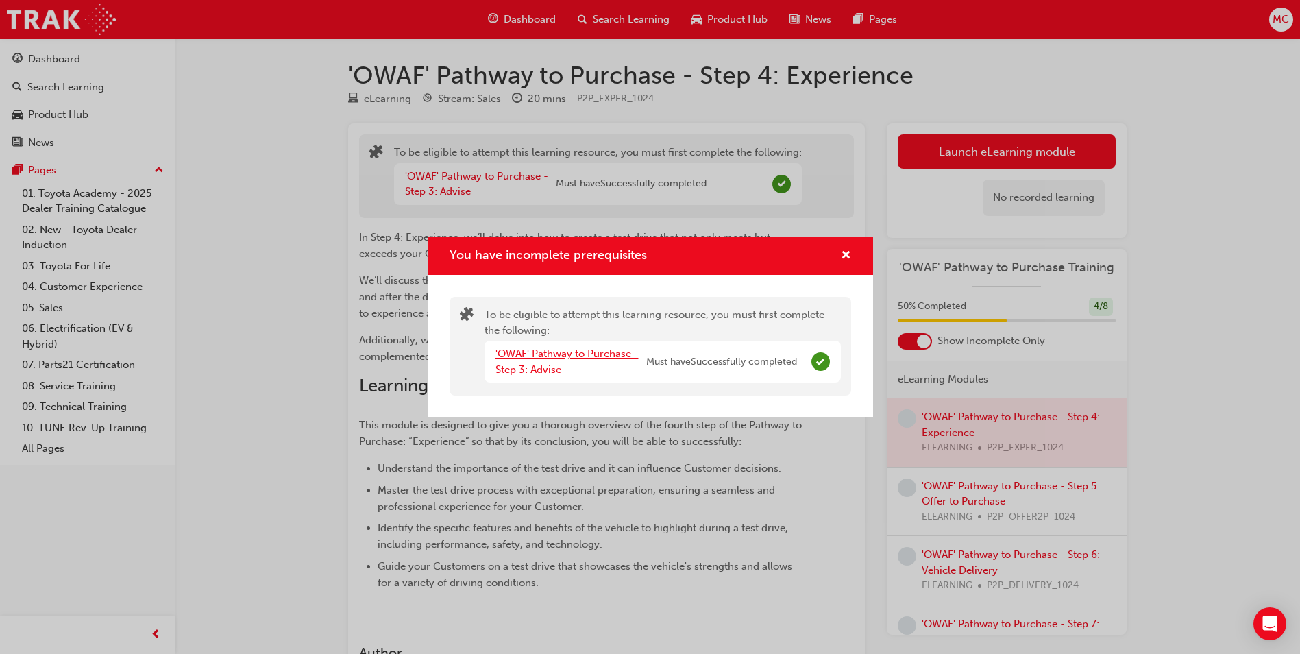
click at [532, 348] on link "'OWAF' Pathway to Purchase - Step 3: Advise" at bounding box center [566, 361] width 143 height 28
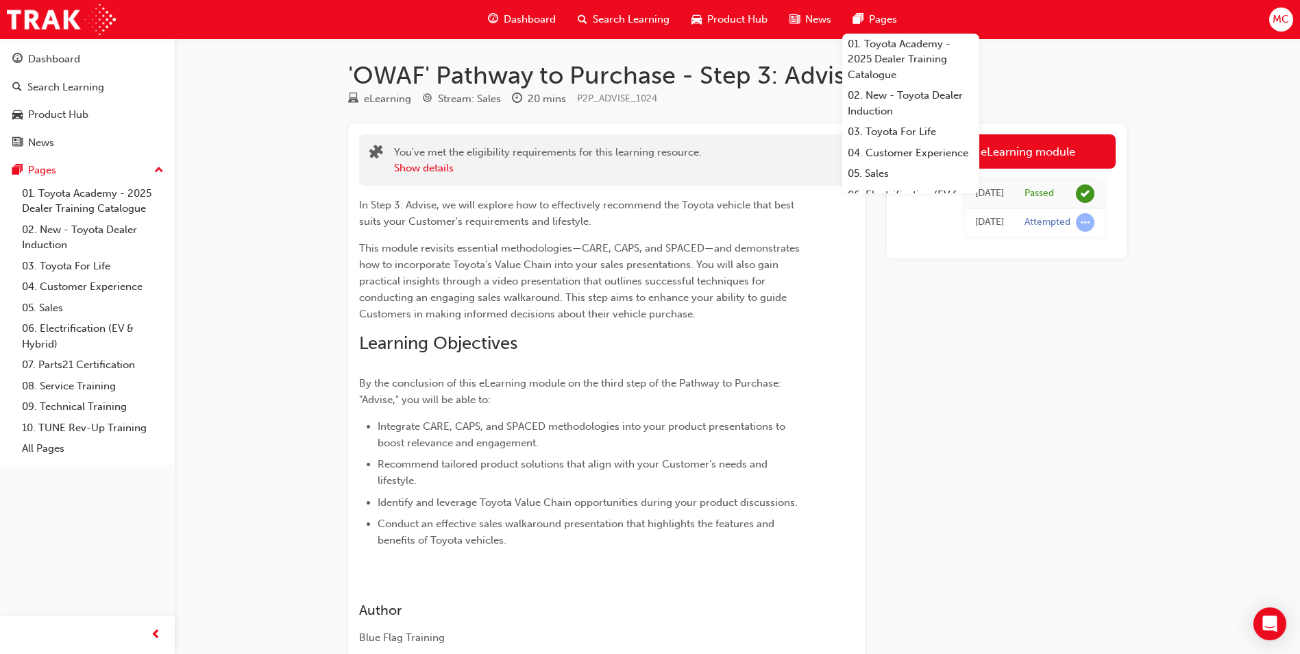
click at [1050, 454] on div "Launch eLearning module Today Passed Today Attempted" at bounding box center [1006, 394] width 240 height 543
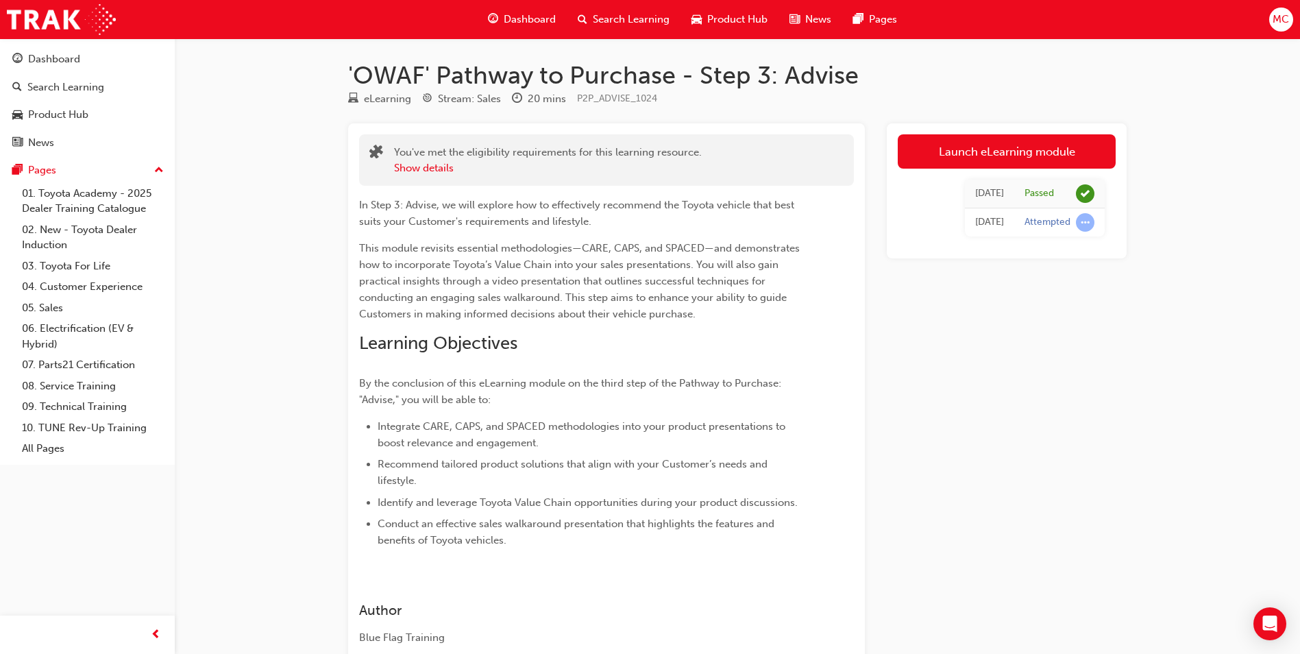
click at [1056, 62] on h1 "'OWAF' Pathway to Purchase - Step 3: Advise" at bounding box center [737, 75] width 778 height 30
click at [1019, 199] on td "Passed" at bounding box center [1059, 193] width 90 height 29
click at [1039, 190] on div "Passed" at bounding box center [1038, 193] width 29 height 13
click at [491, 49] on div "'OWAF' Pathway to Purchase - Step 3: Advise eLearning Stream: Sales 20 mins P2P…" at bounding box center [737, 374] width 822 height 672
click at [66, 57] on div "Dashboard" at bounding box center [54, 59] width 52 height 16
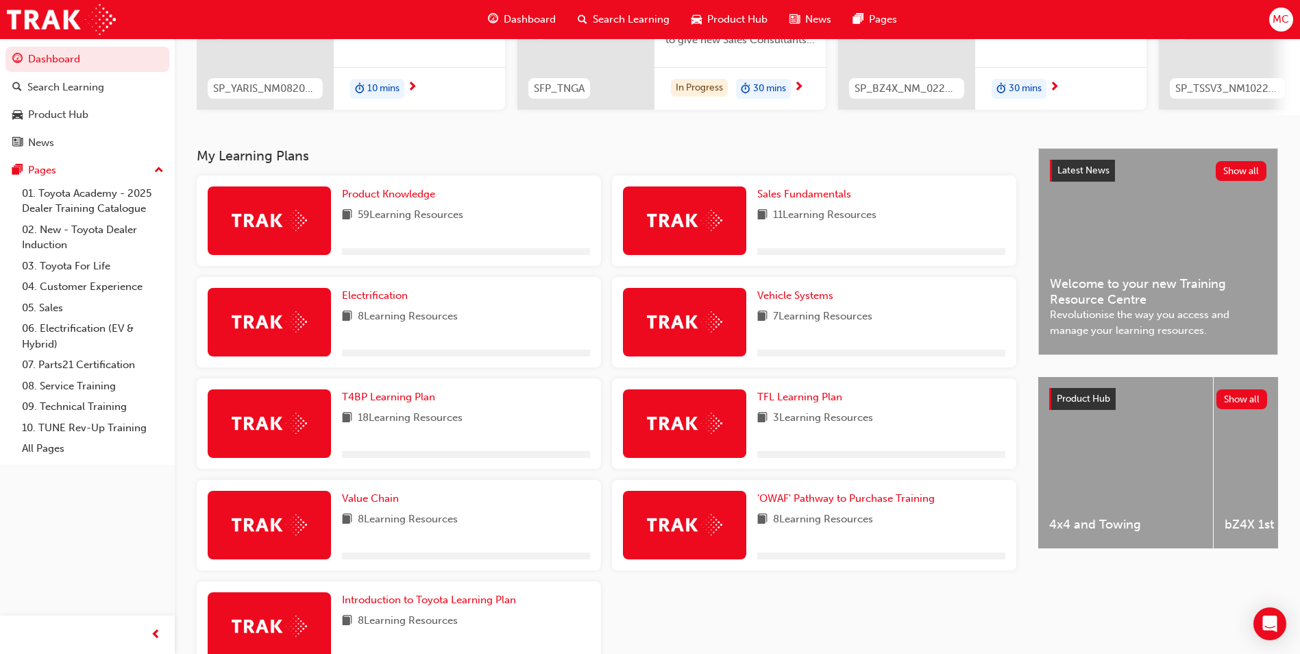
scroll to position [291, 0]
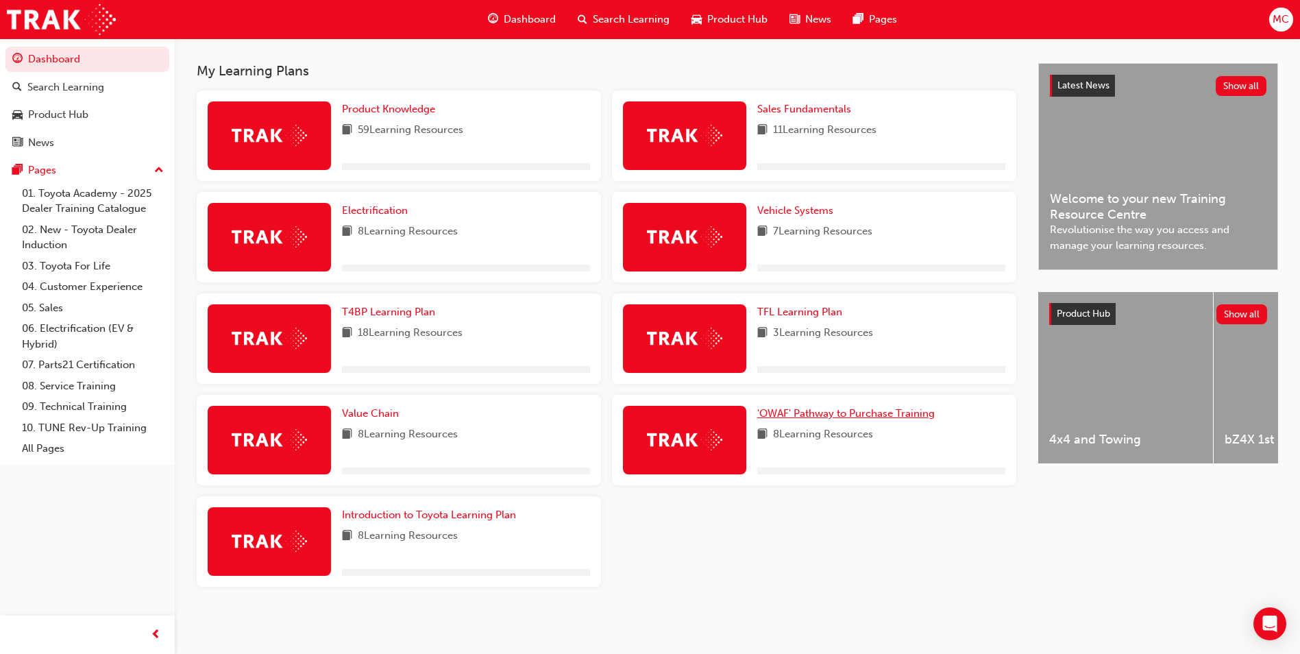
click at [908, 412] on span "'OWAF' Pathway to Purchase Training" at bounding box center [845, 413] width 177 height 12
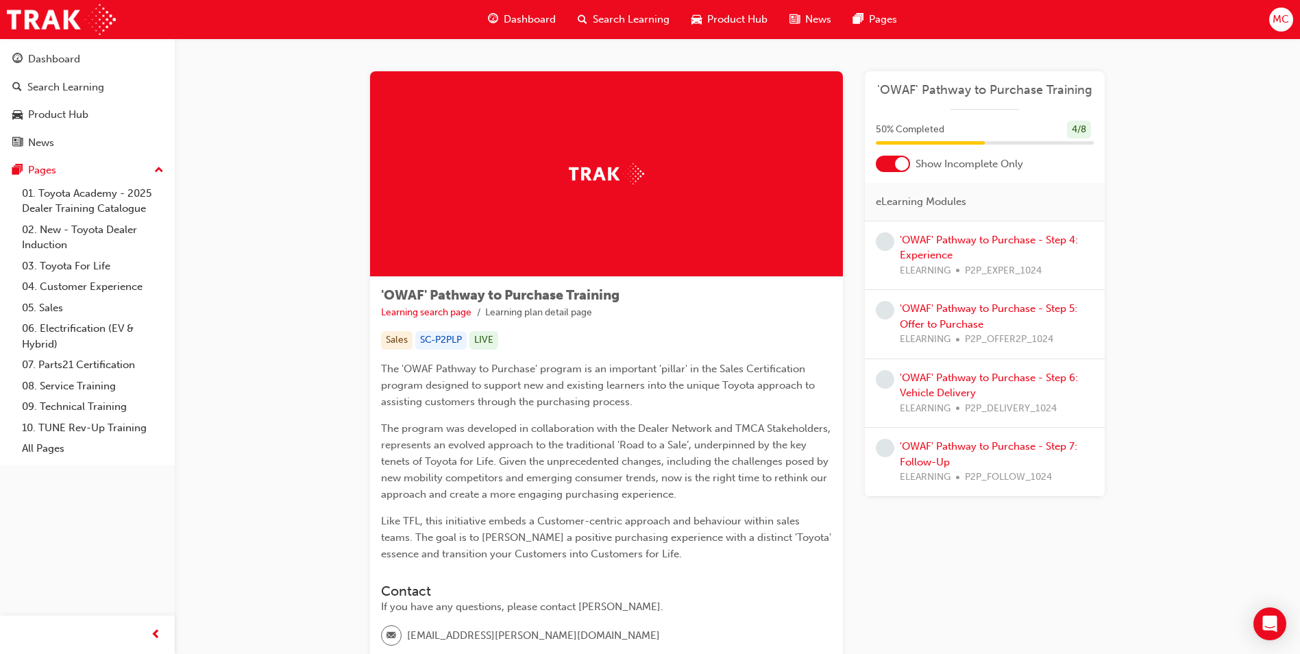
drag, startPoint x: 969, startPoint y: 259, endPoint x: 973, endPoint y: 232, distance: 27.1
click at [968, 251] on div "'OWAF' Pathway to Purchase - Step 4: Experience ELEARNING P2P_EXPER_1024" at bounding box center [996, 255] width 194 height 47
click at [973, 232] on div "'OWAF' Pathway to Purchase - Step 4: Experience ELEARNING P2P_EXPER_1024" at bounding box center [996, 255] width 194 height 47
click at [971, 237] on link "'OWAF' Pathway to Purchase - Step 4: Experience" at bounding box center [988, 248] width 178 height 28
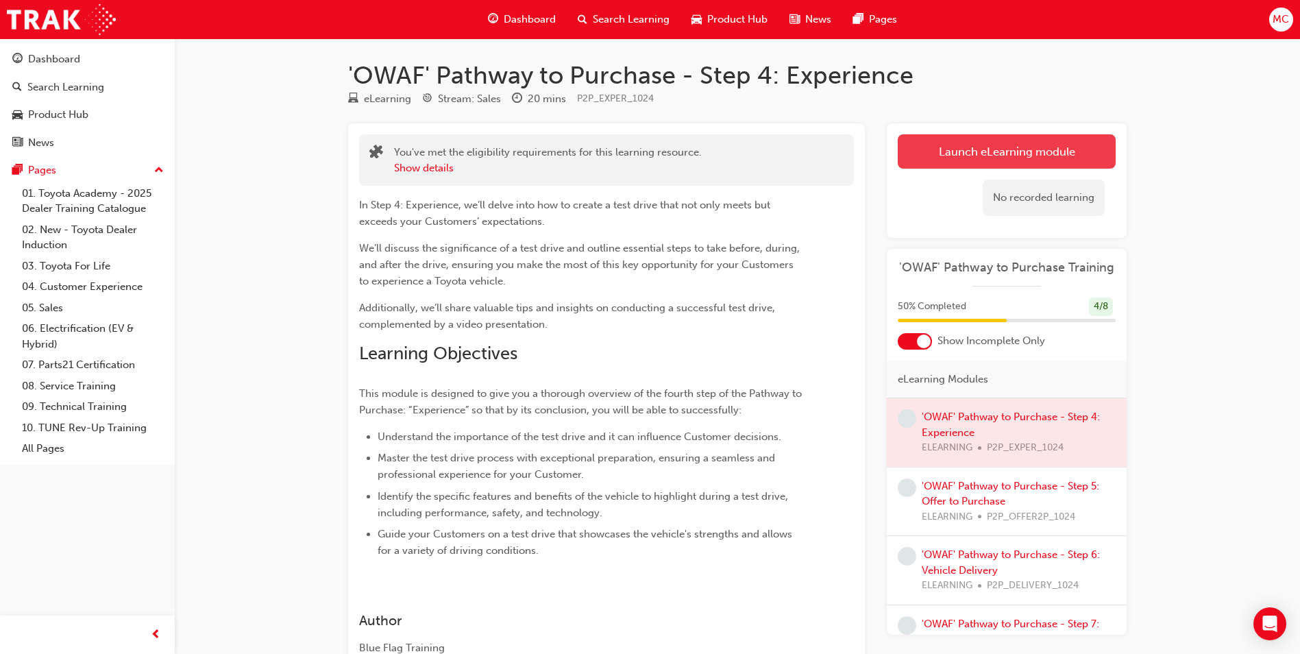
click at [988, 142] on button "Launch eLearning module" at bounding box center [1006, 151] width 218 height 34
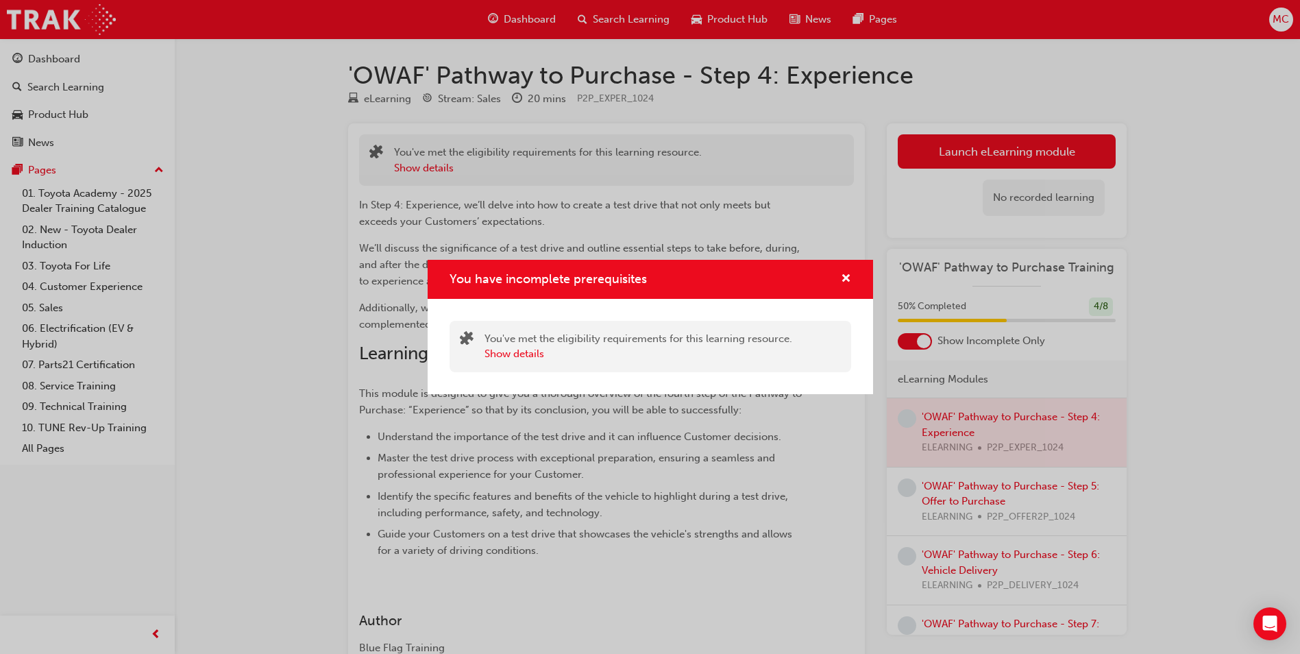
click at [421, 426] on div "You have incomplete prerequisites You've met the eligibility requirements for t…" at bounding box center [650, 327] width 1300 height 654
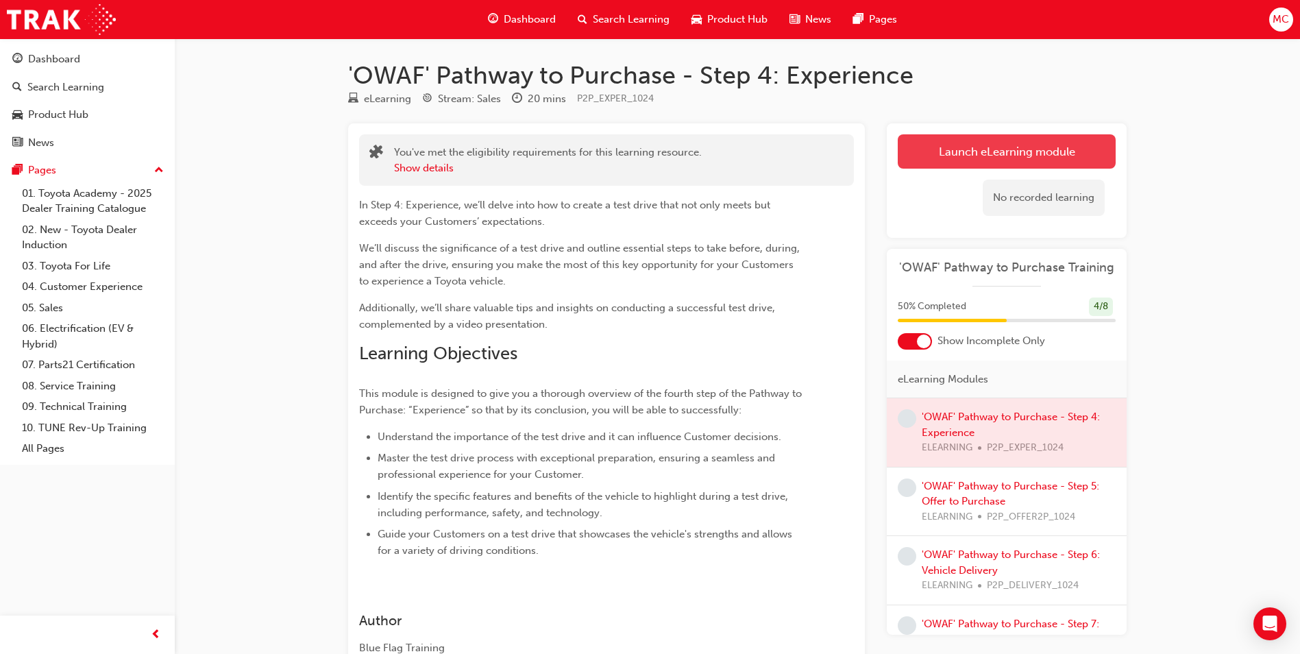
click at [1028, 152] on button "Launch eLearning module" at bounding box center [1006, 151] width 218 height 34
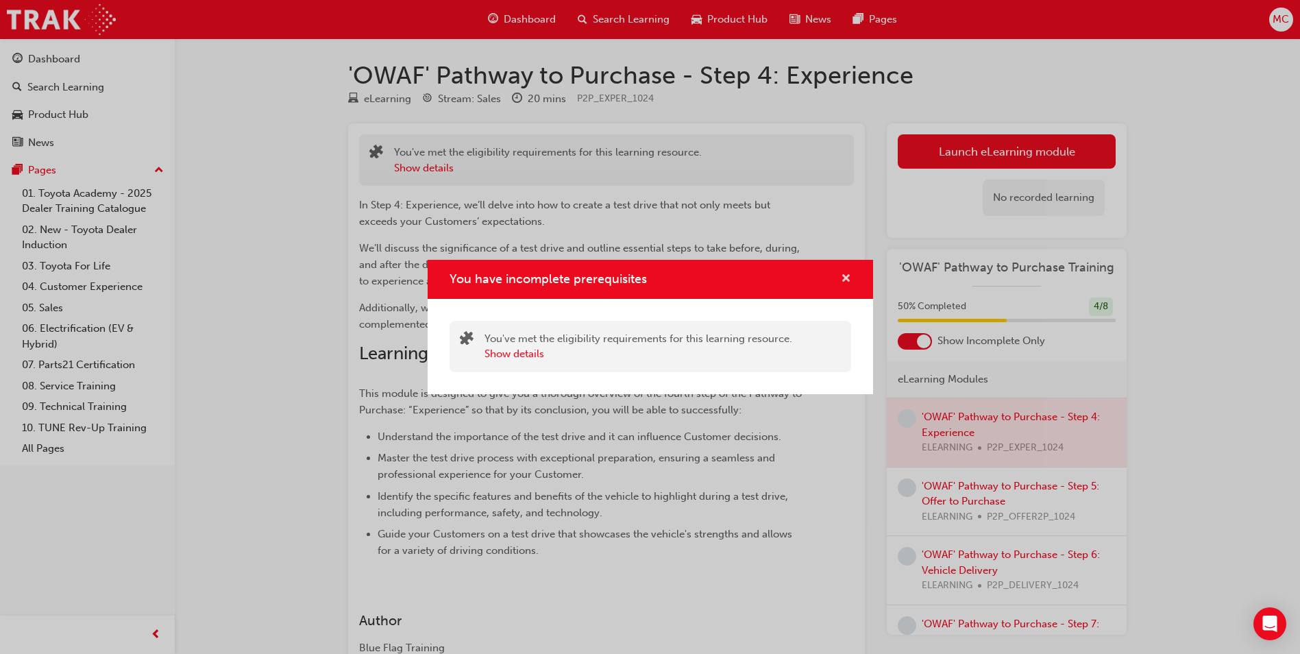
click at [847, 277] on span "cross-icon" at bounding box center [846, 279] width 10 height 12
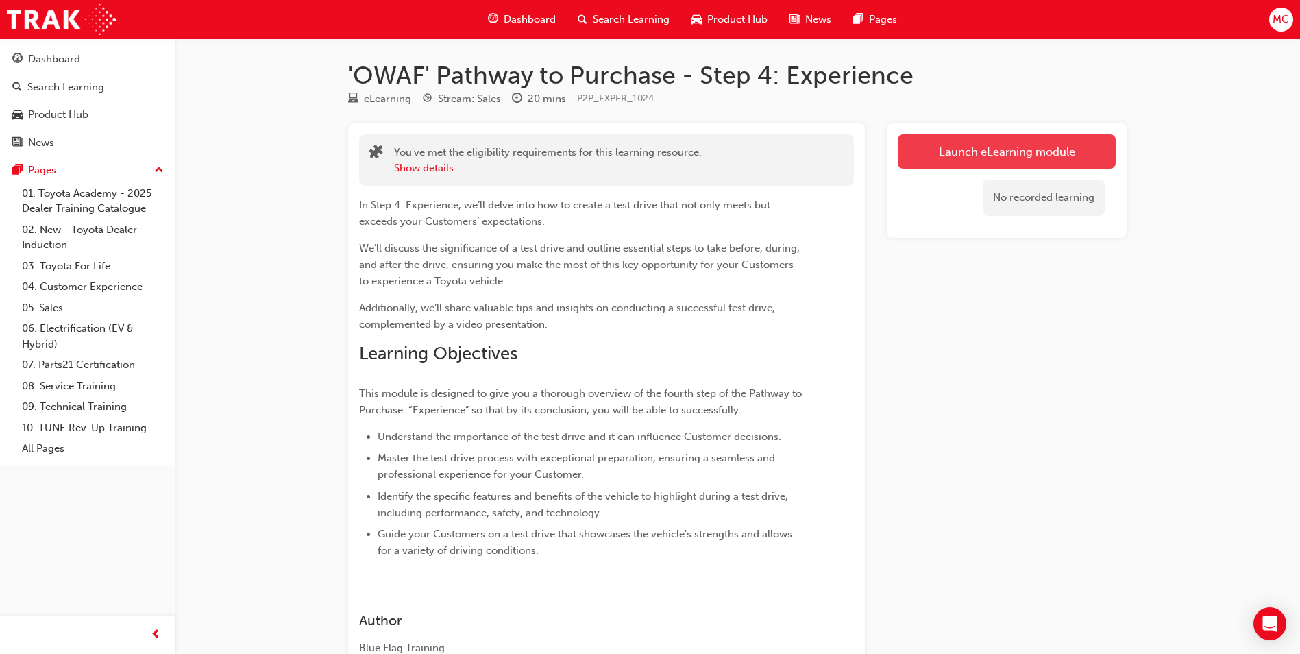
click at [984, 151] on link "Launch eLearning module" at bounding box center [1006, 151] width 218 height 34
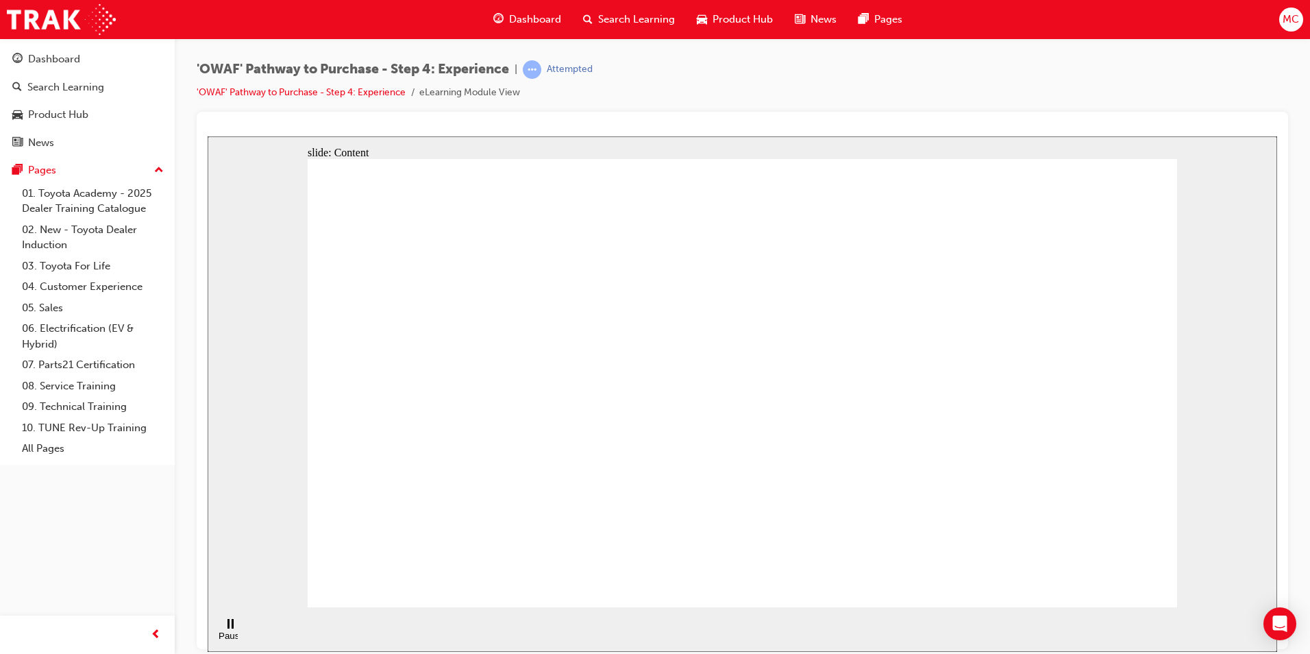
drag, startPoint x: 871, startPoint y: 373, endPoint x: 1008, endPoint y: 371, distance: 137.0
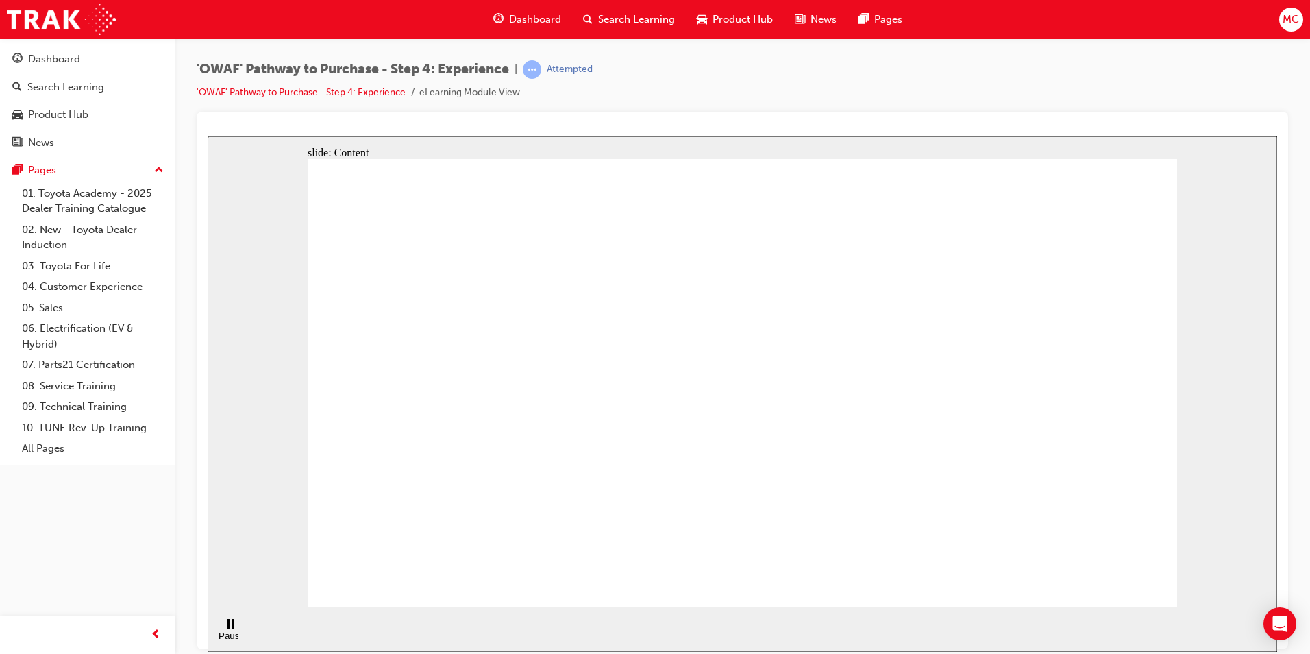
drag, startPoint x: 910, startPoint y: 506, endPoint x: 880, endPoint y: 499, distance: 30.9
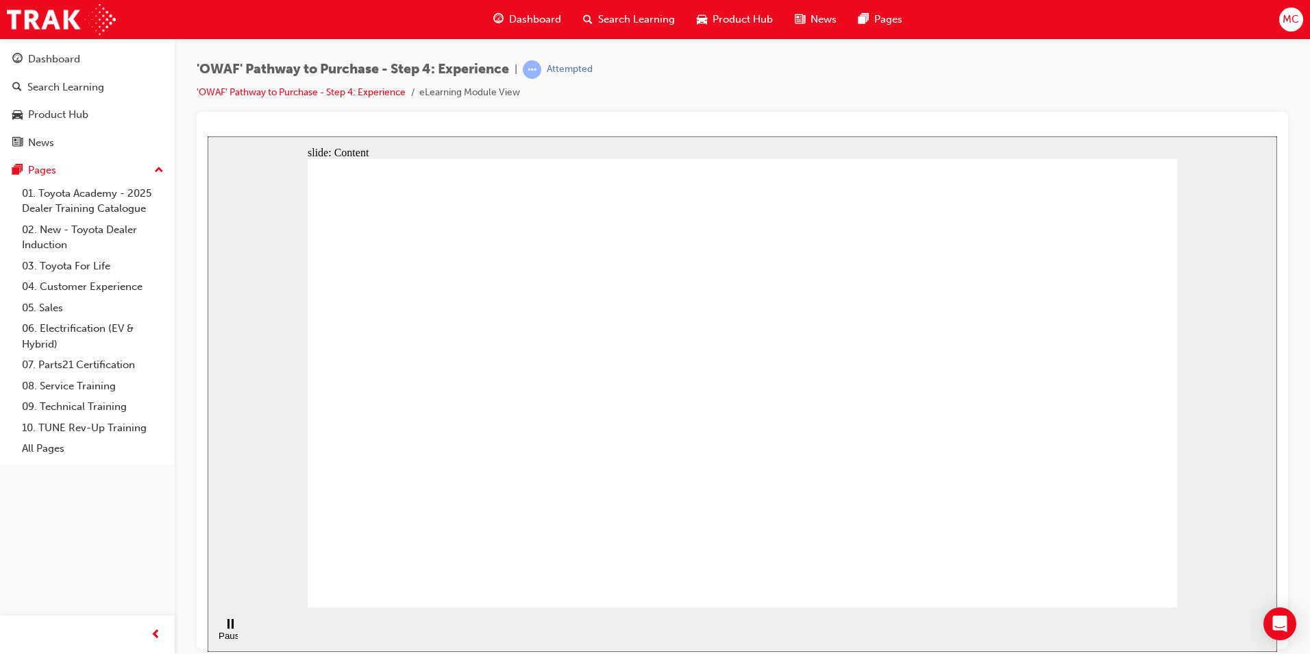
drag, startPoint x: 1102, startPoint y: 564, endPoint x: 1104, endPoint y: 574, distance: 10.5
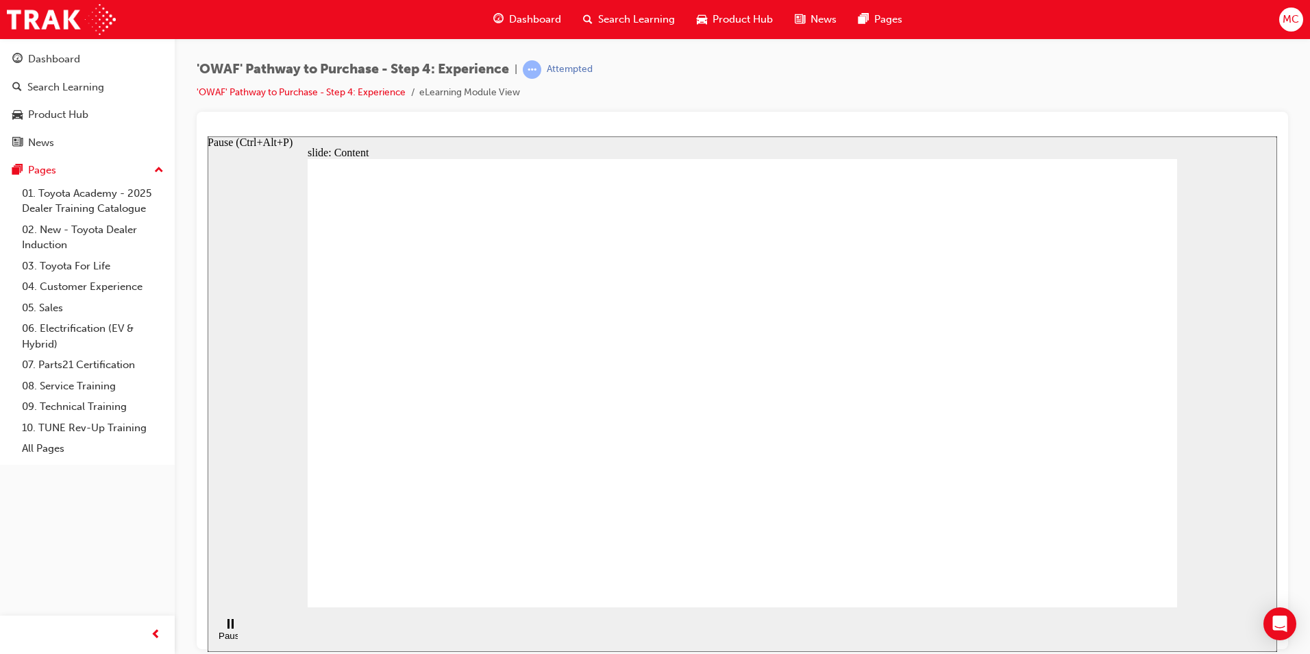
click at [232, 628] on rect "Pause (Ctrl+Alt+P)" at bounding box center [233, 623] width 2 height 10
click at [227, 628] on icon "Play (Ctrl+Alt+P)" at bounding box center [229, 623] width 9 height 10
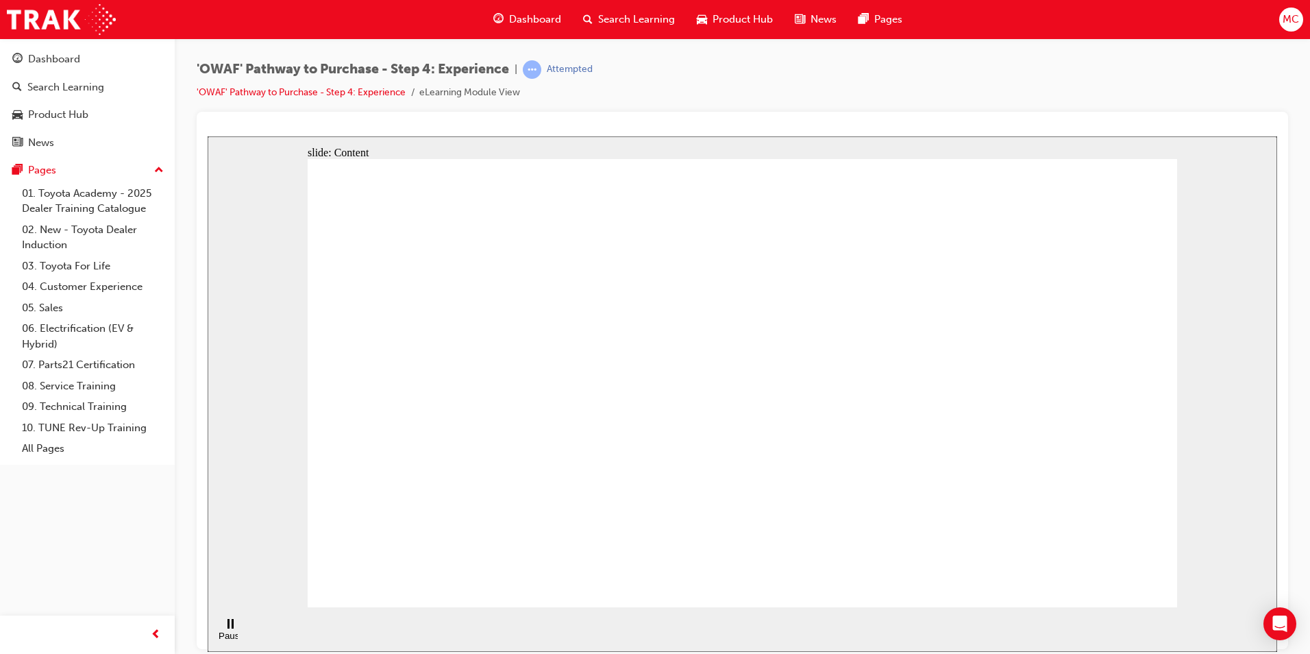
drag, startPoint x: 777, startPoint y: 393, endPoint x: 782, endPoint y: 387, distance: 7.8
drag, startPoint x: 971, startPoint y: 305, endPoint x: 947, endPoint y: 271, distance: 41.8
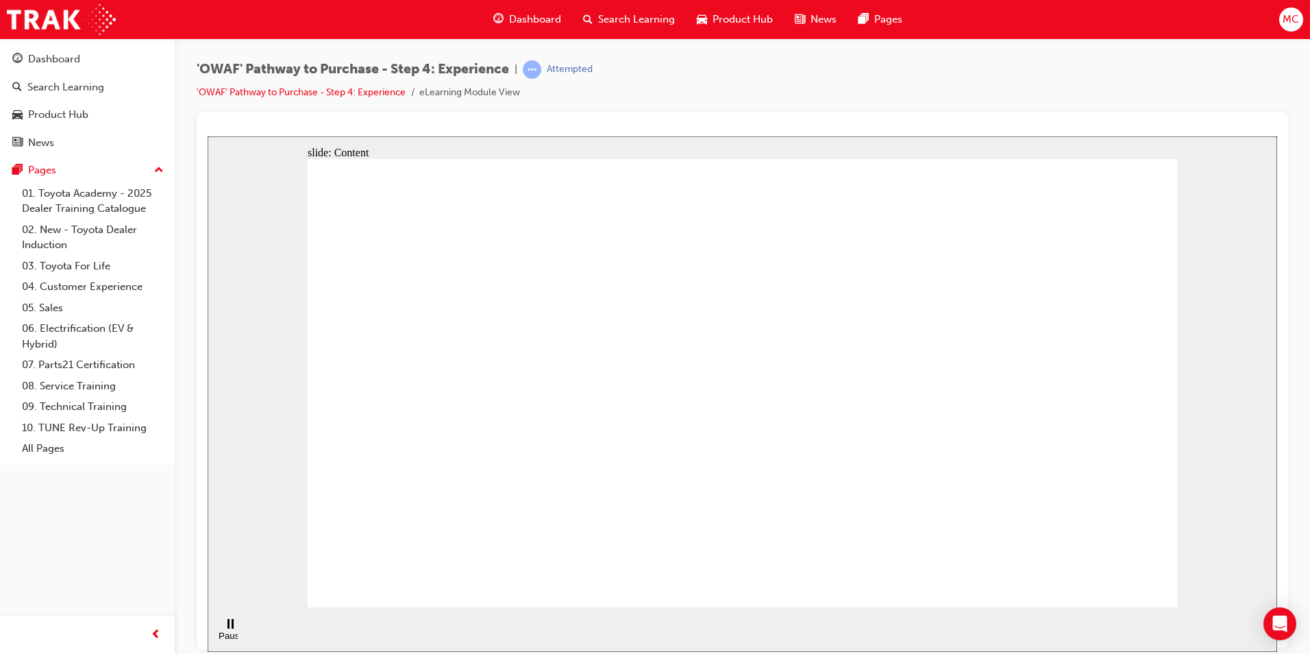
drag, startPoint x: 961, startPoint y: 296, endPoint x: 1001, endPoint y: 253, distance: 58.2
drag, startPoint x: 612, startPoint y: 286, endPoint x: 571, endPoint y: 311, distance: 48.3
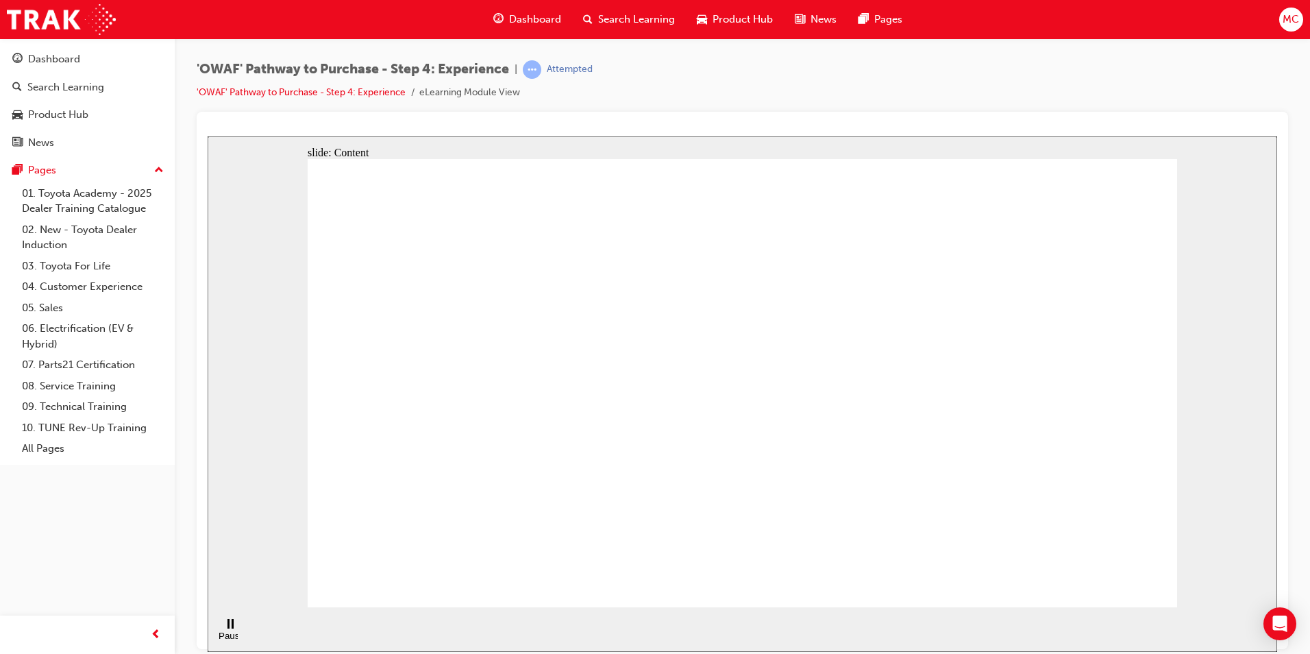
drag, startPoint x: 563, startPoint y: 332, endPoint x: 550, endPoint y: 406, distance: 75.1
click at [223, 627] on div "Pause (Ctrl+Alt+P)" at bounding box center [230, 629] width 23 height 23
click at [225, 628] on icon "Play (Ctrl+Alt+P)" at bounding box center [229, 623] width 9 height 10
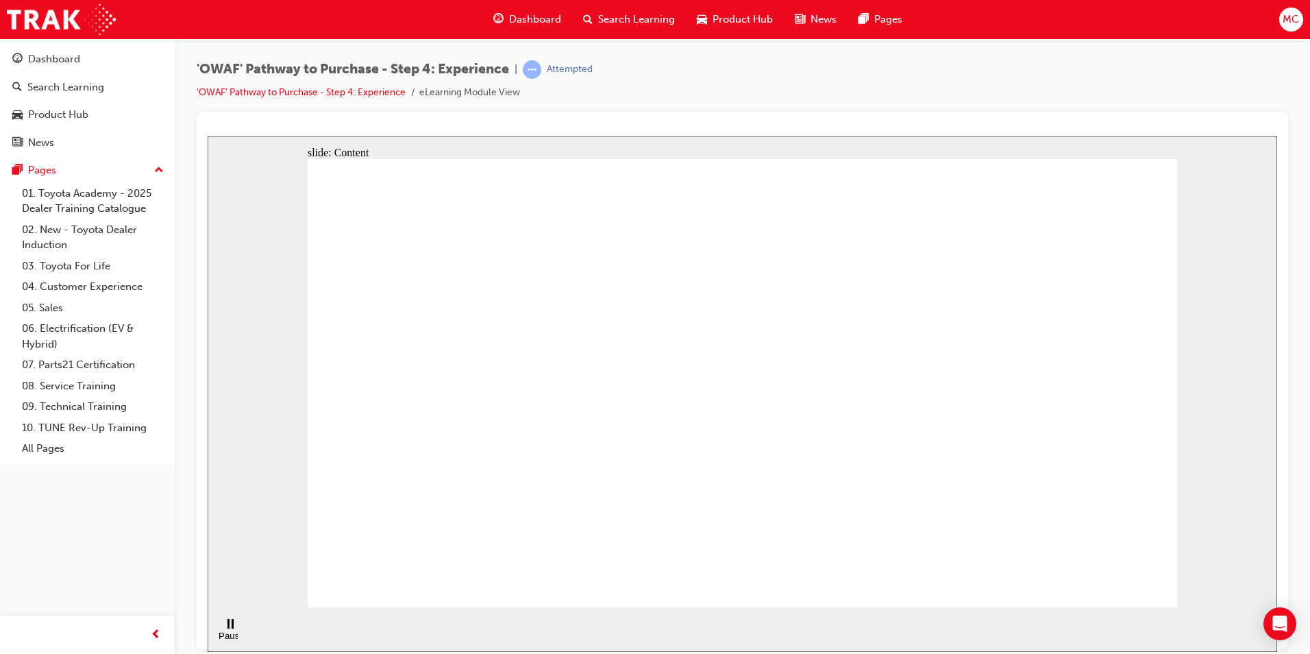
drag, startPoint x: 832, startPoint y: 550, endPoint x: 878, endPoint y: 369, distance: 187.3
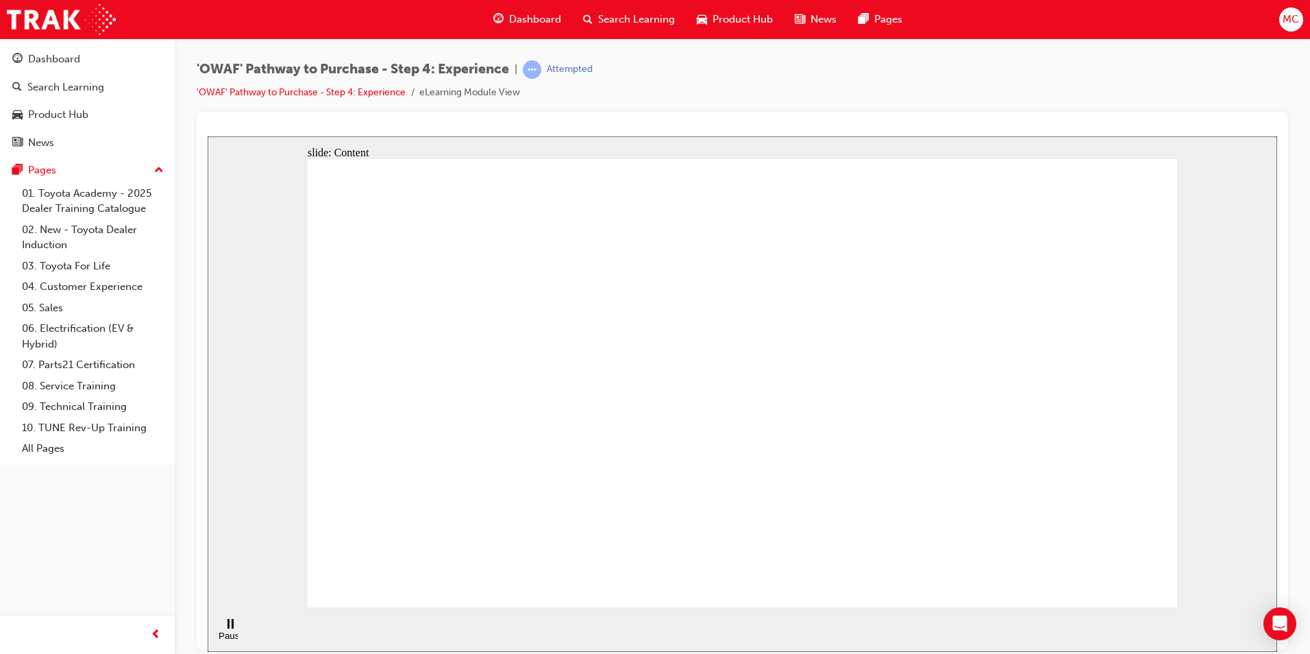
drag, startPoint x: 880, startPoint y: 364, endPoint x: 867, endPoint y: 361, distance: 13.3
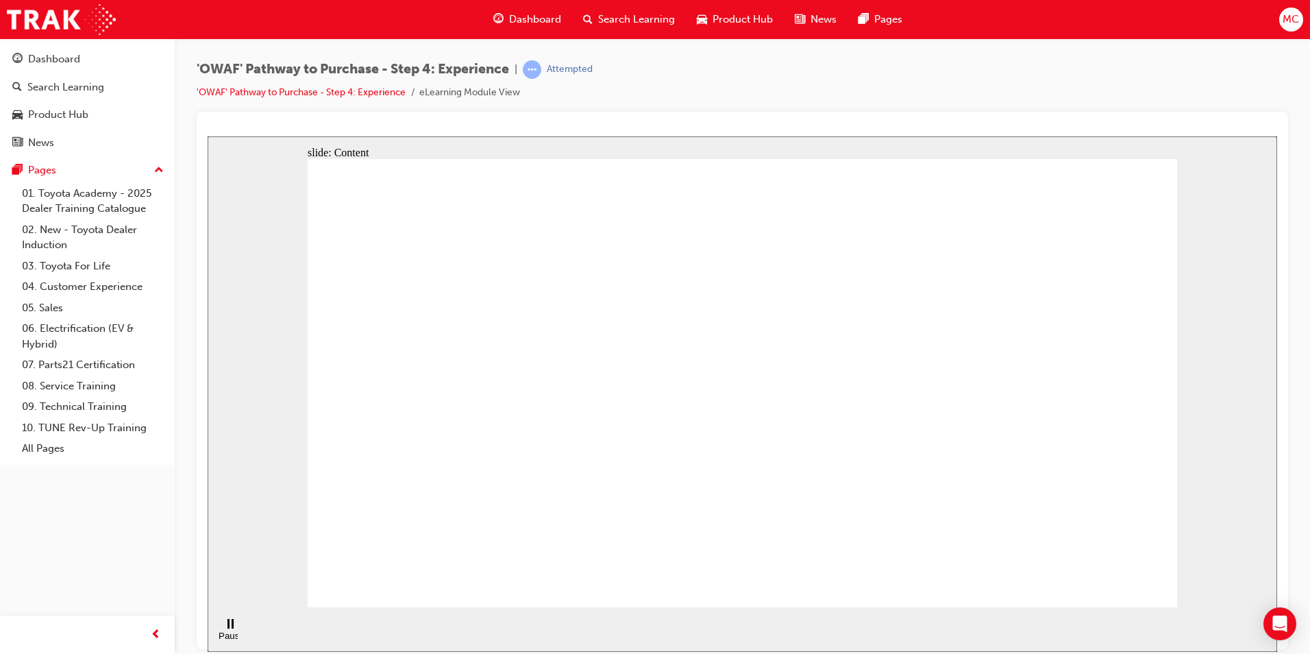
drag, startPoint x: 944, startPoint y: 406, endPoint x: 941, endPoint y: 397, distance: 10.0
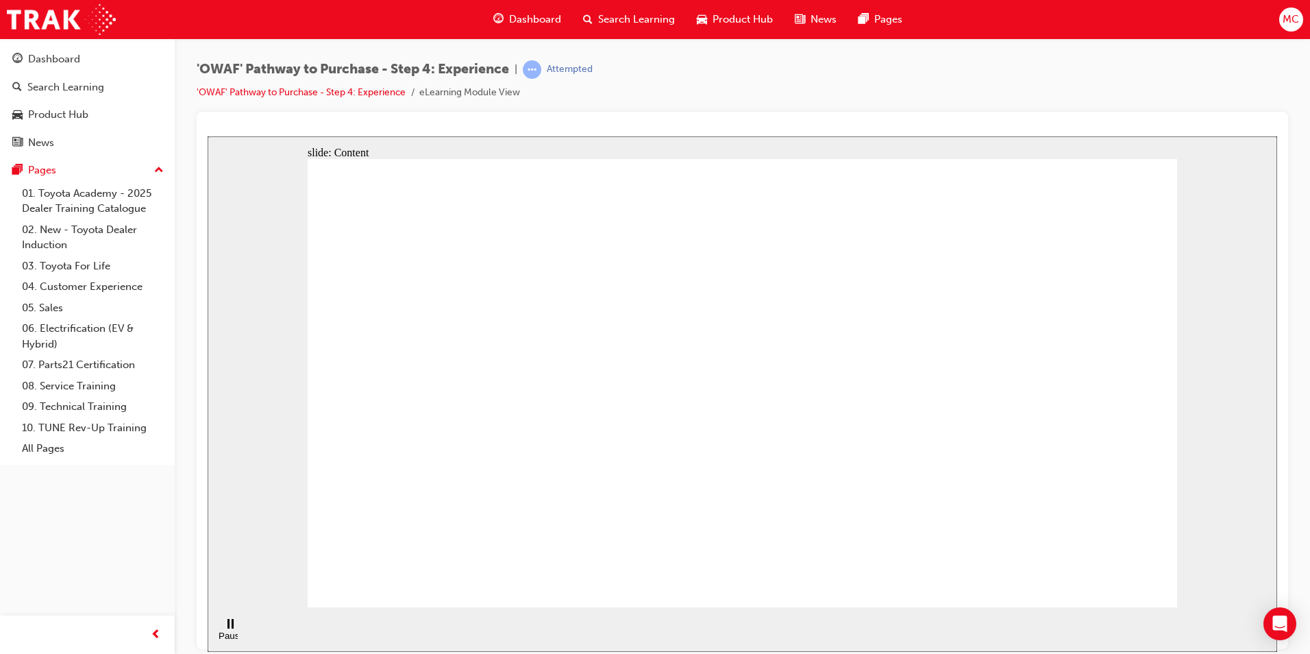
drag, startPoint x: 622, startPoint y: 375, endPoint x: 587, endPoint y: 382, distance: 35.6
drag, startPoint x: 322, startPoint y: 478, endPoint x: 347, endPoint y: 467, distance: 27.6
drag, startPoint x: 359, startPoint y: 464, endPoint x: 353, endPoint y: 529, distance: 65.3
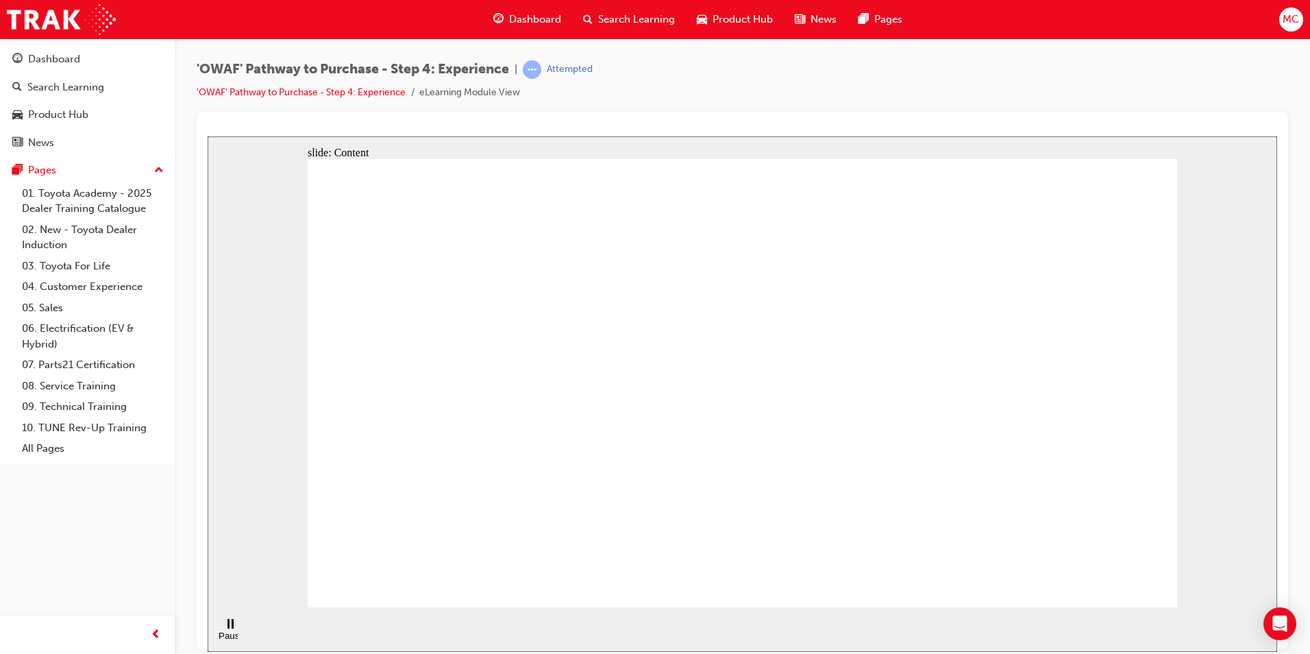
drag, startPoint x: 353, startPoint y: 529, endPoint x: 362, endPoint y: 573, distance: 44.6
drag, startPoint x: 410, startPoint y: 575, endPoint x: 622, endPoint y: 549, distance: 213.3
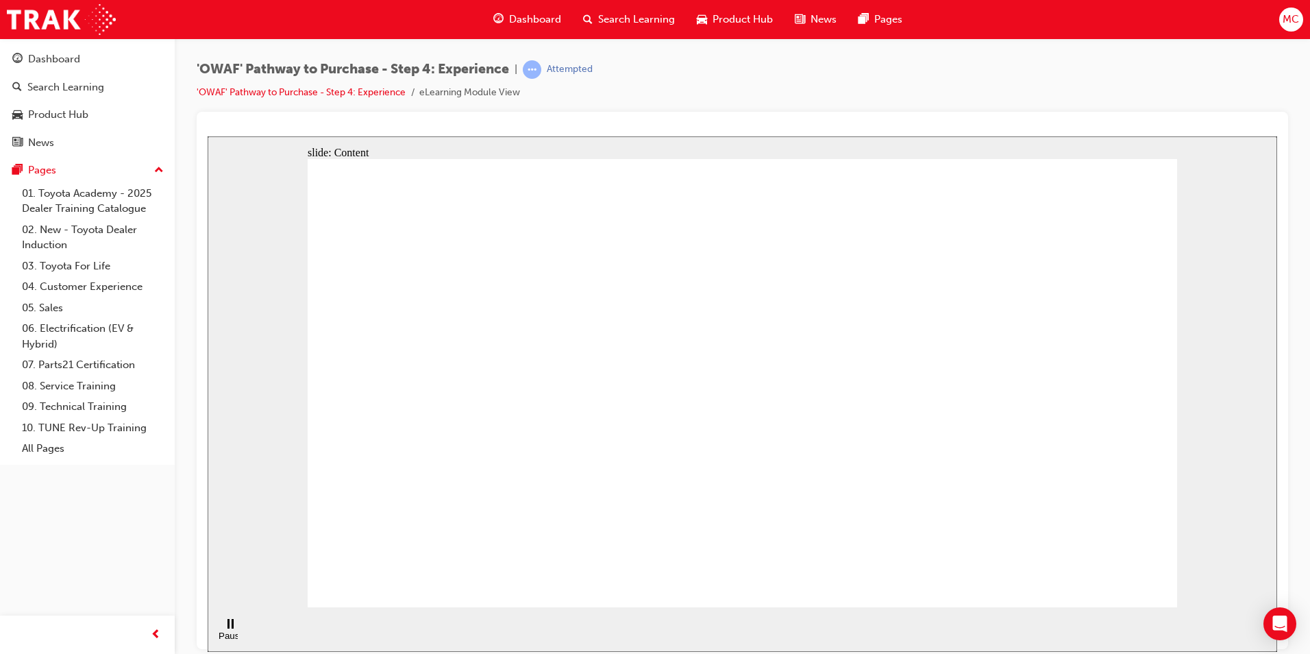
drag, startPoint x: 380, startPoint y: 162, endPoint x: 388, endPoint y: 151, distance: 14.3
click at [232, 628] on rect "Pause (Ctrl+Alt+P)" at bounding box center [233, 623] width 2 height 10
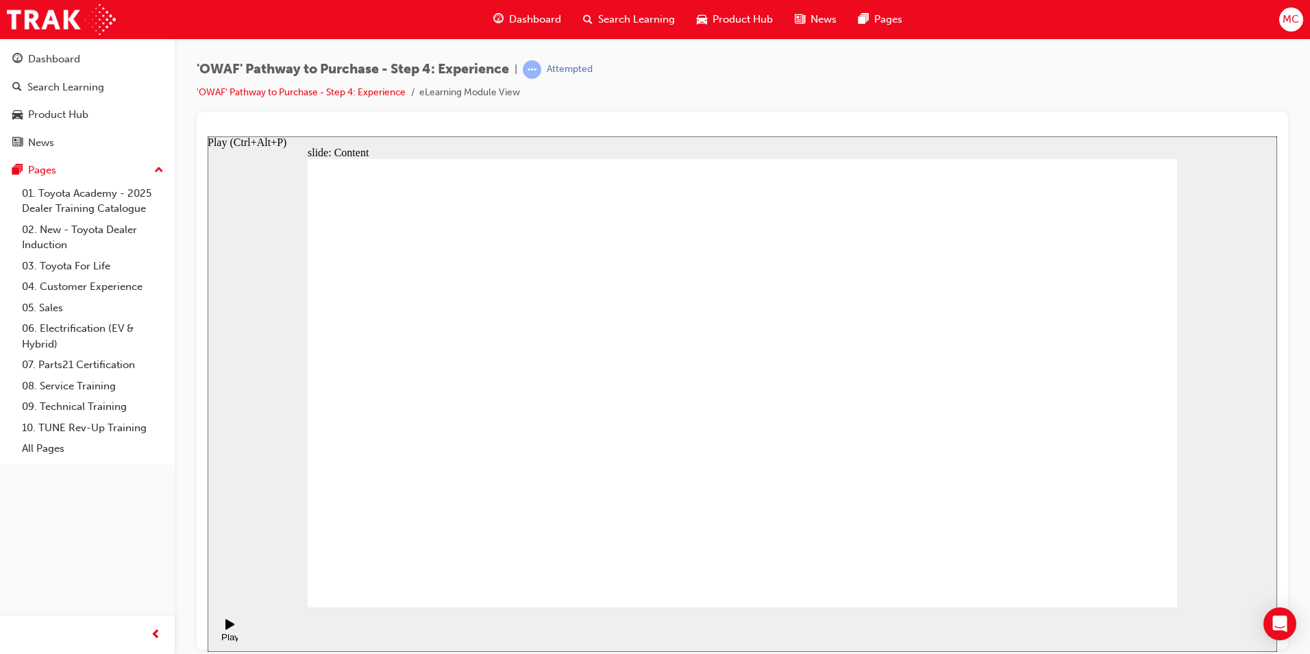
click at [227, 628] on icon "Play (Ctrl+Alt+P)" at bounding box center [229, 623] width 9 height 10
click at [293, 148] on div "Pause (Ctrl+Alt+P)" at bounding box center [250, 142] width 85 height 12
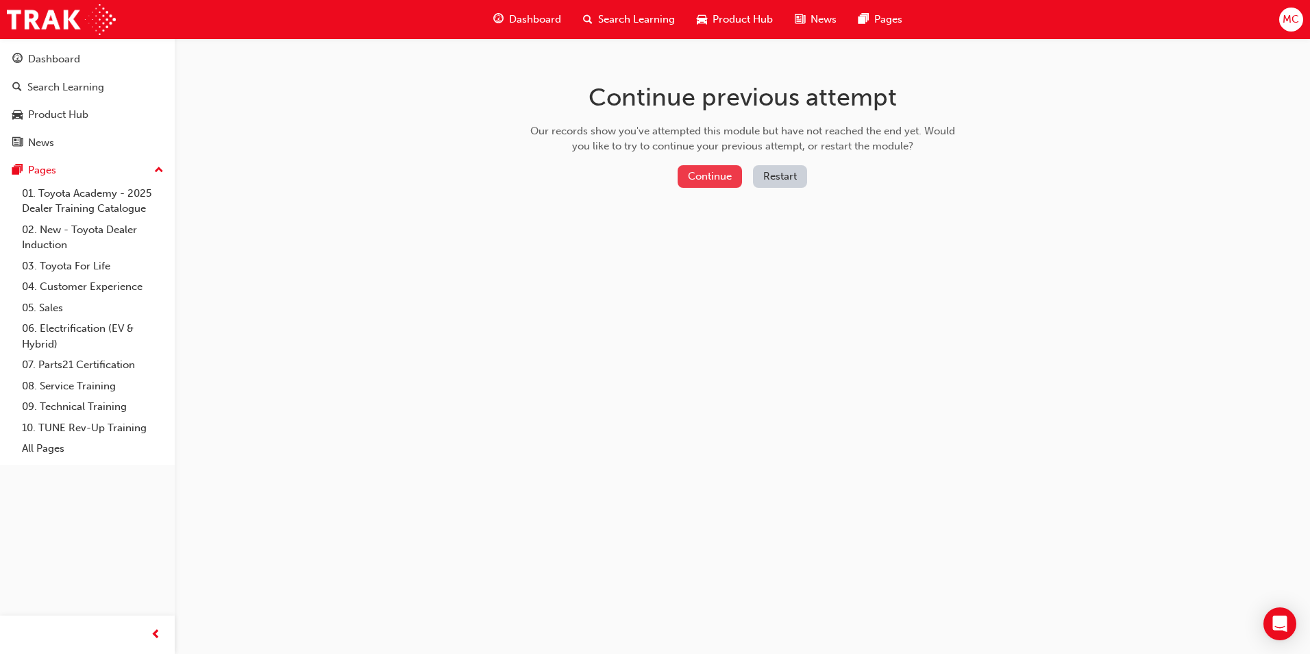
click at [711, 177] on button "Continue" at bounding box center [710, 176] width 64 height 23
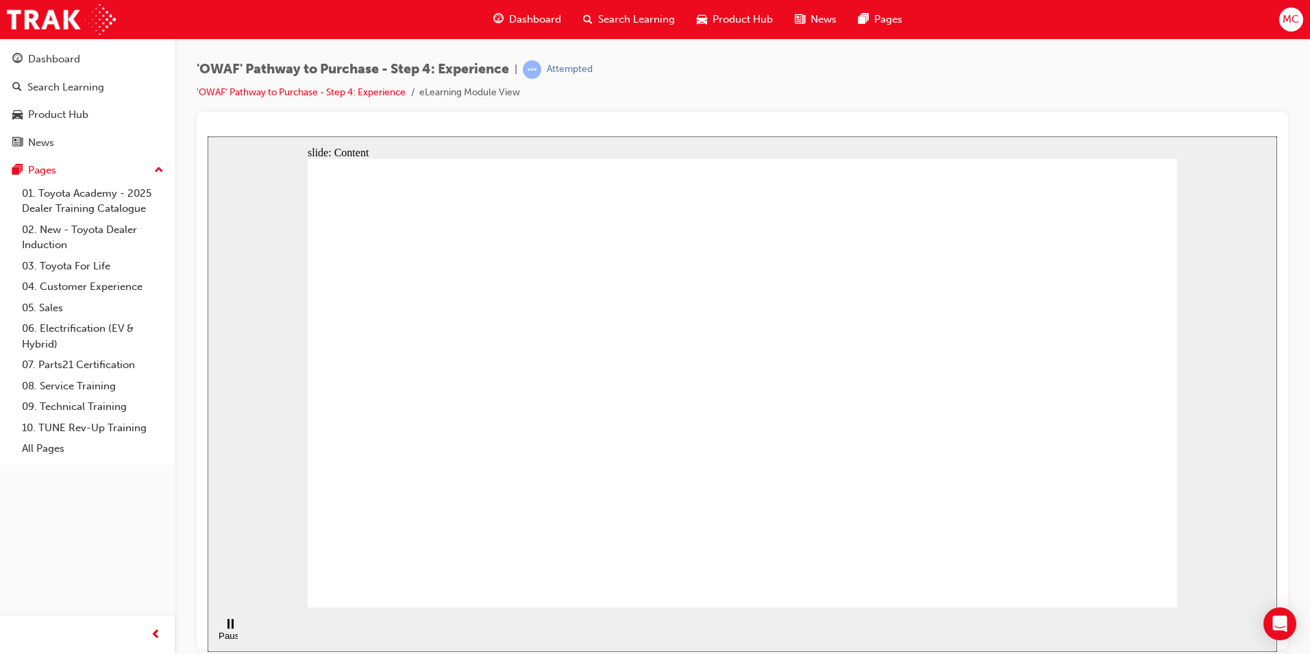
click at [229, 631] on div "Pause (Ctrl+Alt+P)" at bounding box center [230, 629] width 23 height 23
click at [228, 629] on icon "Play (Ctrl+Alt+P)" at bounding box center [230, 623] width 10 height 11
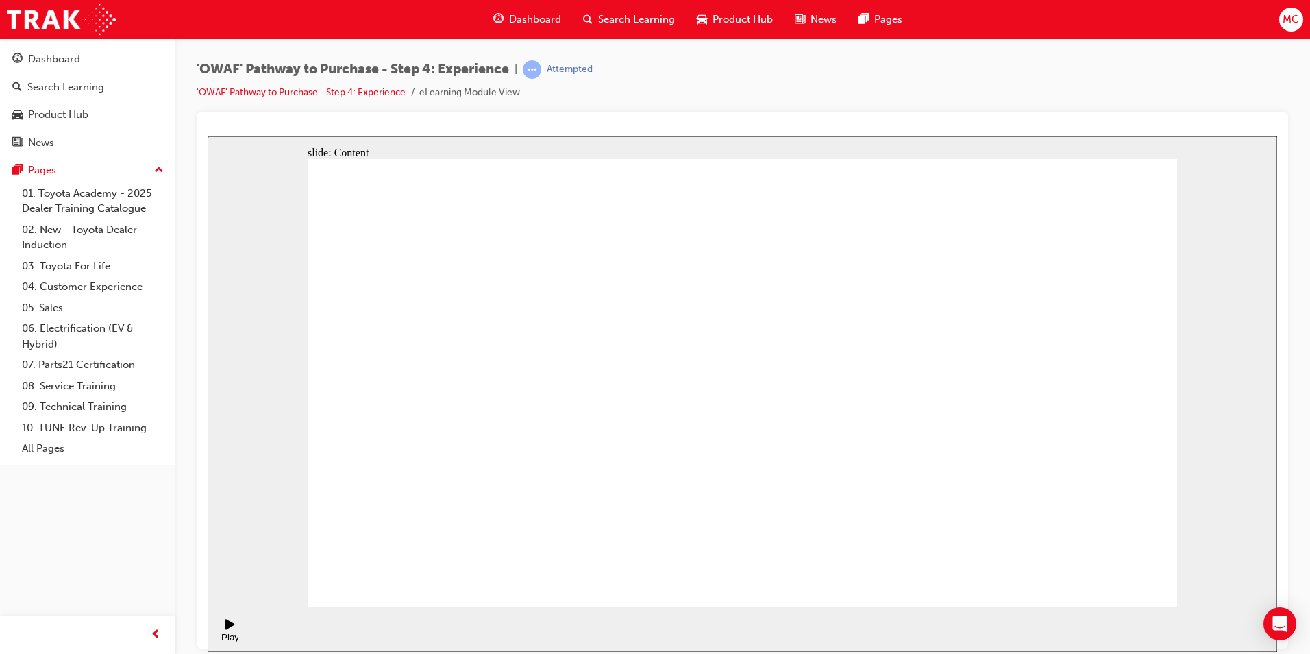
drag, startPoint x: 834, startPoint y: 454, endPoint x: 843, endPoint y: 438, distance: 18.4
click at [918, 114] on div at bounding box center [742, 380] width 1091 height 537
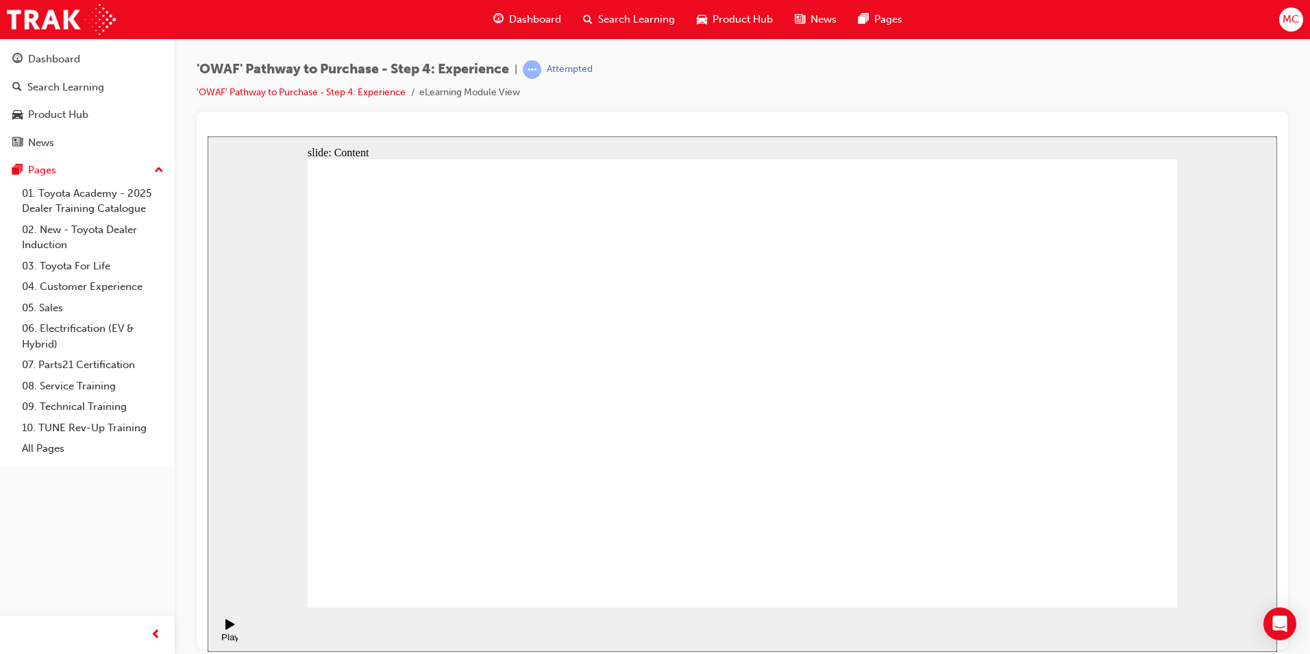
click at [230, 630] on div "Pause (Ctrl+Alt+P)" at bounding box center [230, 640] width 23 height 21
click at [223, 631] on div "Play (Ctrl+Alt+P)" at bounding box center [230, 641] width 23 height 21
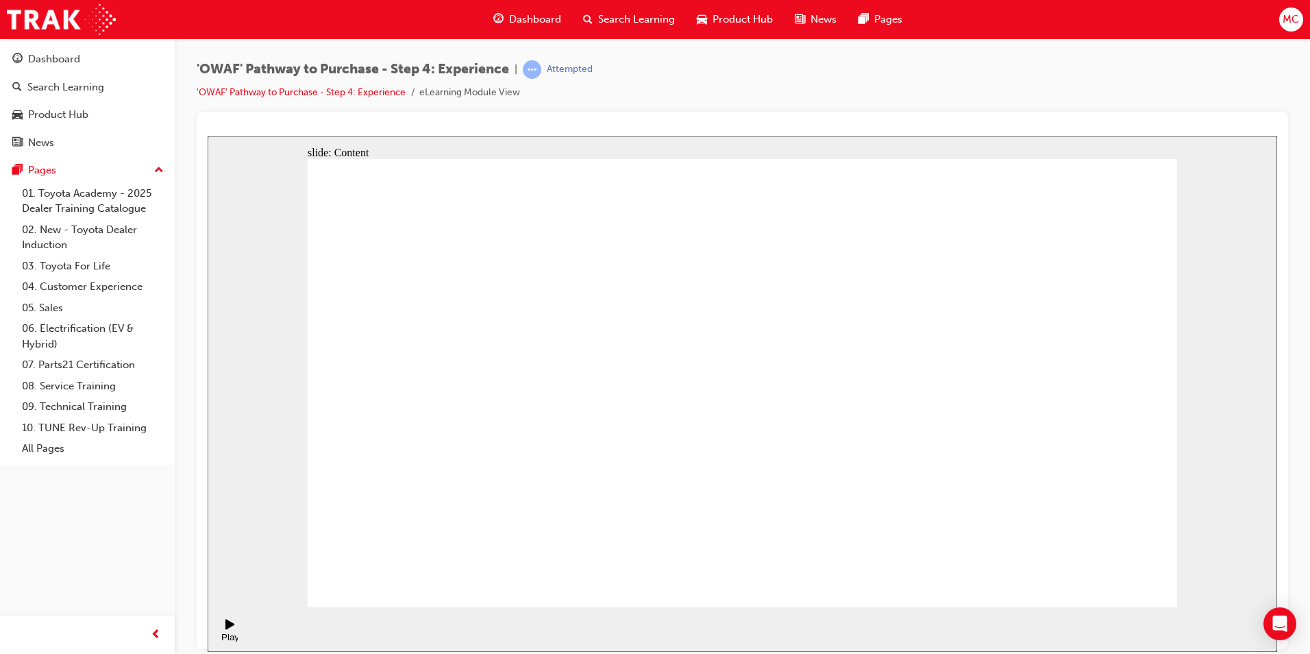
drag, startPoint x: 1104, startPoint y: 588, endPoint x: 1111, endPoint y: 578, distance: 12.4
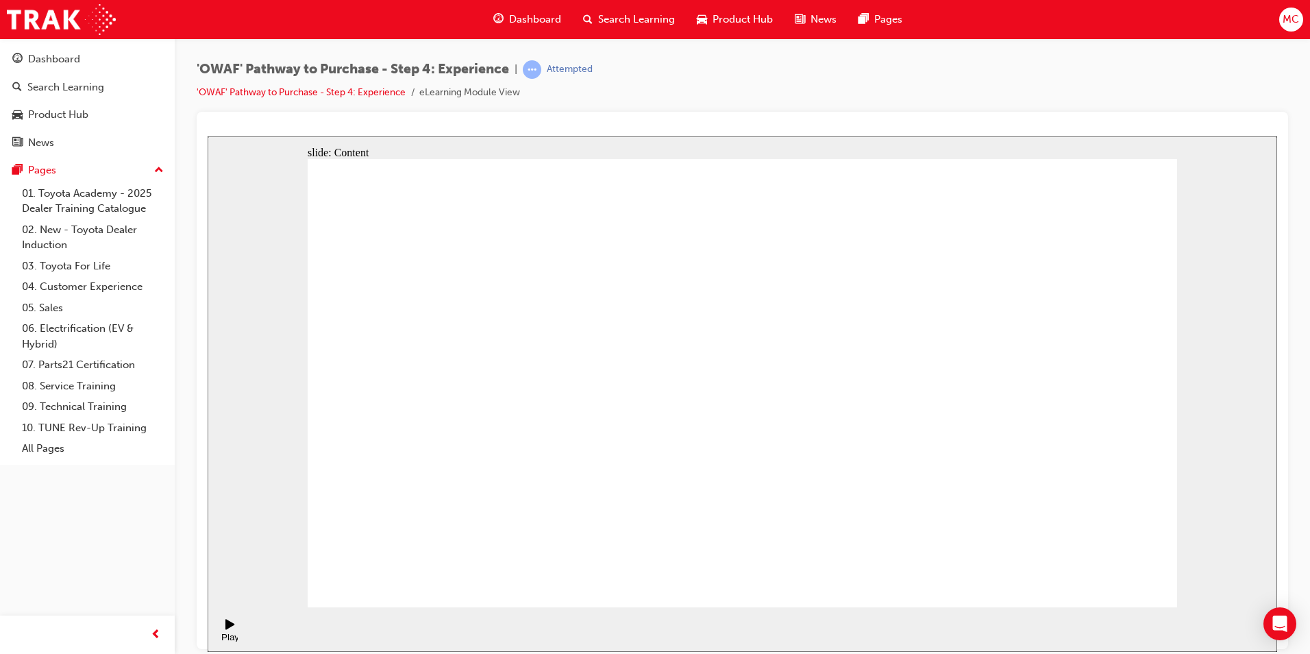
click at [225, 628] on icon "Play (Ctrl+Alt+P)" at bounding box center [229, 623] width 9 height 10
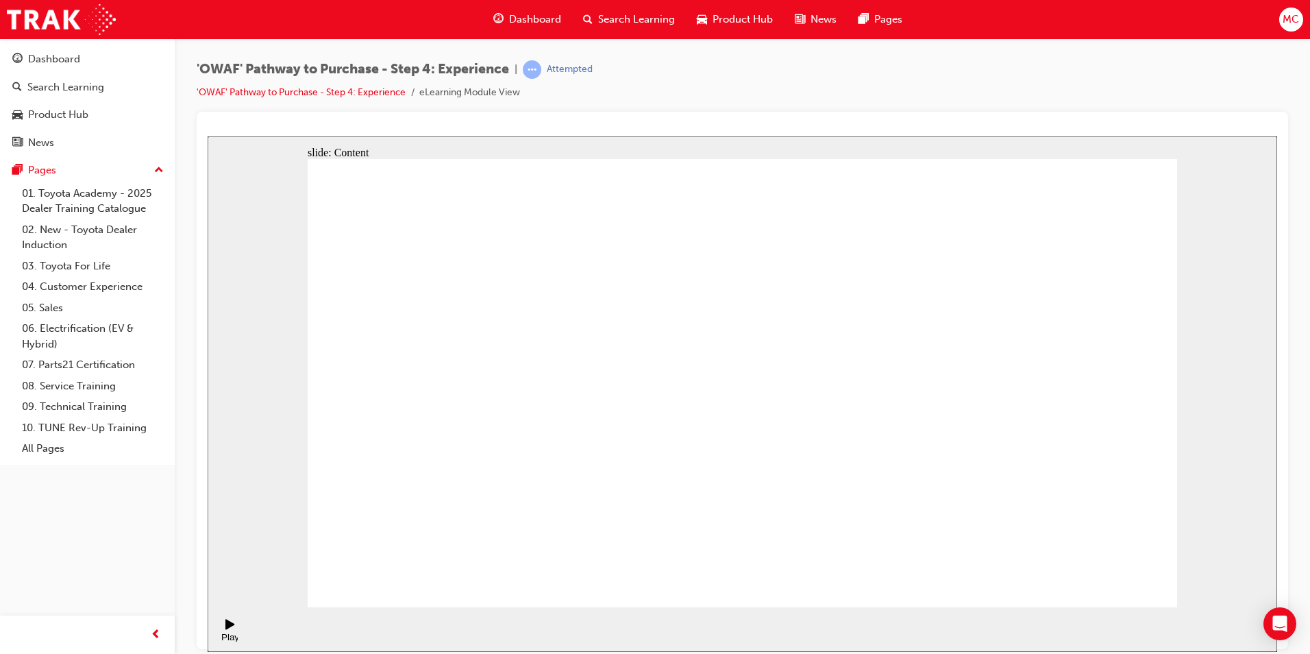
drag, startPoint x: 1055, startPoint y: 182, endPoint x: 1047, endPoint y: 214, distance: 33.1
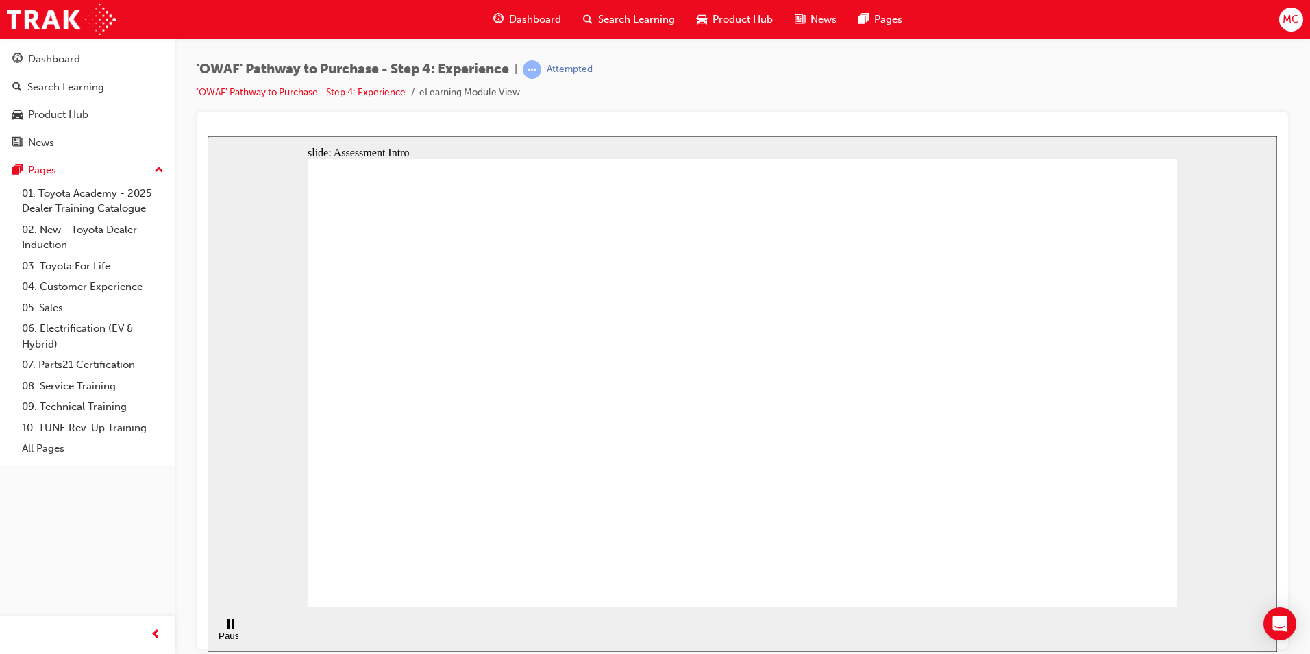
checkbox input "true"
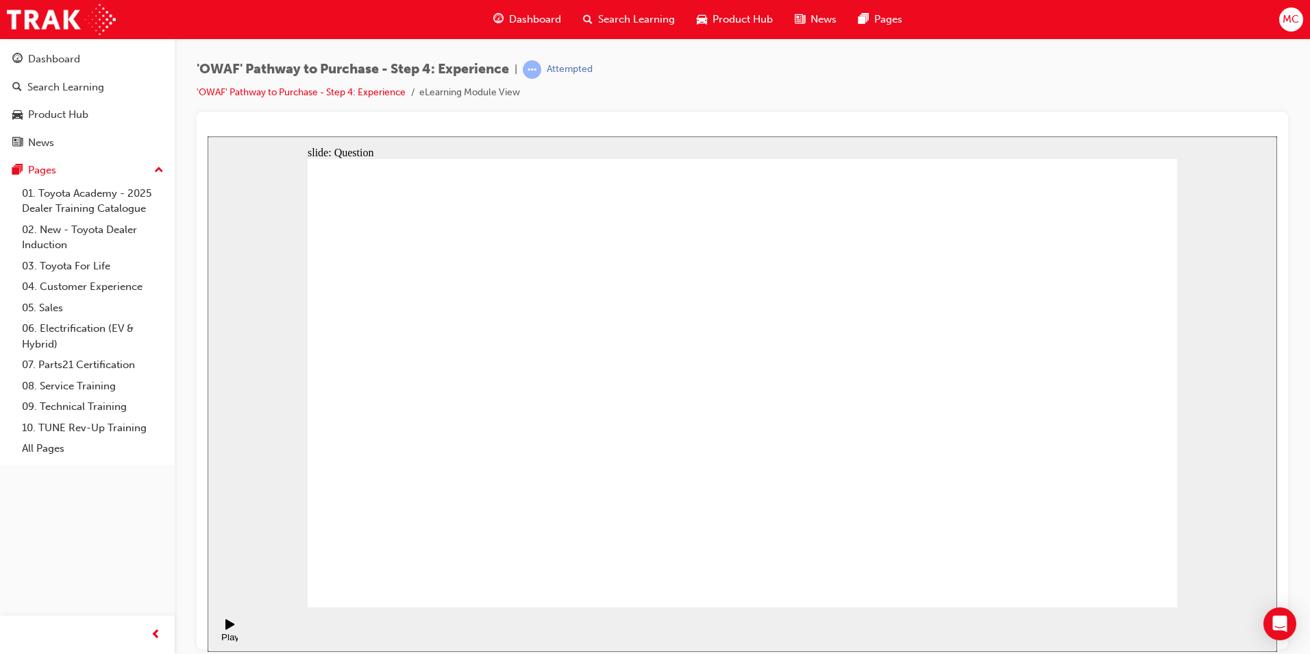
checkbox input "false"
checkbox input "true"
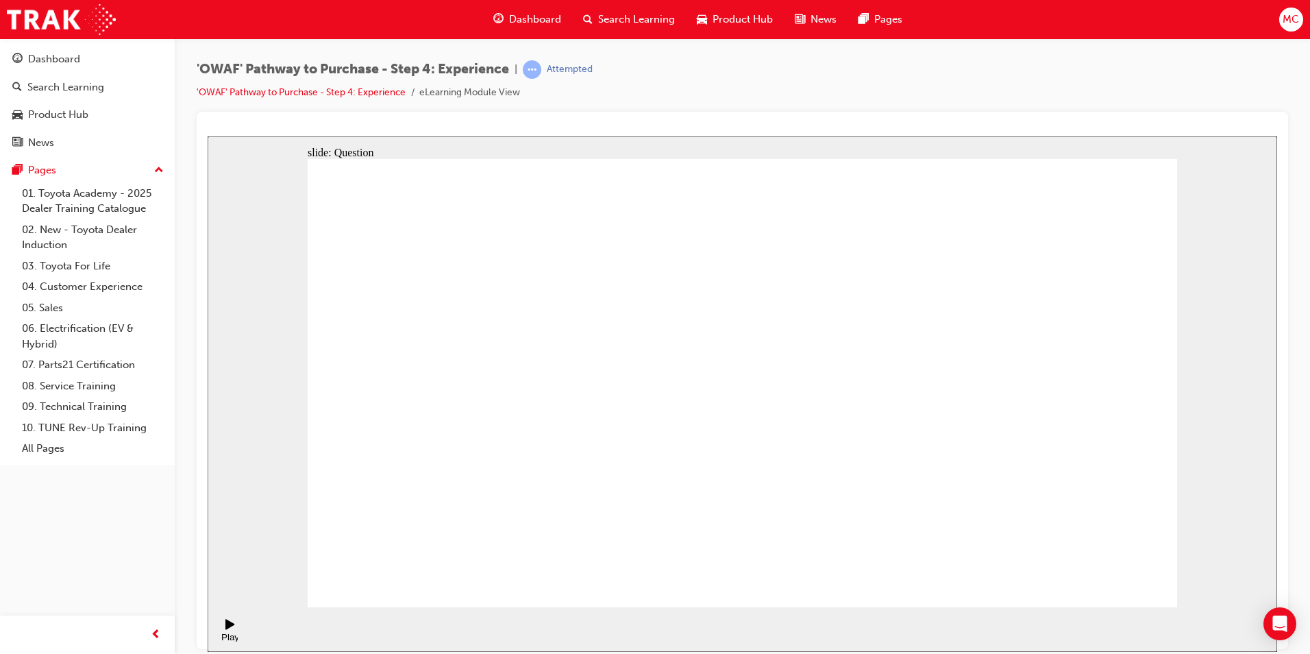
drag, startPoint x: 1043, startPoint y: 423, endPoint x: 514, endPoint y: 474, distance: 531.3
drag, startPoint x: 1045, startPoint y: 469, endPoint x: 484, endPoint y: 519, distance: 562.5
drag, startPoint x: 1038, startPoint y: 449, endPoint x: 480, endPoint y: 495, distance: 559.5
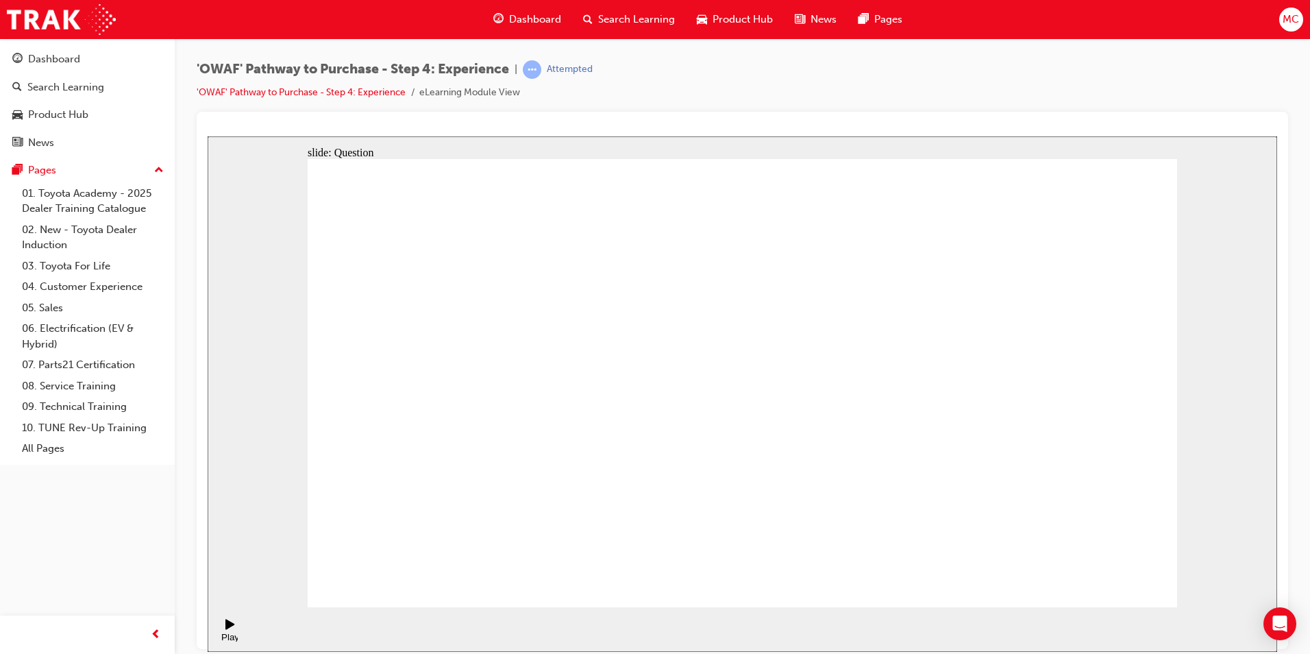
drag, startPoint x: 1027, startPoint y: 466, endPoint x: 448, endPoint y: 525, distance: 581.9
drag, startPoint x: 1073, startPoint y: 461, endPoint x: 850, endPoint y: 498, distance: 225.7
drag, startPoint x: 1058, startPoint y: 453, endPoint x: 745, endPoint y: 498, distance: 315.6
drag, startPoint x: 1067, startPoint y: 467, endPoint x: 572, endPoint y: 497, distance: 496.2
drag, startPoint x: 1046, startPoint y: 469, endPoint x: 573, endPoint y: 506, distance: 474.1
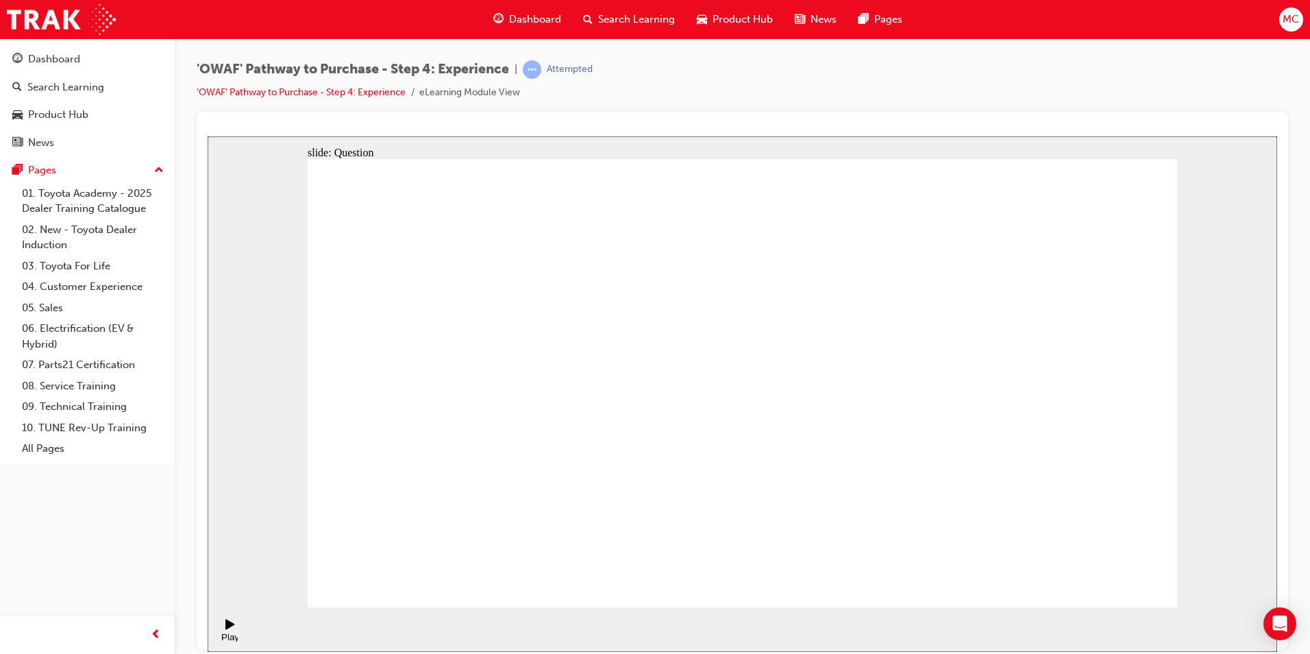
click at [651, 410] on button "OK" at bounding box center [640, 413] width 24 height 14
drag, startPoint x: 1052, startPoint y: 448, endPoint x: 543, endPoint y: 480, distance: 510.7
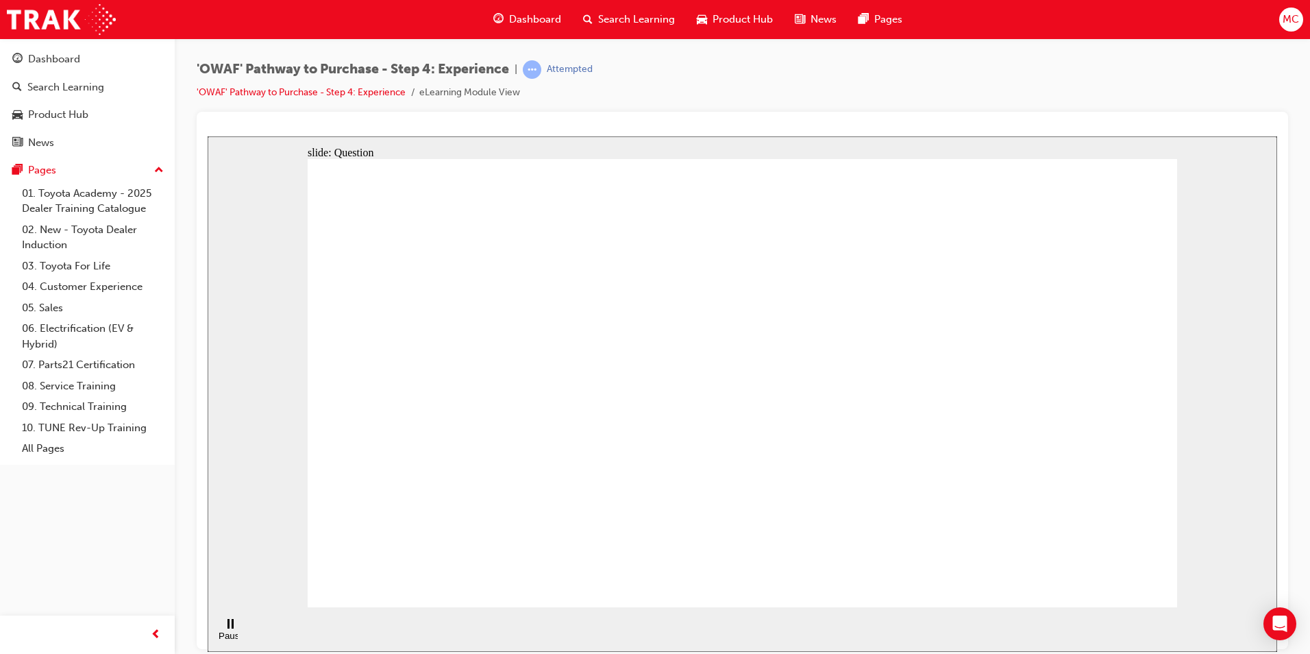
drag, startPoint x: 1052, startPoint y: 451, endPoint x: 543, endPoint y: 471, distance: 508.7
drag, startPoint x: 1068, startPoint y: 455, endPoint x: 807, endPoint y: 480, distance: 262.2
drag, startPoint x: 1068, startPoint y: 450, endPoint x: 561, endPoint y: 494, distance: 508.8
drag, startPoint x: 1067, startPoint y: 462, endPoint x: 861, endPoint y: 490, distance: 208.1
drag, startPoint x: 985, startPoint y: 499, endPoint x: 816, endPoint y: 526, distance: 171.3
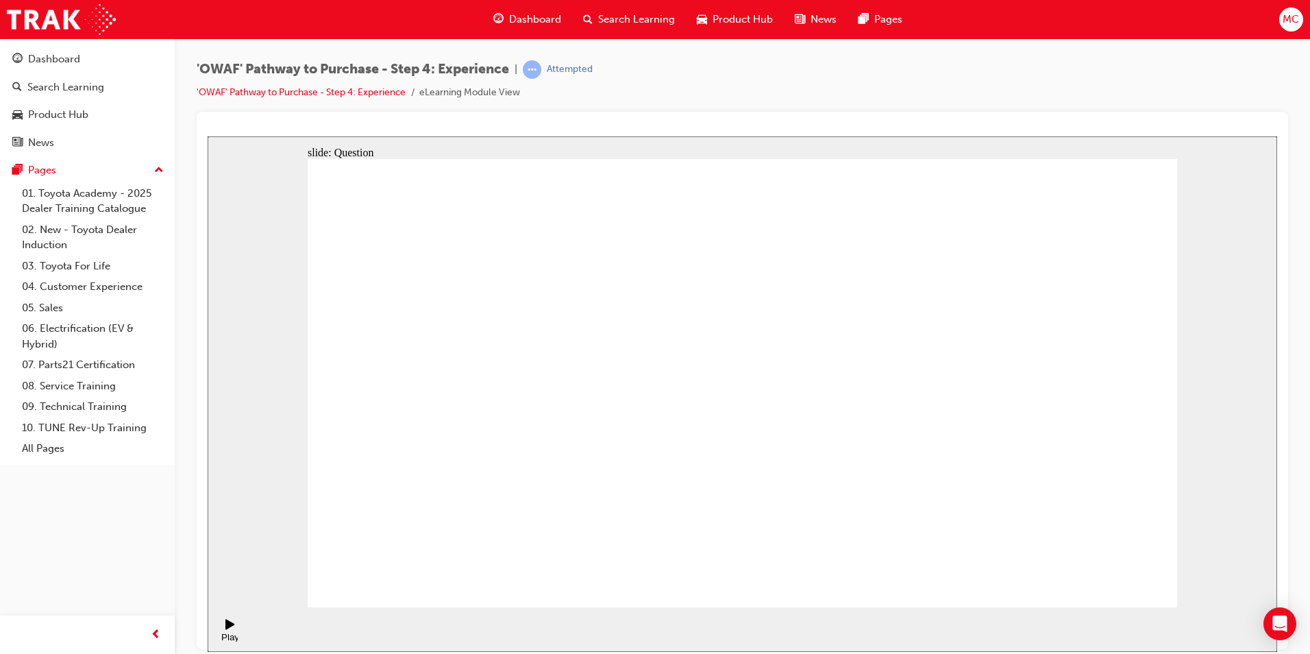
drag, startPoint x: 1066, startPoint y: 462, endPoint x: 523, endPoint y: 510, distance: 545.4
drag, startPoint x: 1085, startPoint y: 462, endPoint x: 818, endPoint y: 514, distance: 272.3
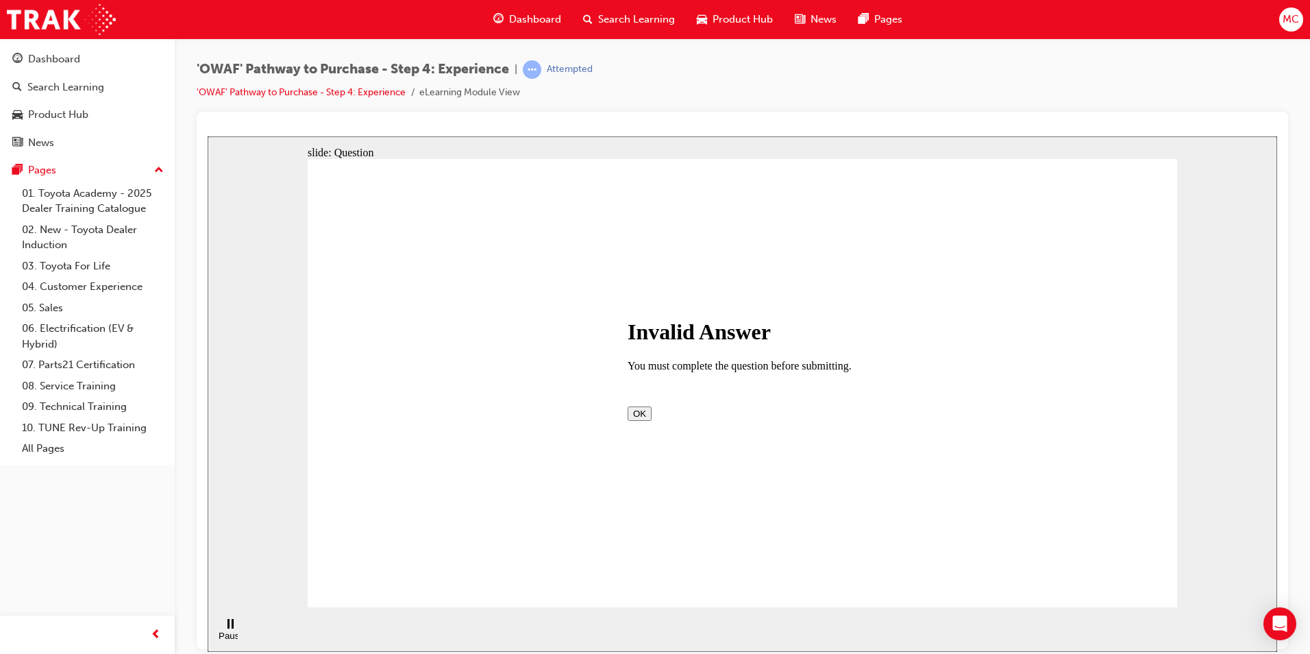
click at [747, 408] on div "Invalid Answer You must complete the question before submitting. OK" at bounding box center [743, 369] width 230 height 101
click at [651, 420] on button "OK" at bounding box center [640, 413] width 24 height 14
drag, startPoint x: 813, startPoint y: 499, endPoint x: 730, endPoint y: 375, distance: 149.5
drag, startPoint x: 1128, startPoint y: 535, endPoint x: 1037, endPoint y: 402, distance: 160.7
drag, startPoint x: 745, startPoint y: 494, endPoint x: 867, endPoint y: 409, distance: 148.6
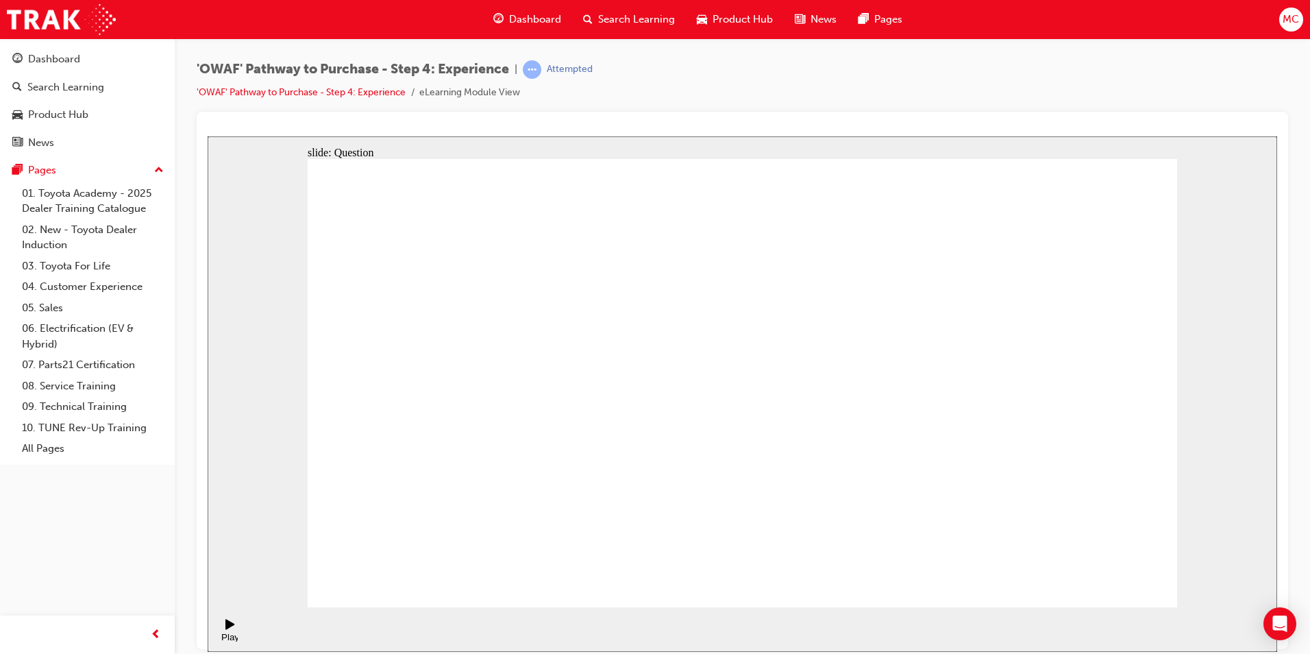
drag, startPoint x: 914, startPoint y: 439, endPoint x: 953, endPoint y: 419, distance: 43.8
drag, startPoint x: 1091, startPoint y: 378, endPoint x: 1113, endPoint y: 358, distance: 29.1
